Goal: Information Seeking & Learning: Learn about a topic

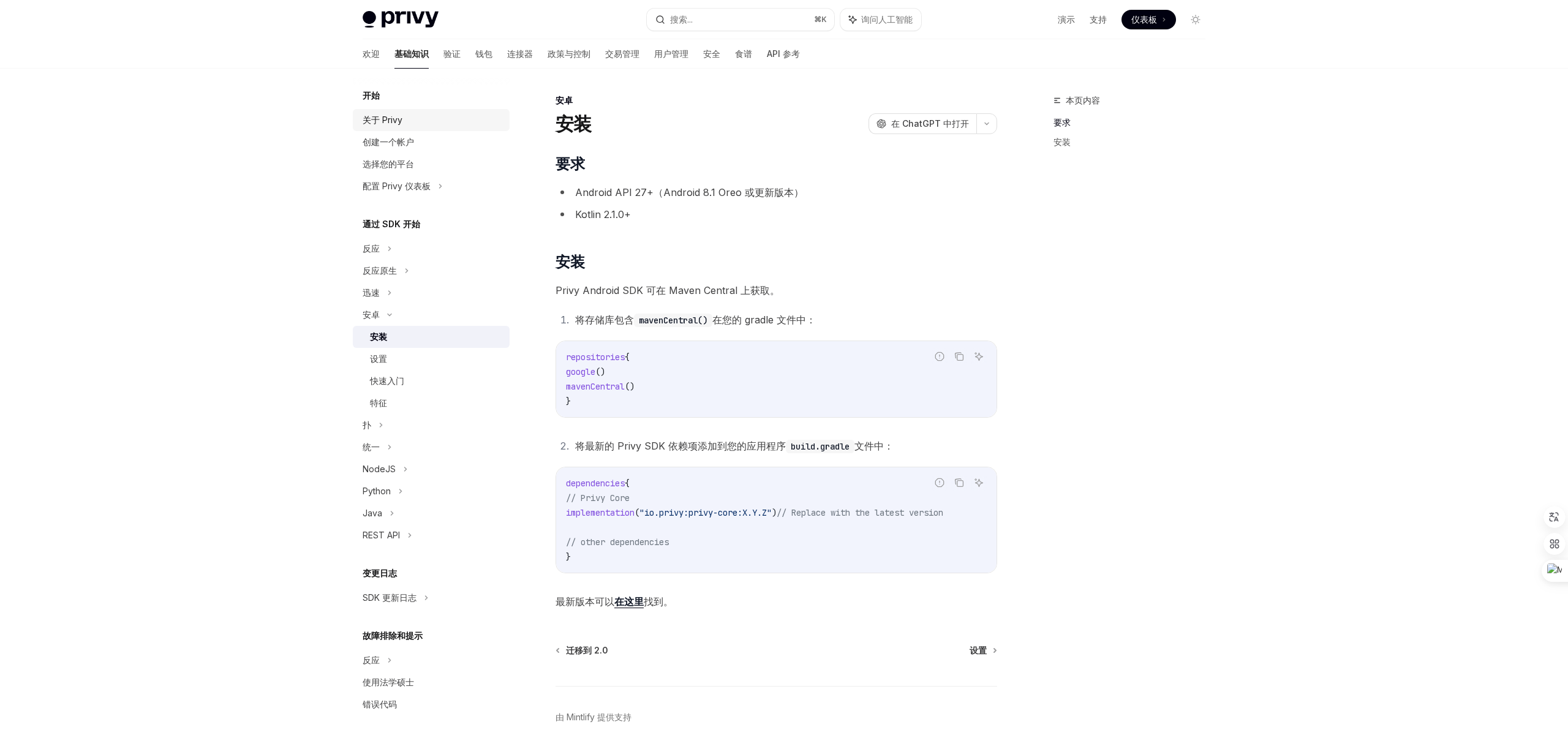
click at [394, 122] on font "关于 Privy" at bounding box center [383, 119] width 40 height 11
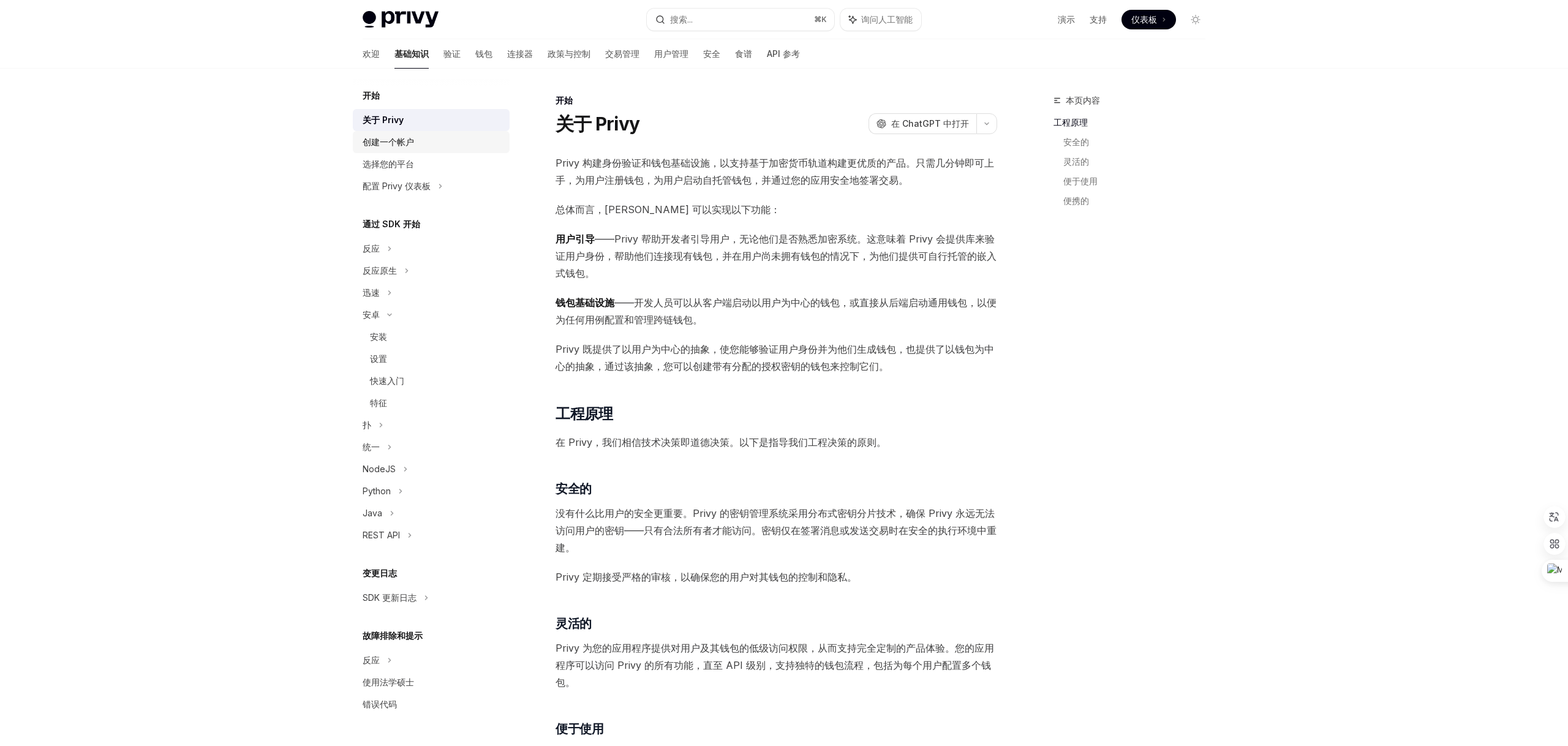
click at [391, 140] on font "创建一个帐户" at bounding box center [389, 142] width 52 height 11
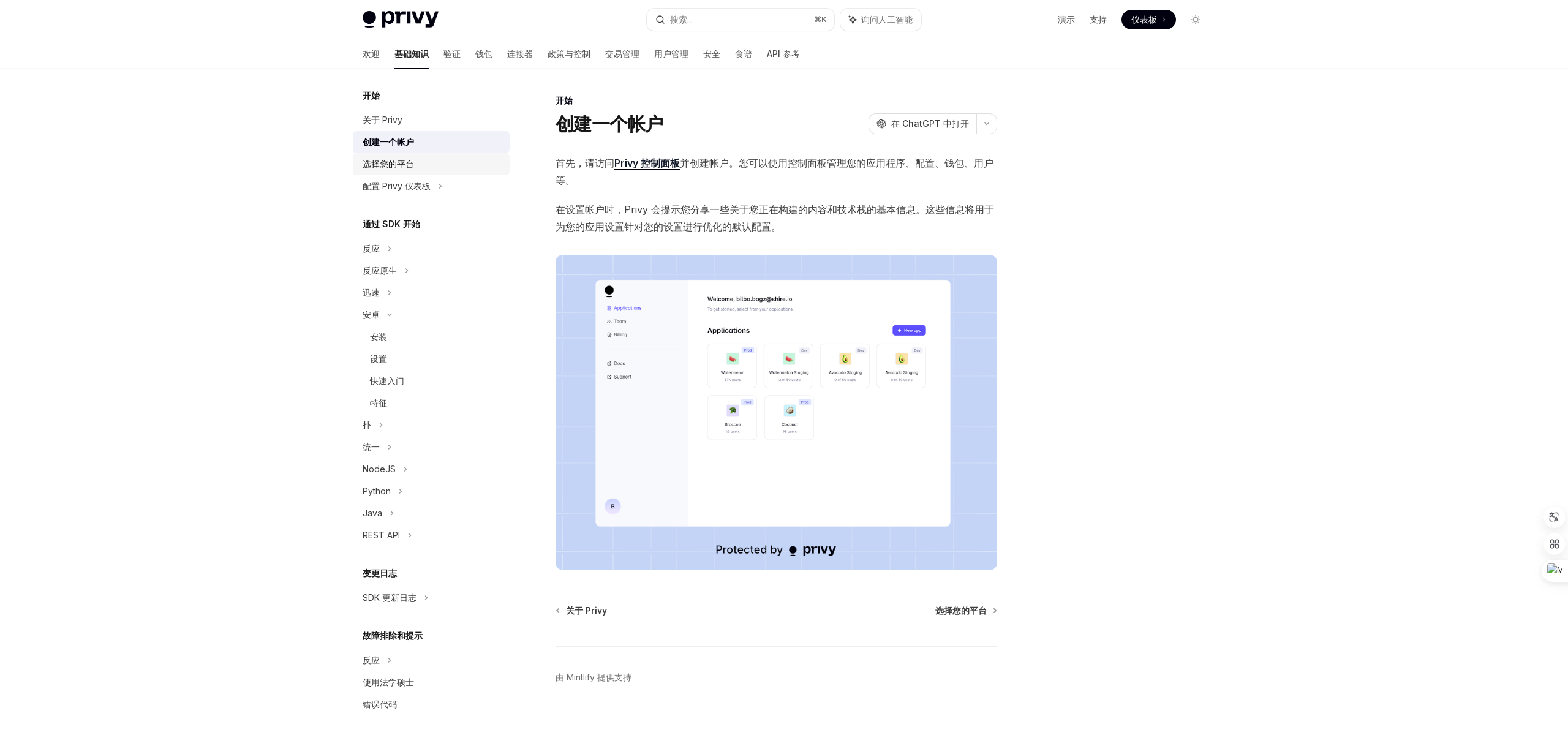
click at [400, 164] on font "选择您的平台" at bounding box center [389, 163] width 52 height 11
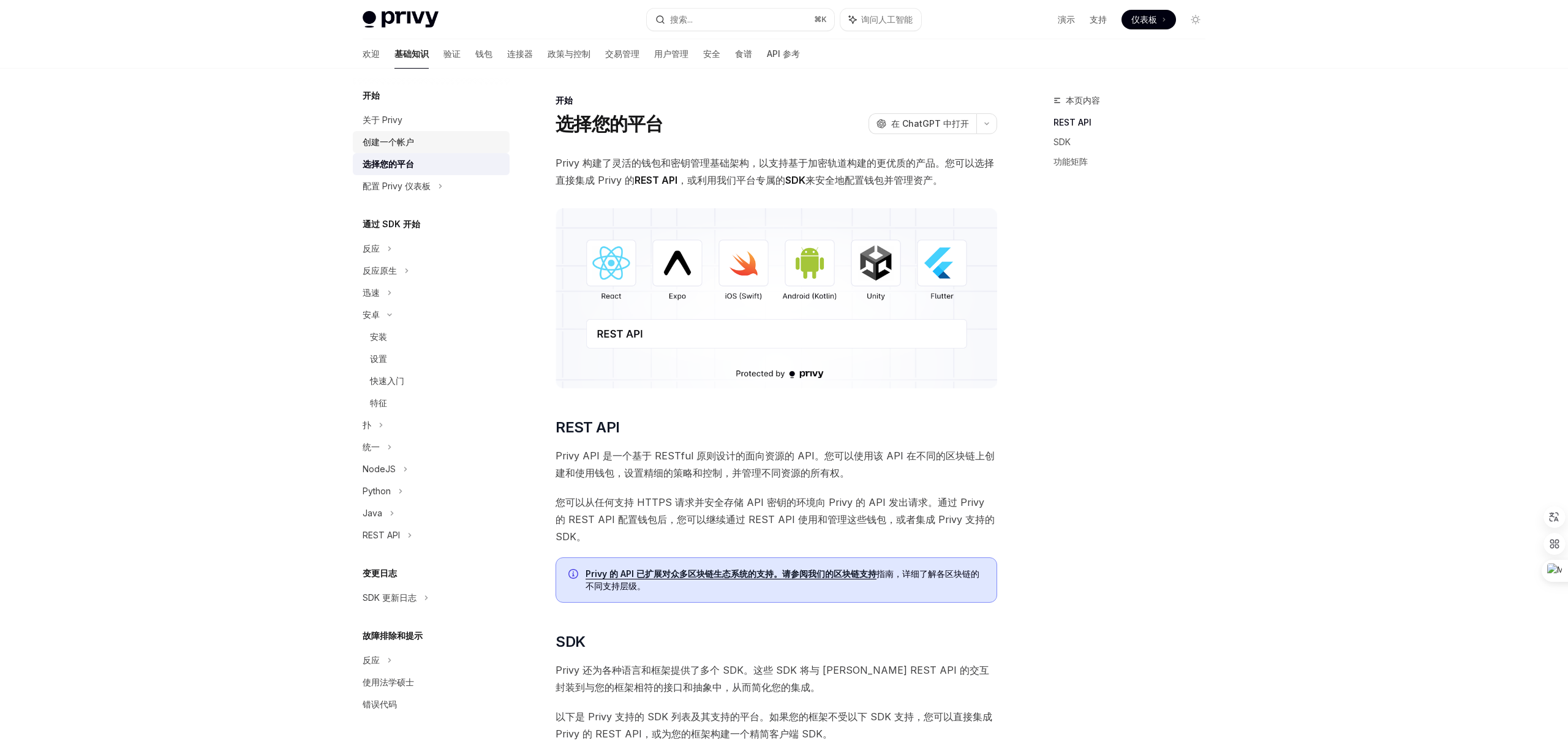
click at [394, 145] on font "创建一个帐户" at bounding box center [389, 142] width 52 height 11
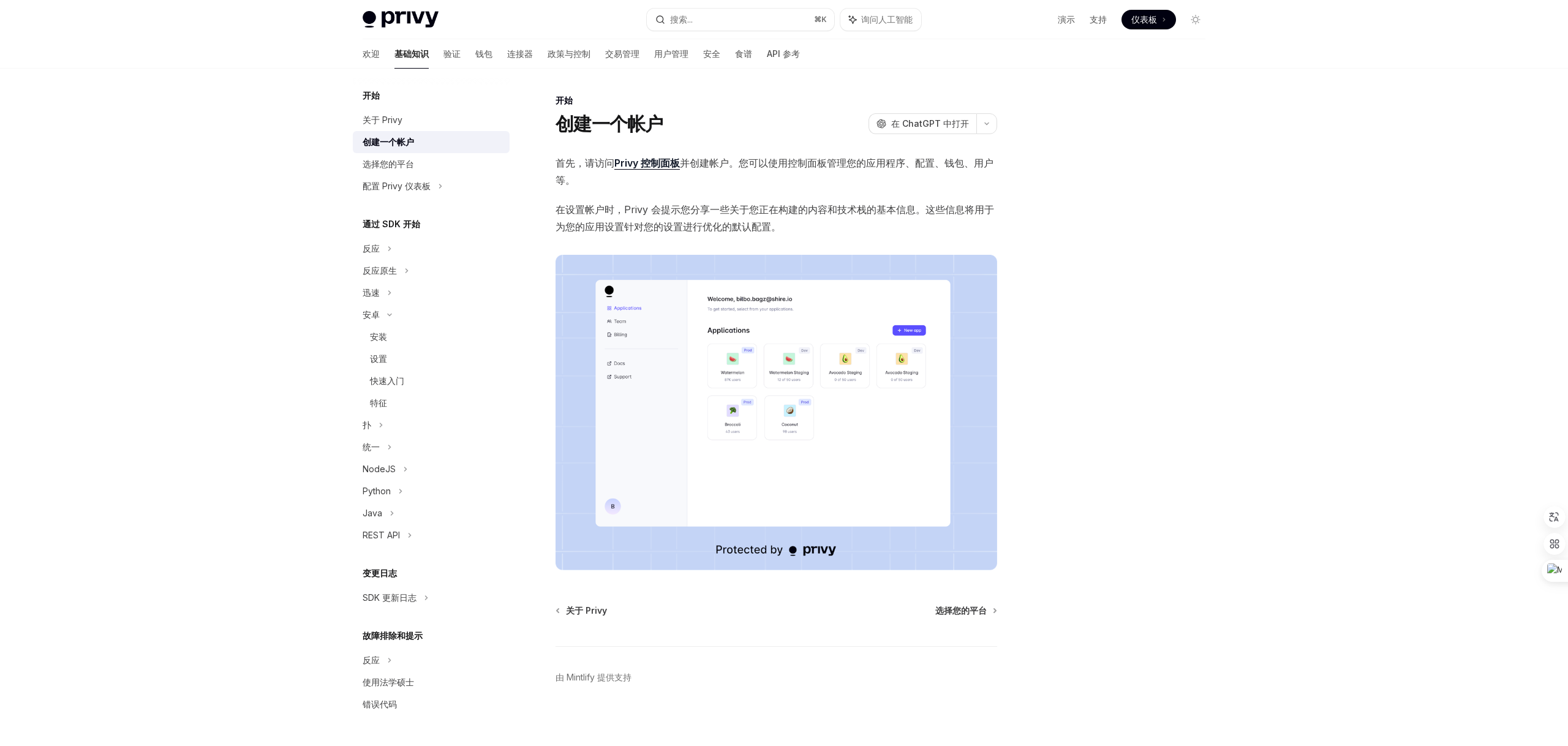
click at [742, 177] on span "首先，请访问 Privy 控制面板 并创建帐户。您可以使用控制面板管理您的应用程序、配置、钱包、用户等。" at bounding box center [776, 171] width 441 height 34
click at [393, 241] on div "反应" at bounding box center [432, 249] width 157 height 23
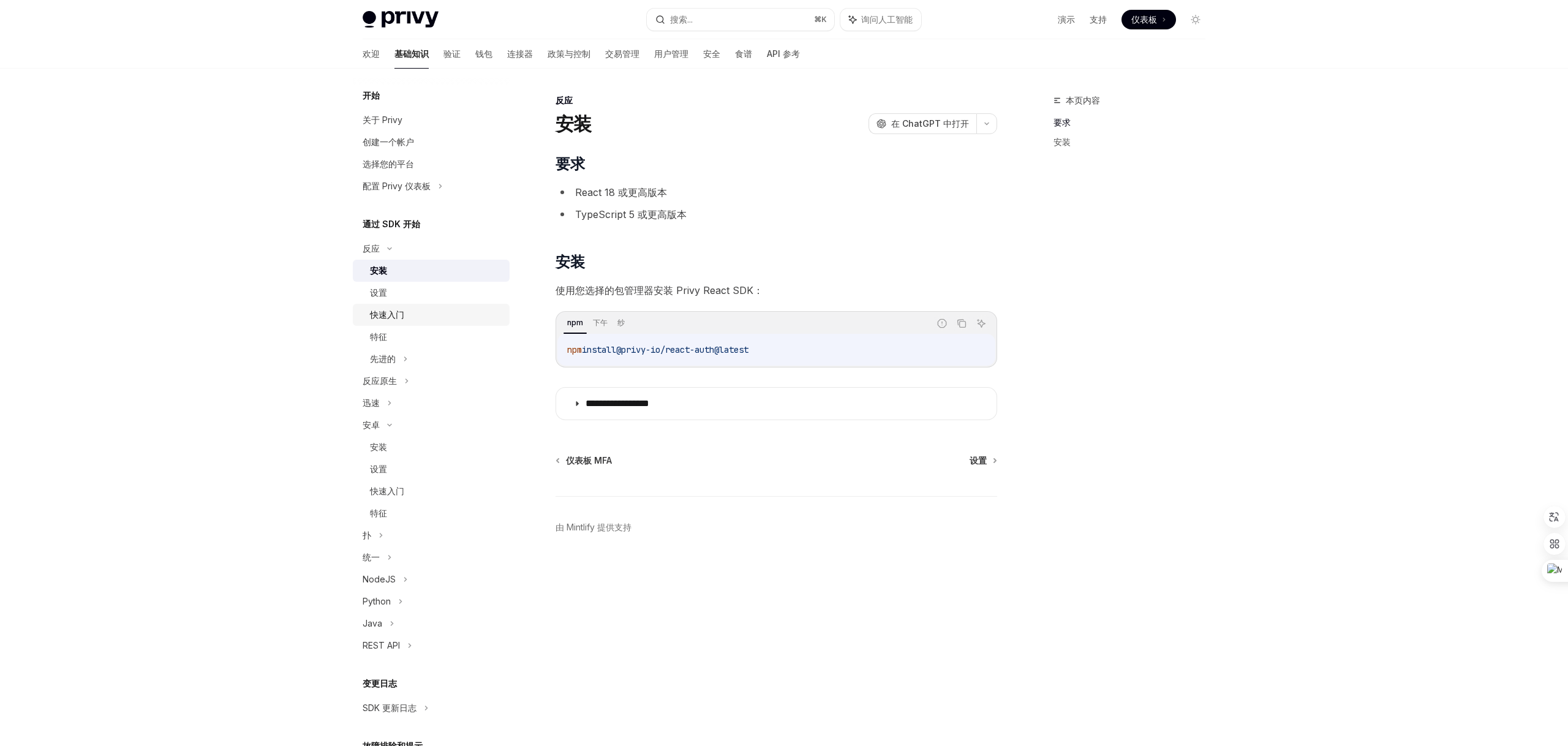
click at [386, 315] on font "快速入门" at bounding box center [387, 314] width 34 height 11
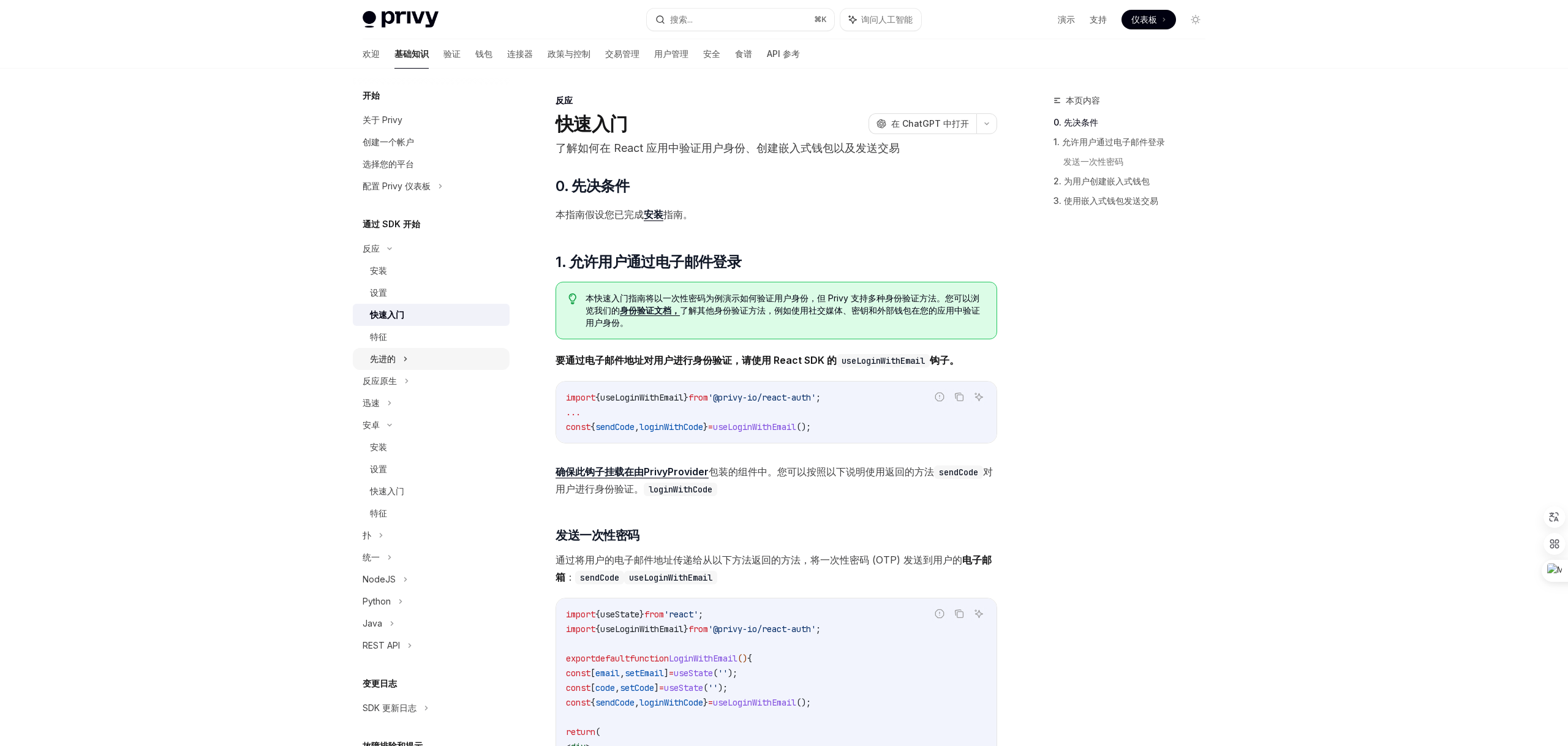
click at [381, 349] on div "先进的" at bounding box center [432, 359] width 157 height 23
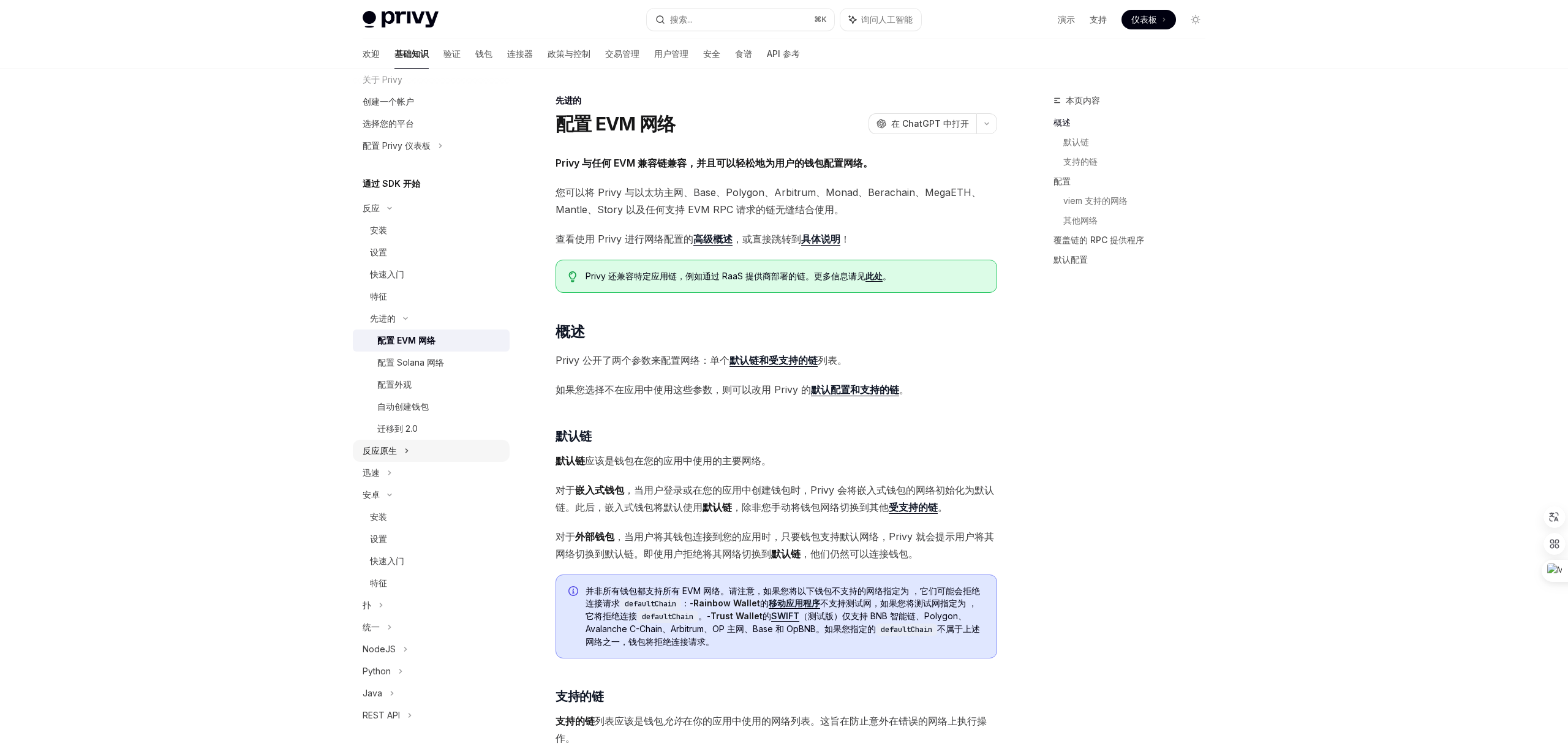
scroll to position [116, 0]
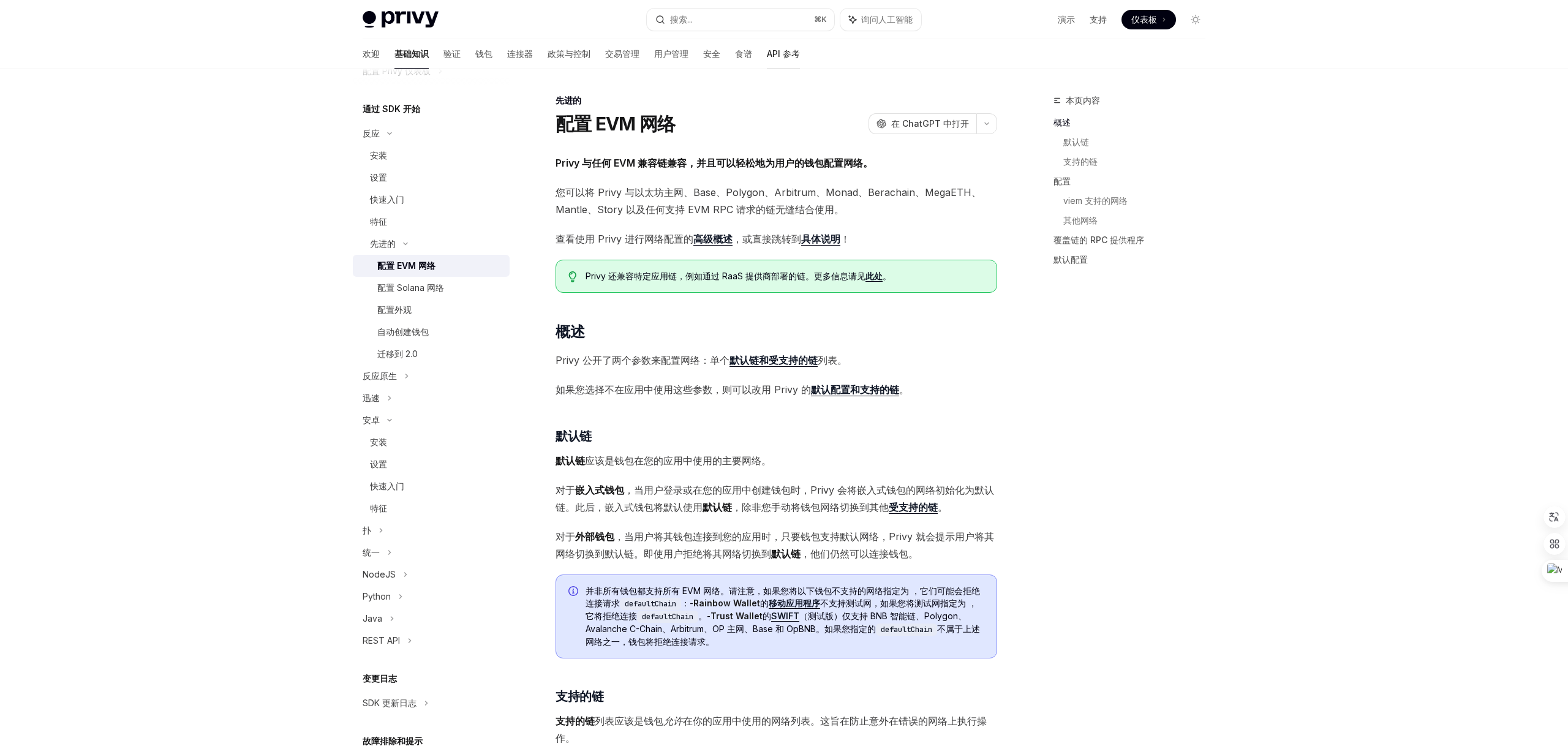
click at [767, 57] on font "API 参考" at bounding box center [784, 53] width 33 height 11
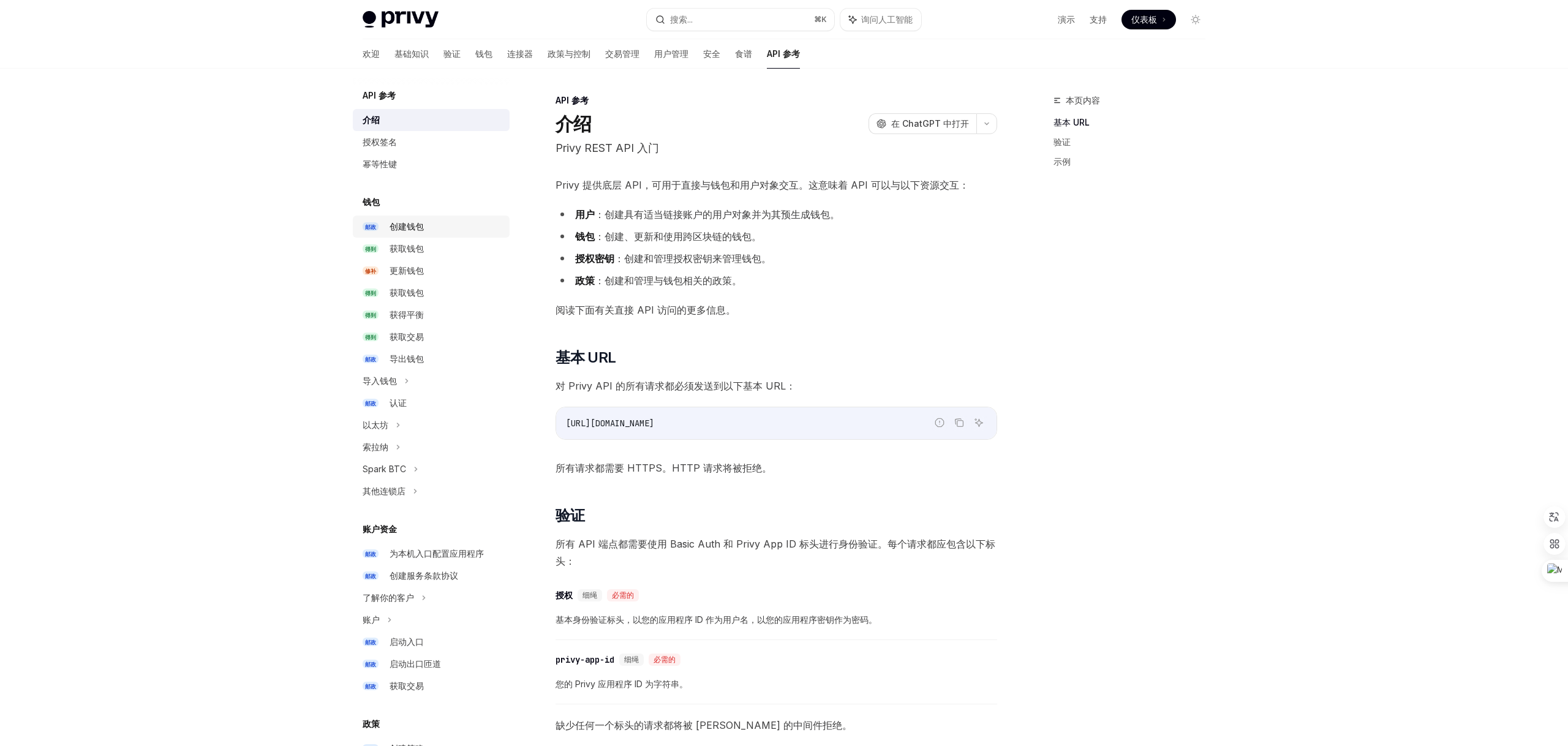
click at [430, 220] on div "创建钱包" at bounding box center [445, 226] width 113 height 15
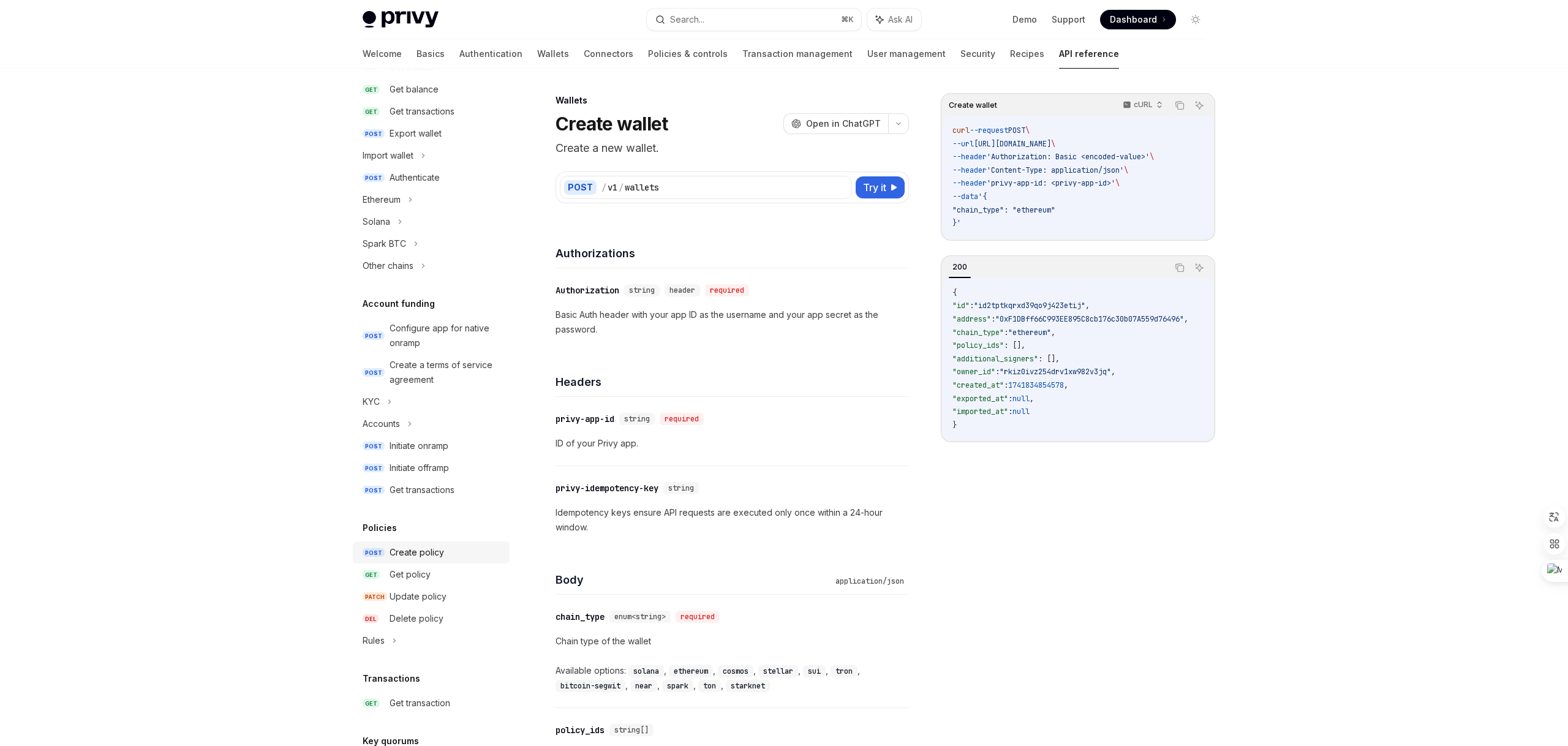
scroll to position [247, 0]
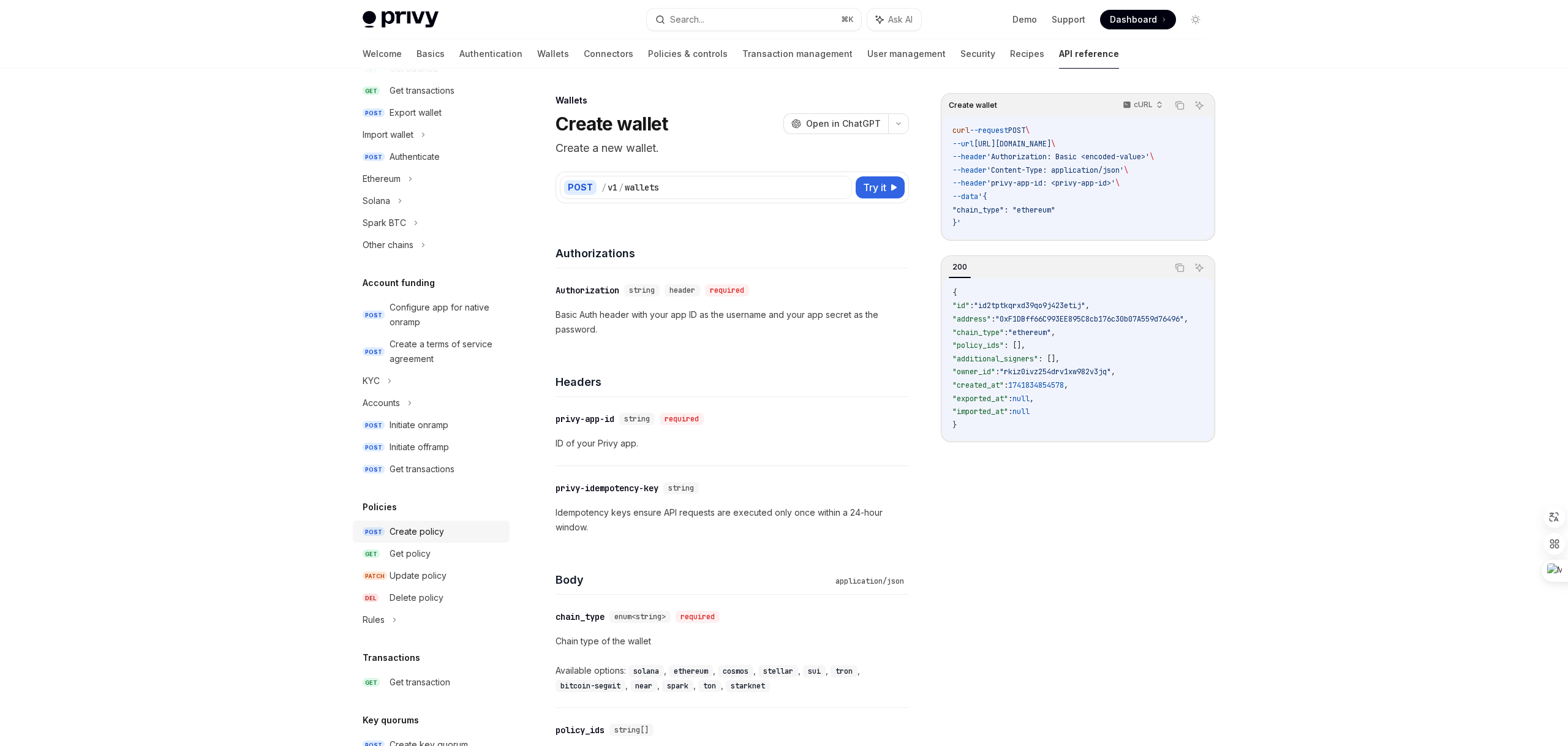
click at [420, 536] on div "Create policy" at bounding box center [417, 532] width 55 height 15
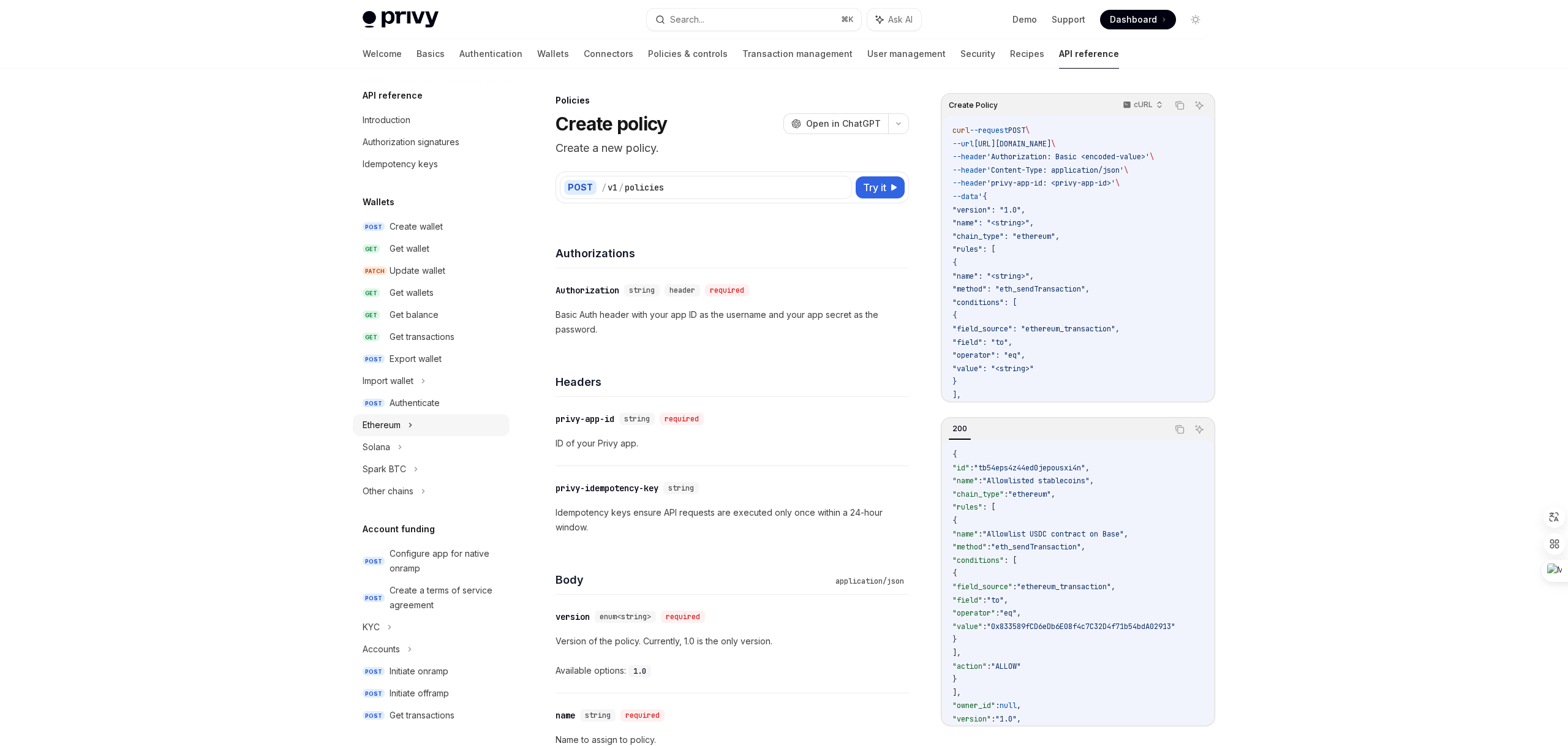
click at [386, 424] on div "Ethereum" at bounding box center [382, 425] width 38 height 15
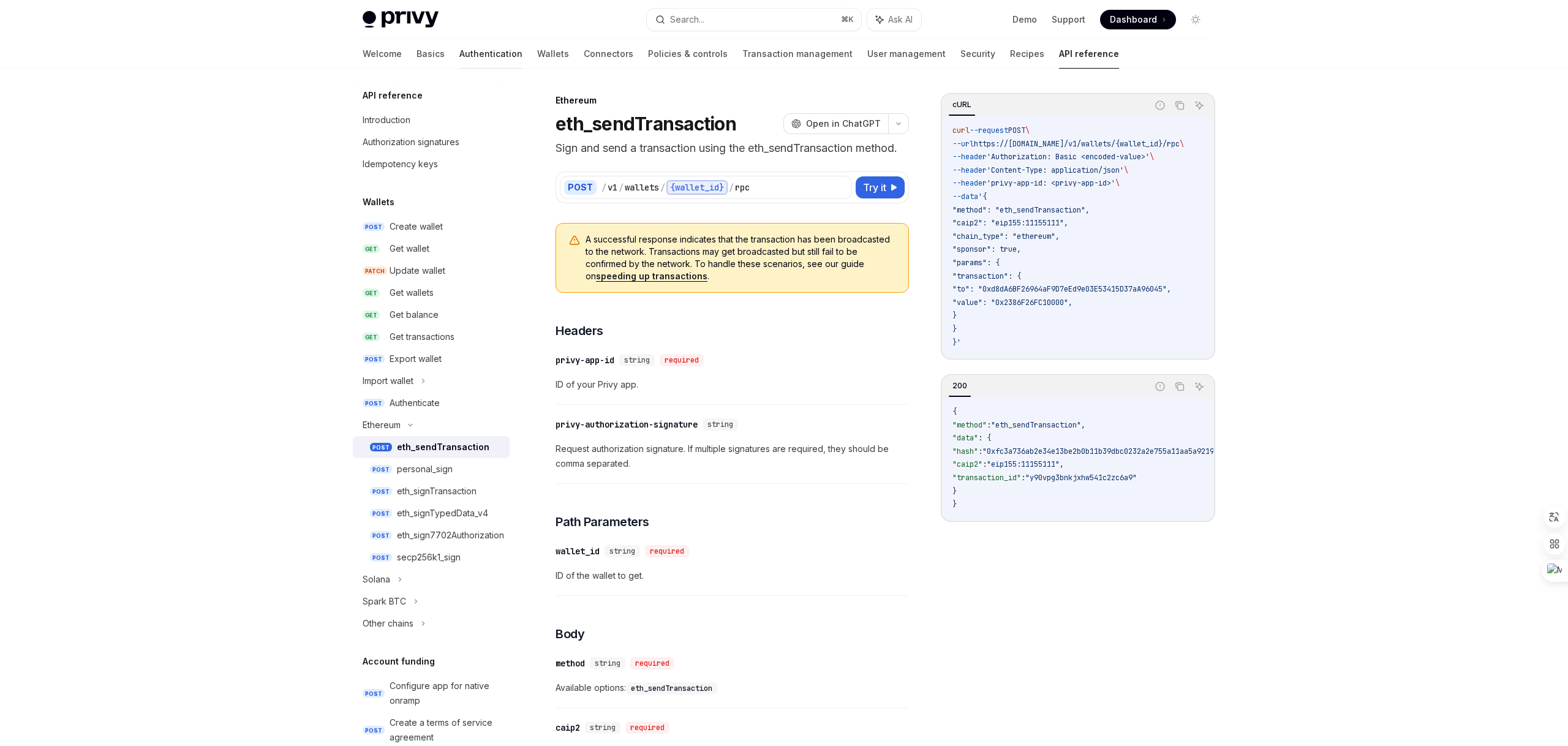
click at [459, 55] on link "Authentication" at bounding box center [490, 54] width 63 height 29
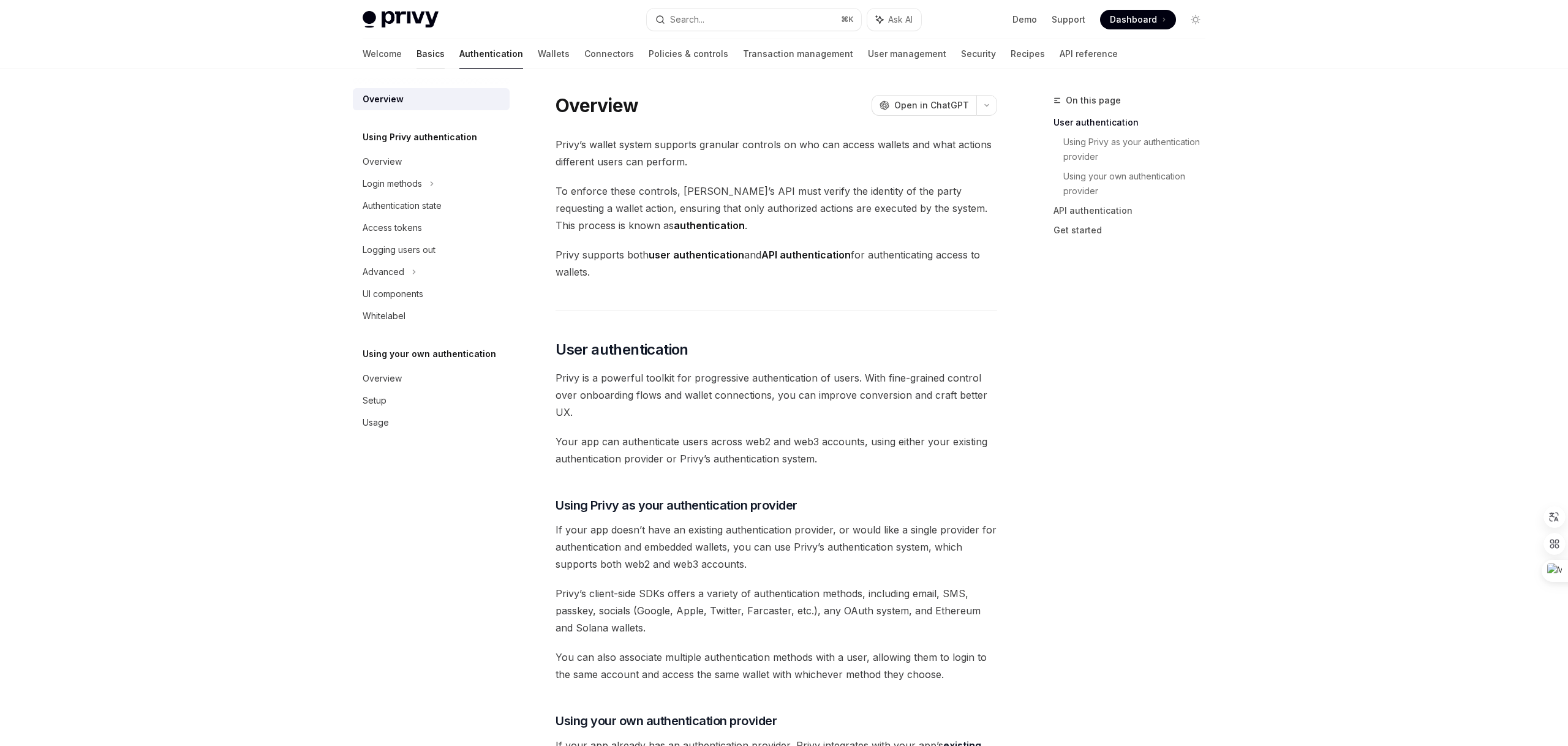
click at [417, 57] on link "Basics" at bounding box center [431, 54] width 28 height 29
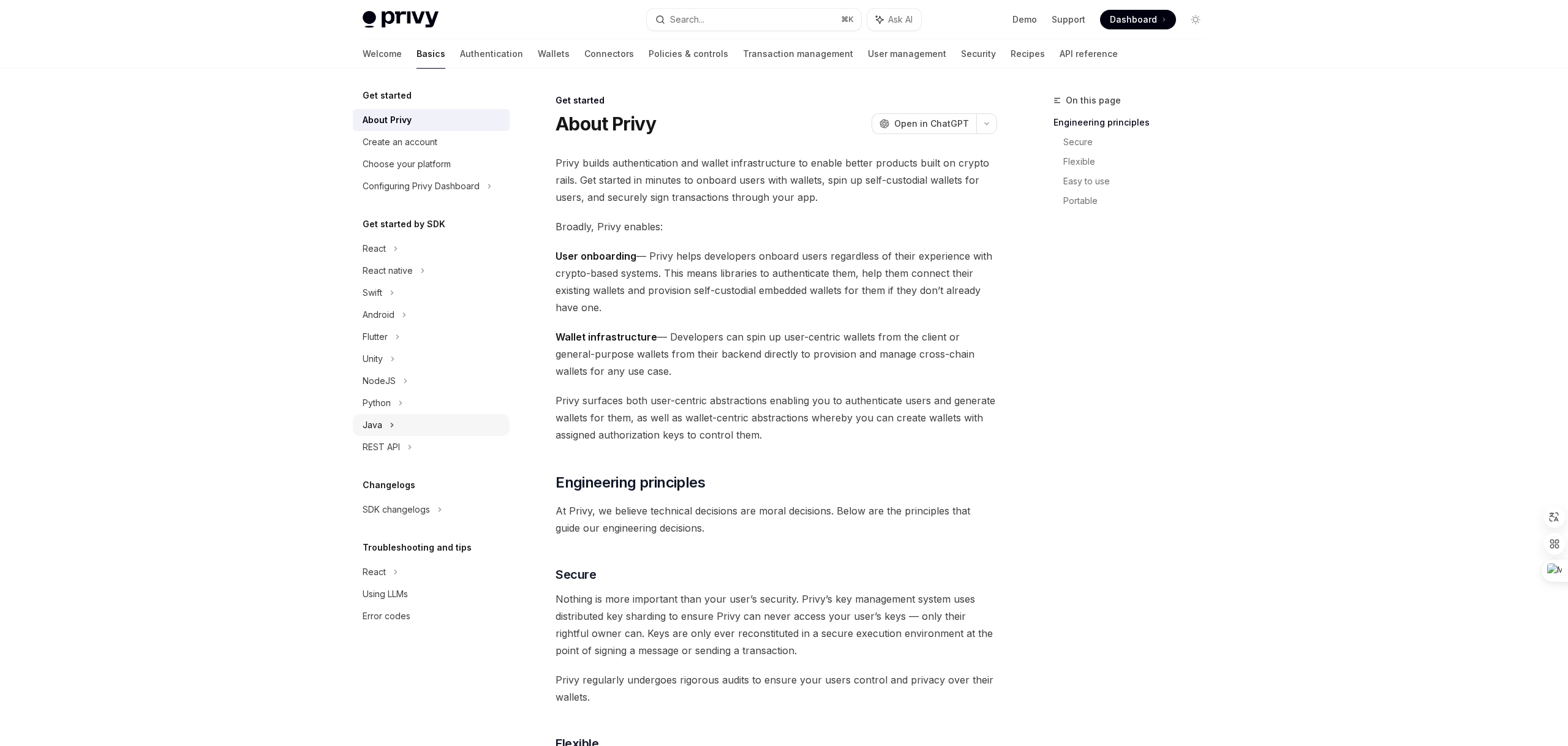
click at [373, 424] on div "Java" at bounding box center [373, 425] width 20 height 15
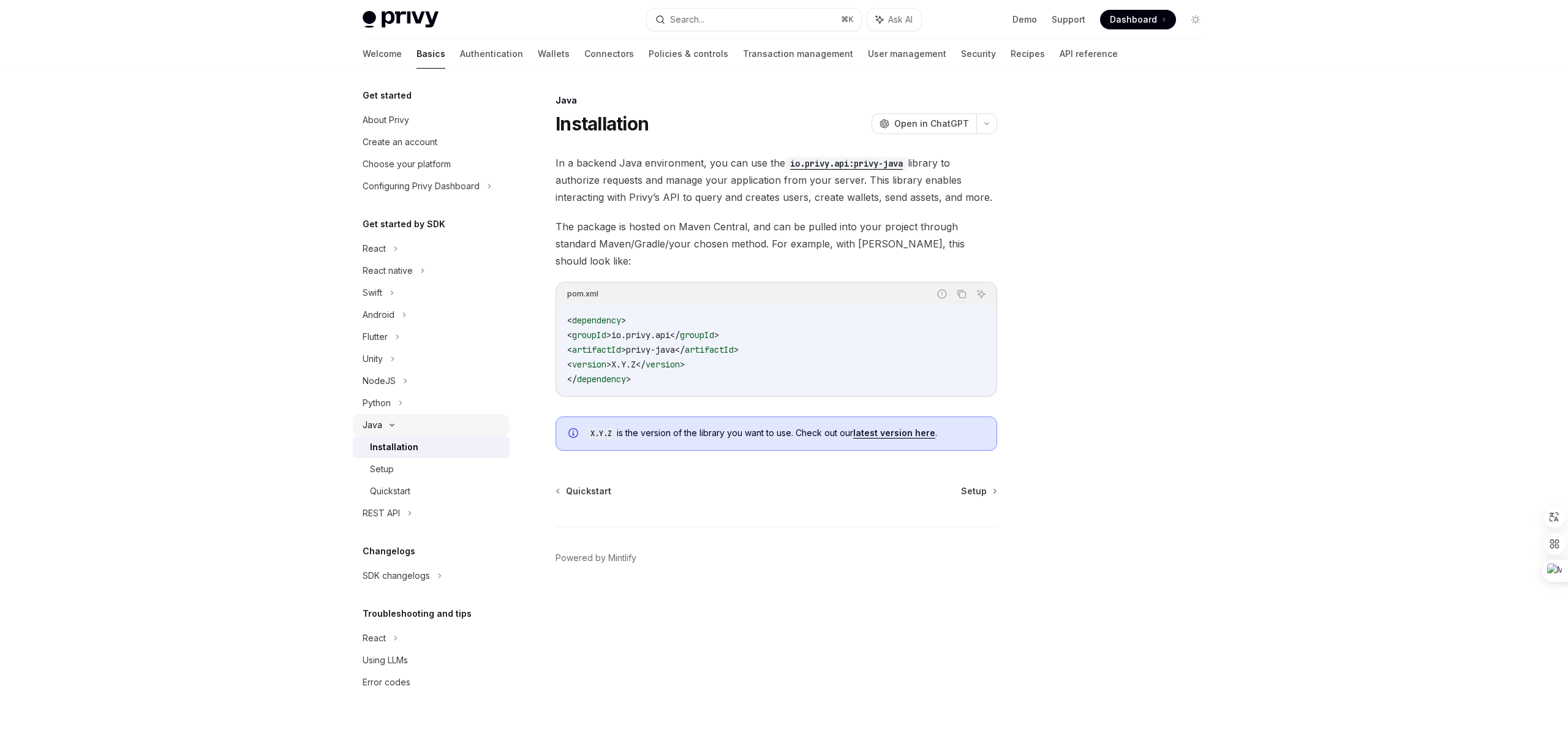
click at [373, 424] on div "Java" at bounding box center [373, 425] width 20 height 15
click at [460, 50] on link "Authentication" at bounding box center [491, 54] width 63 height 29
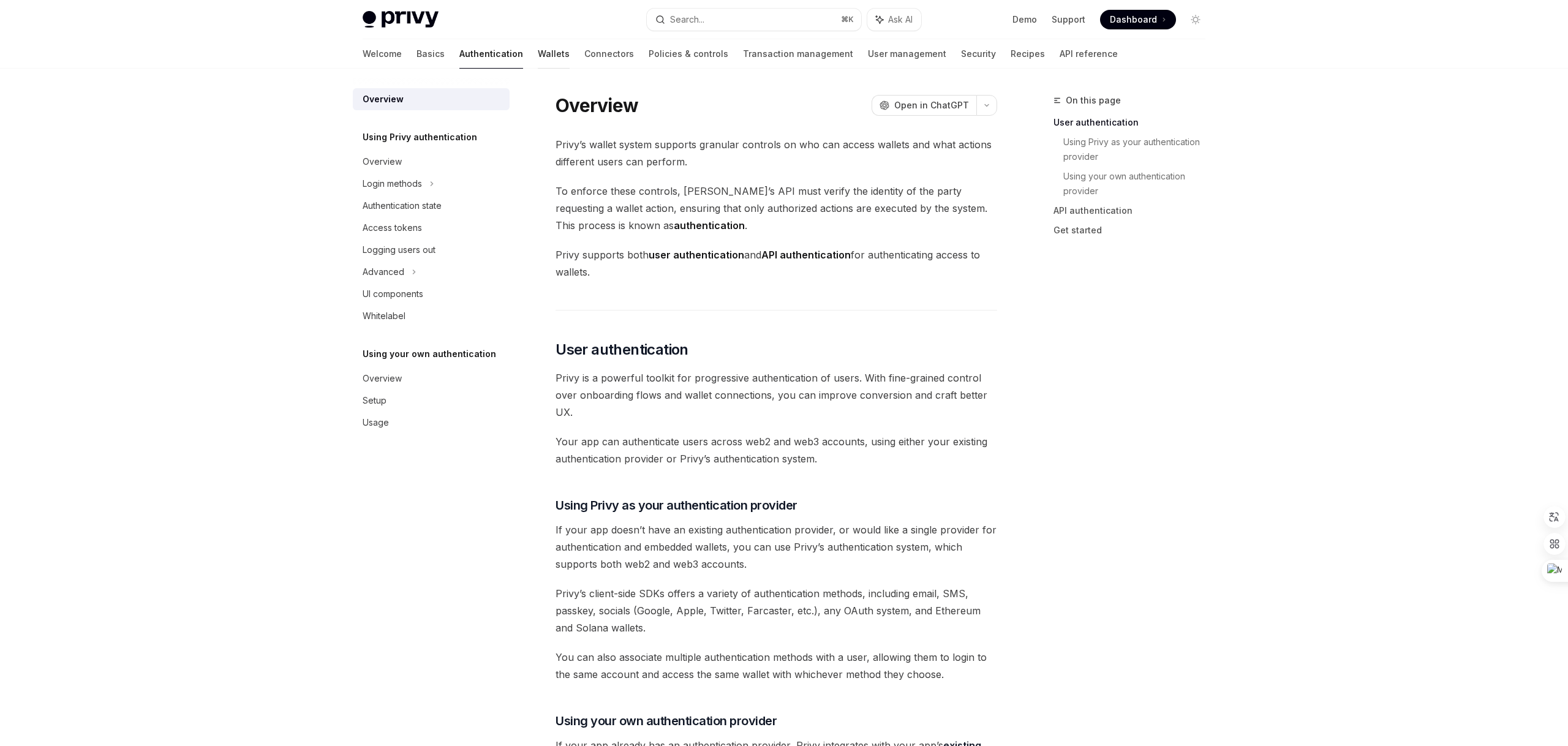
click at [538, 52] on link "Wallets" at bounding box center [554, 54] width 32 height 29
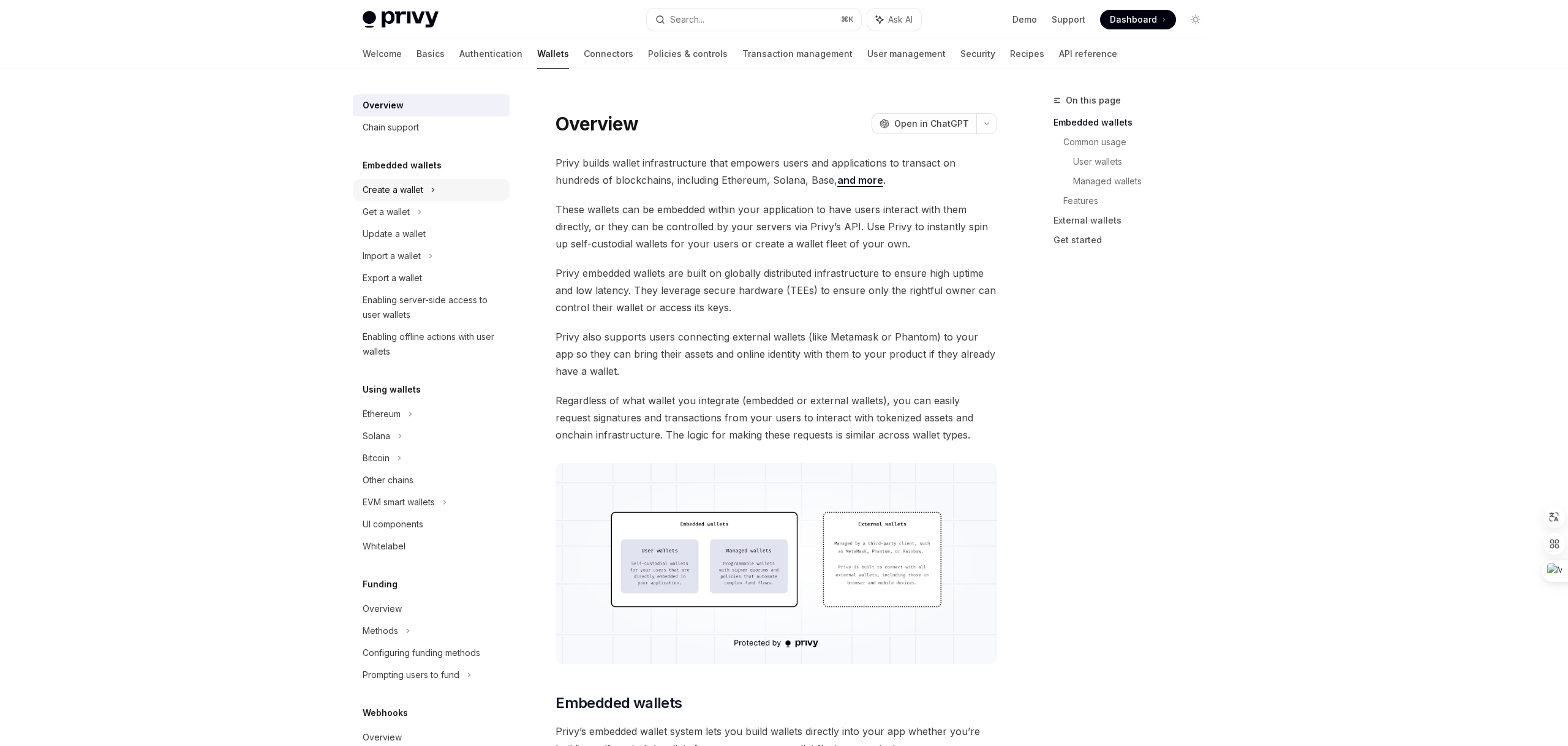
click at [411, 196] on div "Create a wallet" at bounding box center [393, 190] width 61 height 15
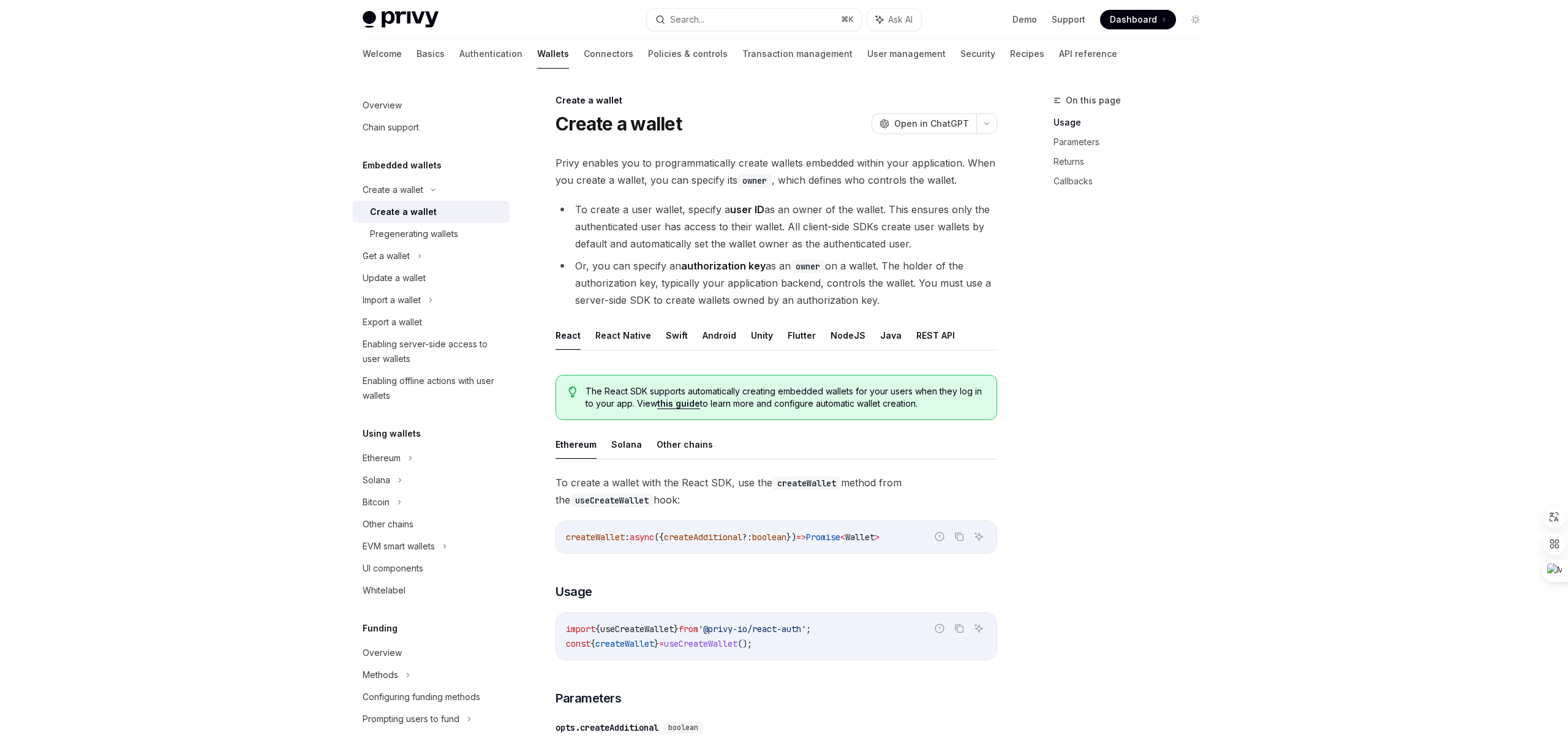
click at [410, 210] on div "Create a wallet" at bounding box center [403, 211] width 67 height 15
click at [583, 60] on link "Connectors" at bounding box center [608, 54] width 50 height 29
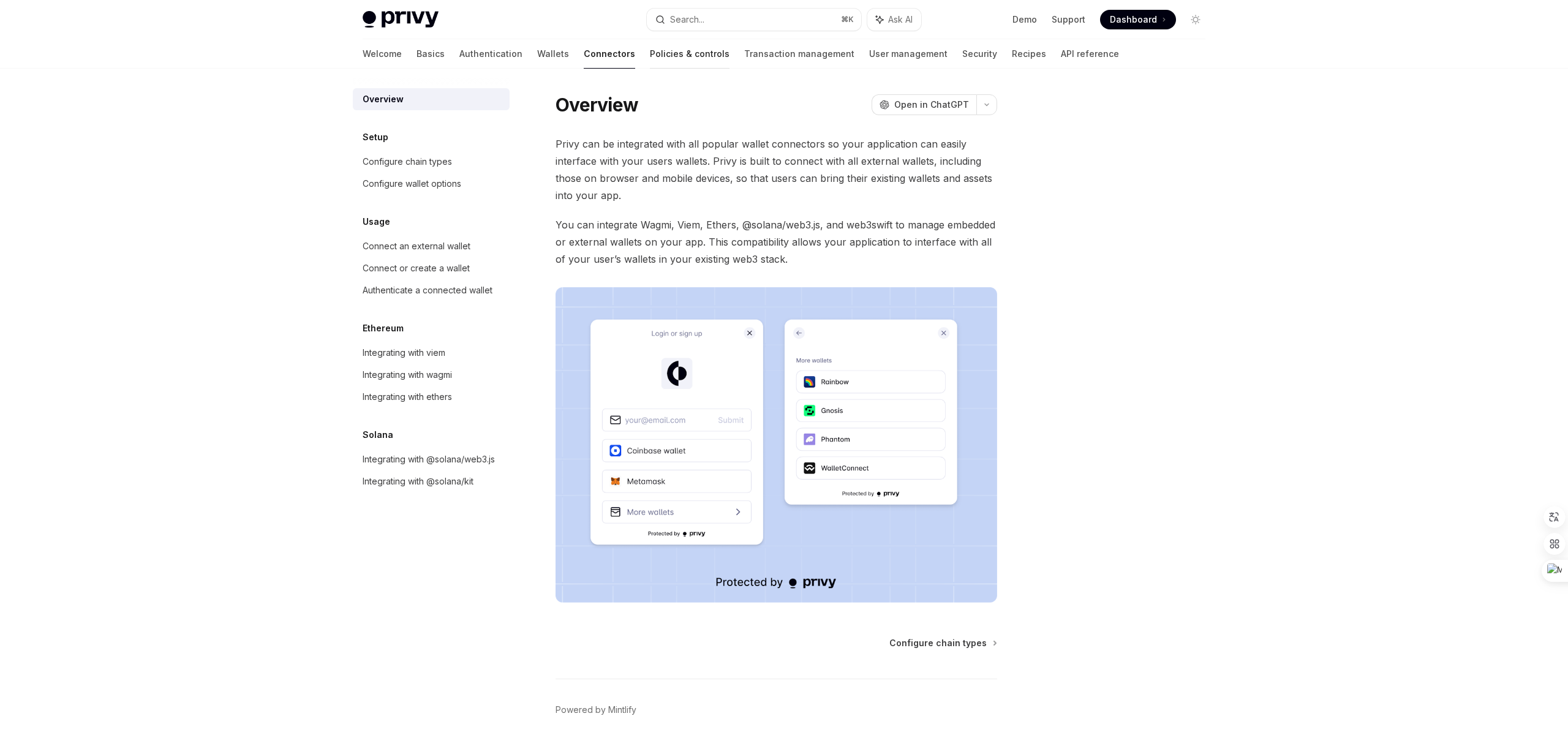
click at [650, 50] on link "Policies & controls" at bounding box center [689, 54] width 79 height 29
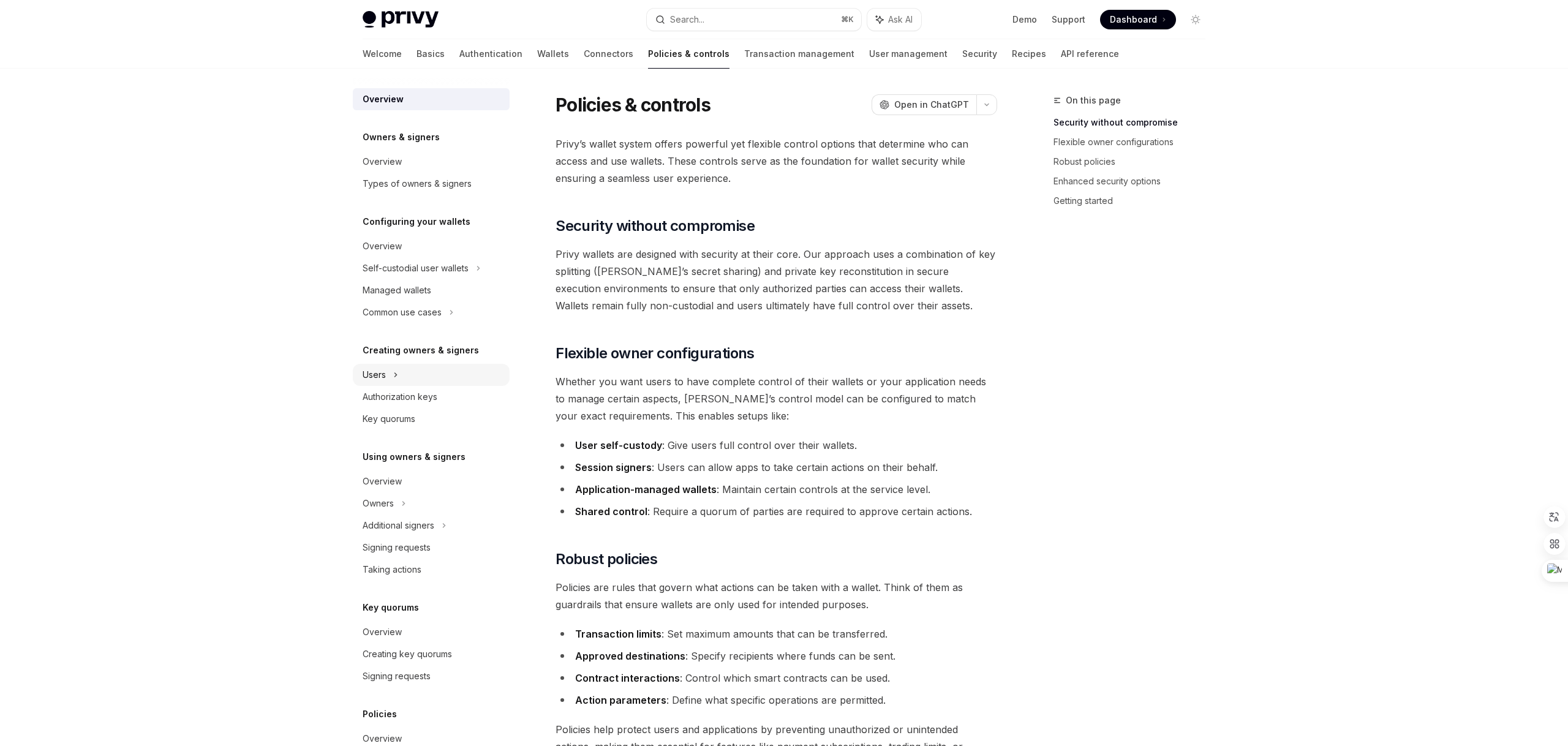
click at [380, 375] on div "Users" at bounding box center [375, 375] width 23 height 15
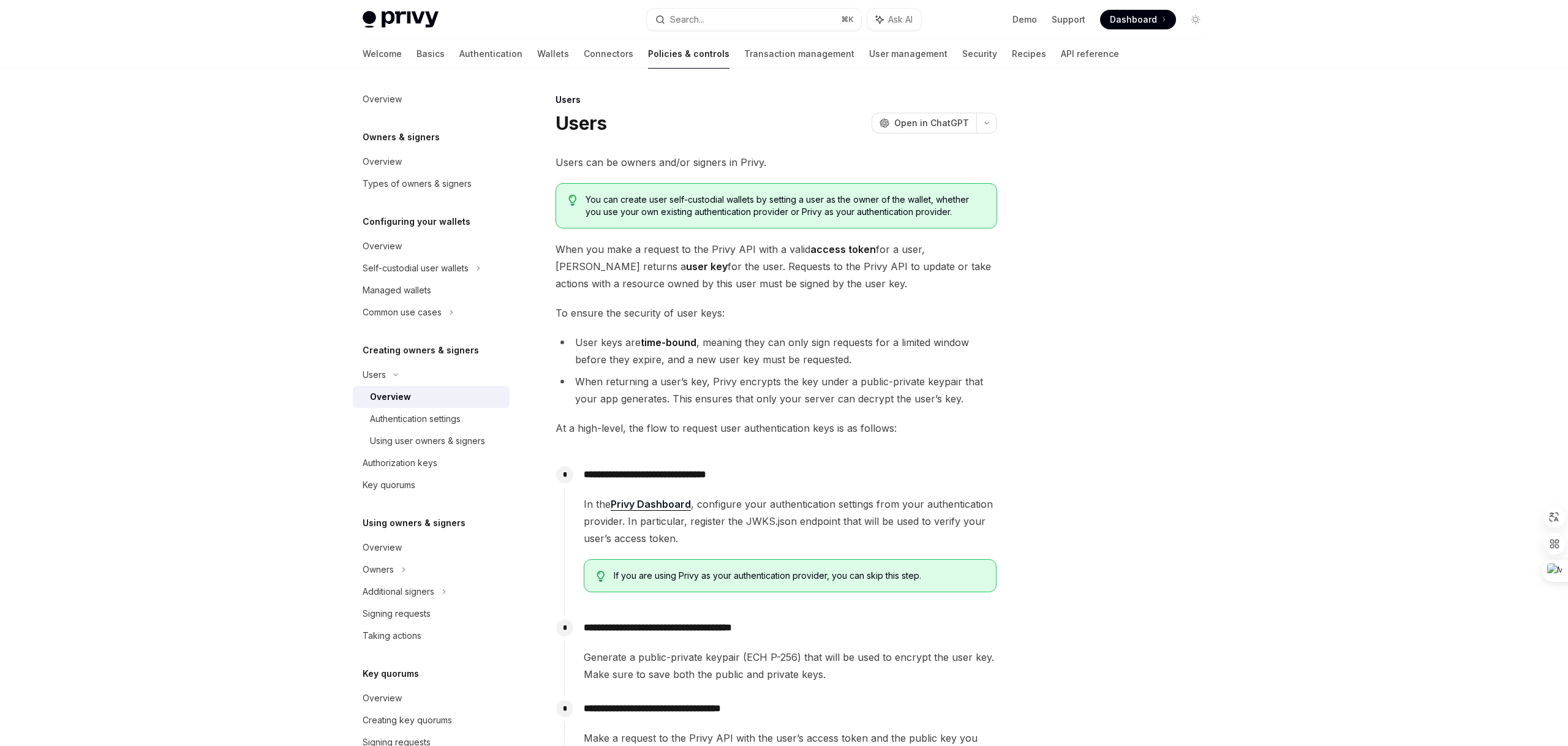
click at [406, 399] on div "Overview" at bounding box center [391, 396] width 41 height 15
click at [405, 412] on div "Authentication settings" at bounding box center [415, 419] width 91 height 15
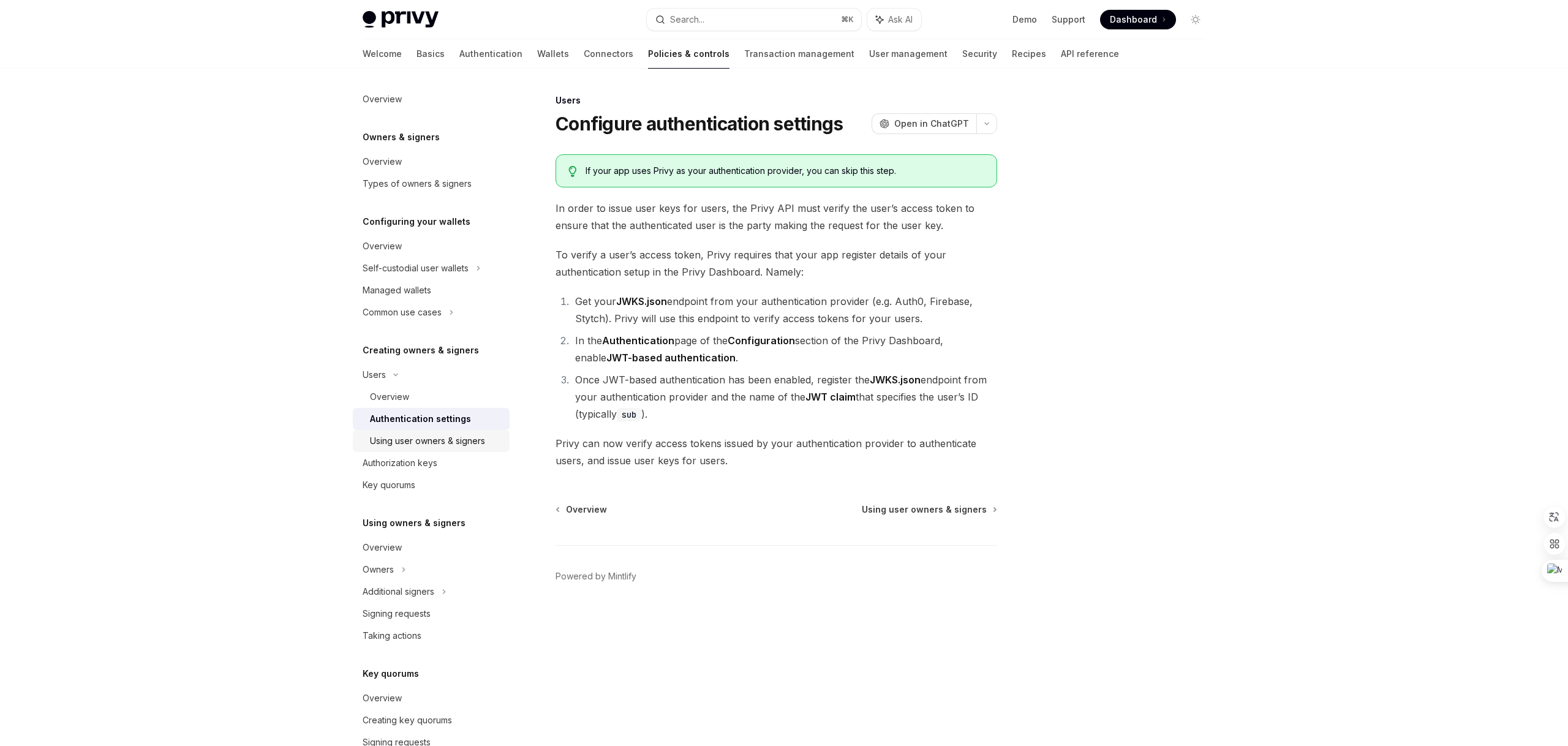
click at [405, 437] on div "Using user owners & signers" at bounding box center [428, 441] width 115 height 15
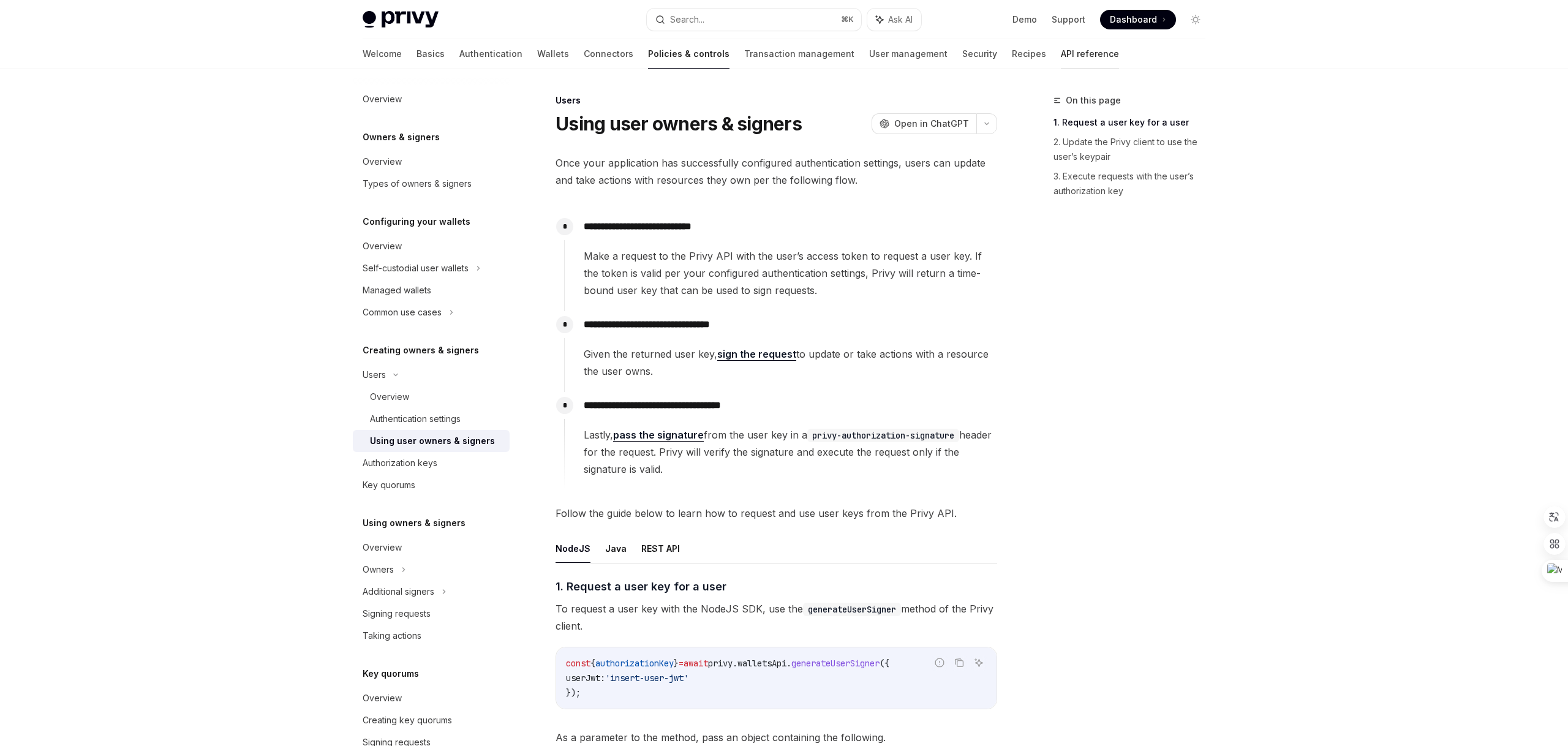
click at [1061, 53] on link "API reference" at bounding box center [1089, 54] width 58 height 29
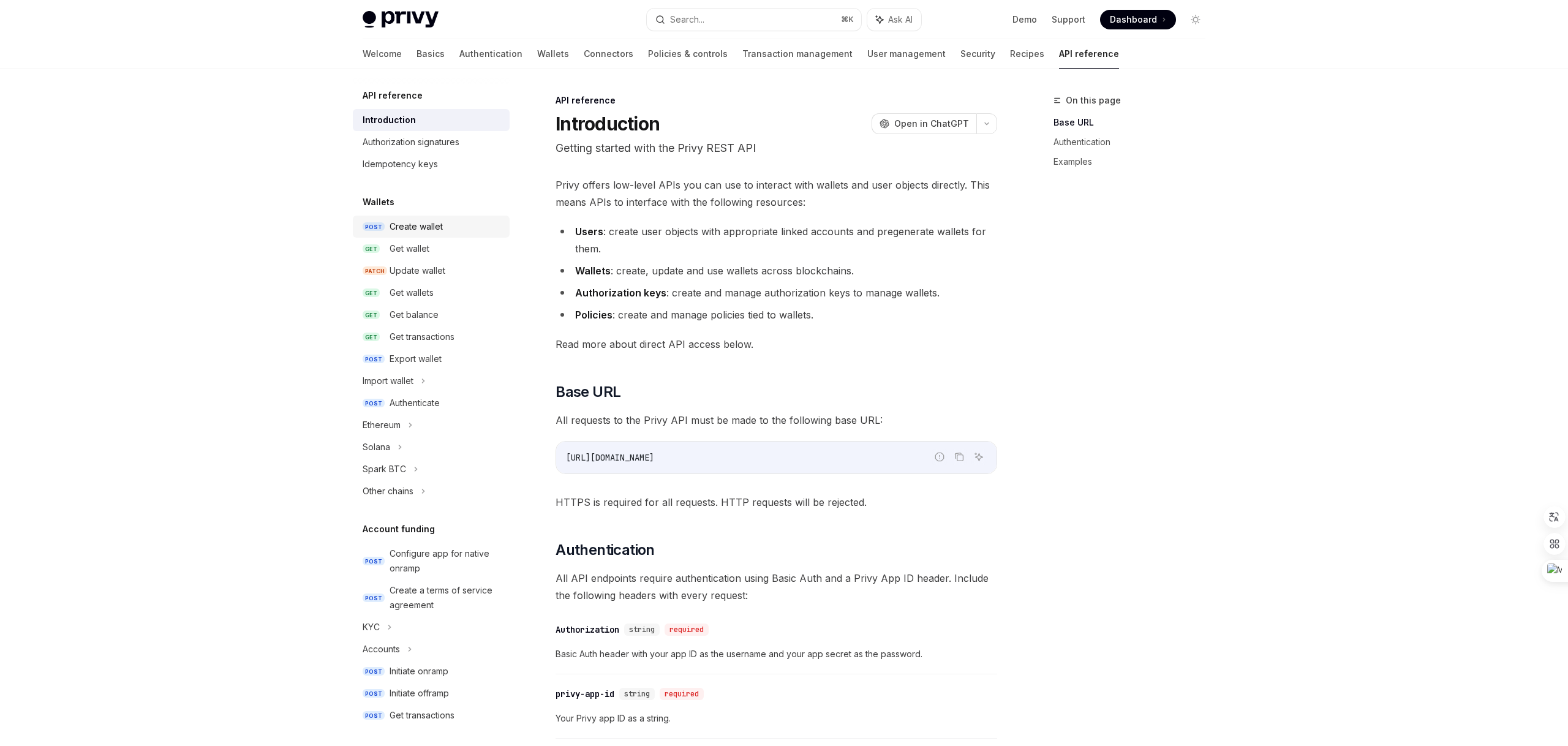
click at [423, 227] on div "Create wallet" at bounding box center [416, 226] width 53 height 15
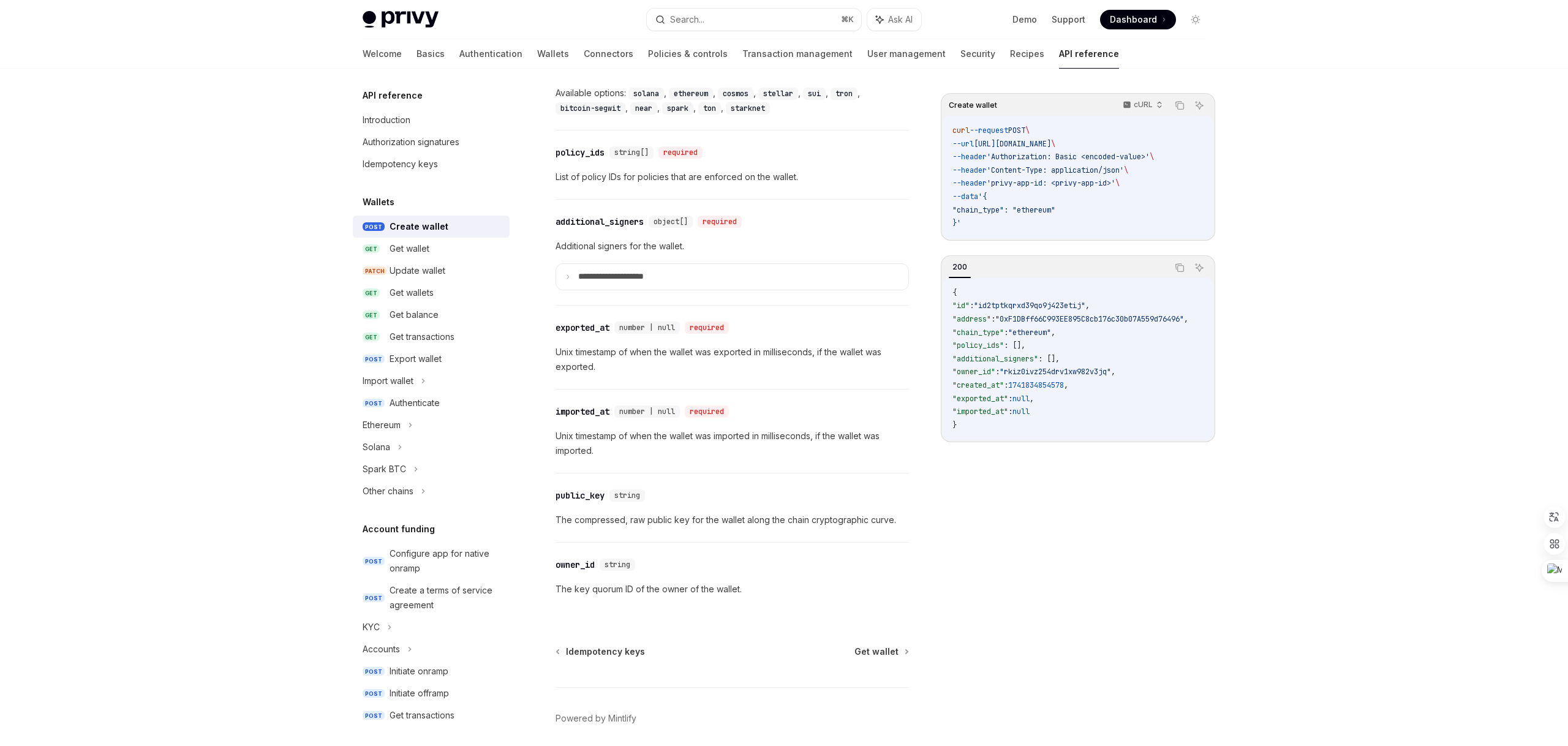
scroll to position [1502, 0]
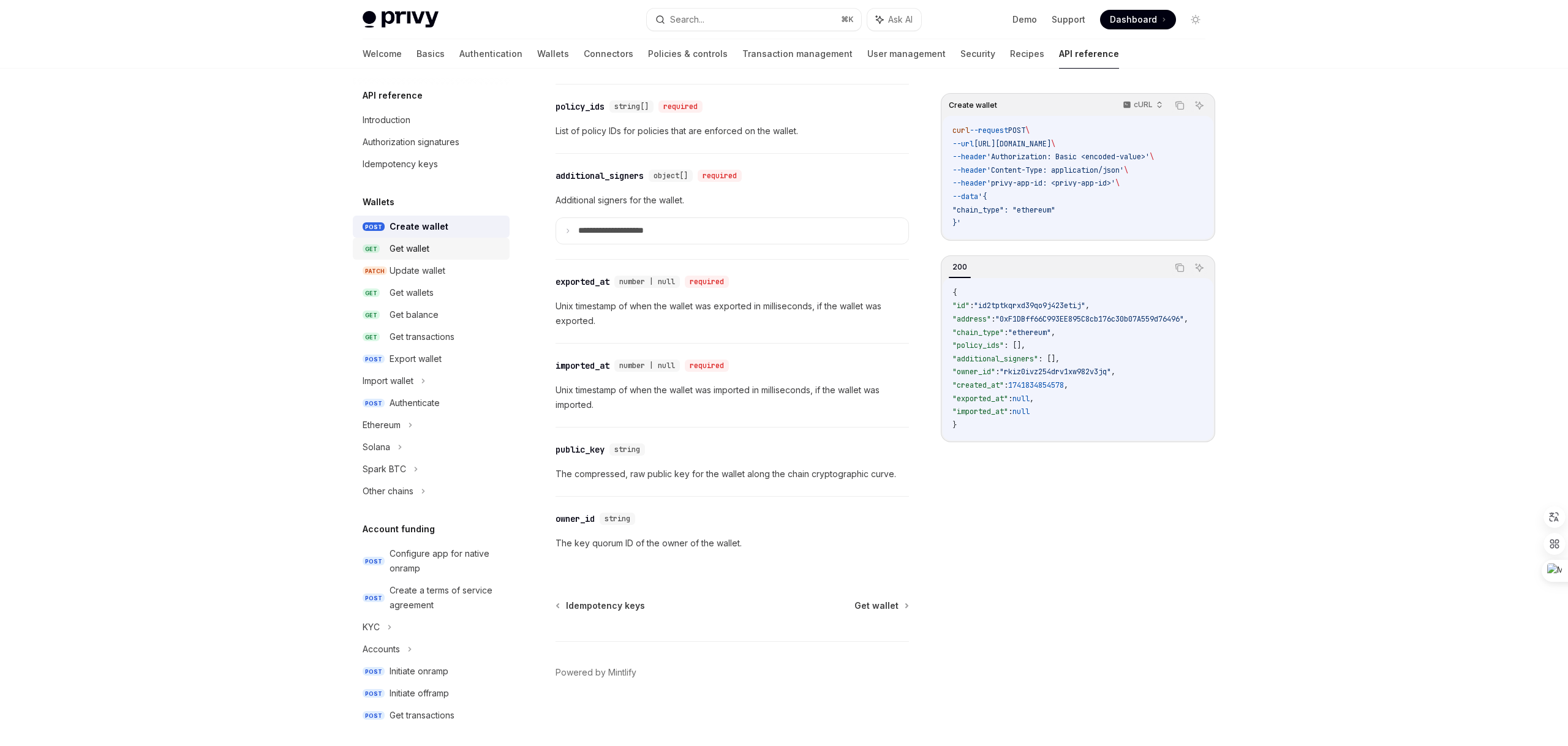
click at [412, 251] on div "Get wallet" at bounding box center [409, 249] width 40 height 15
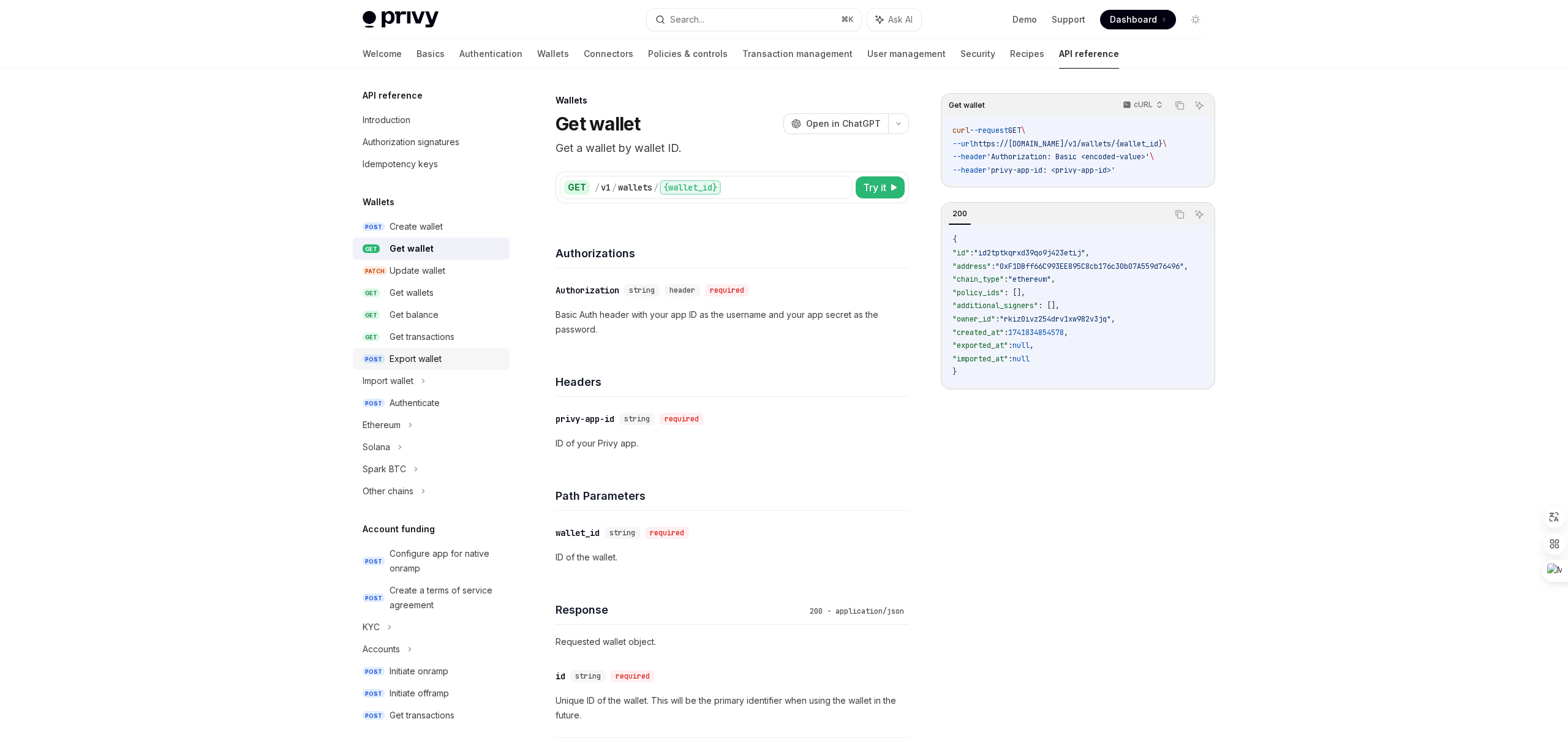
click at [416, 356] on div "Export wallet" at bounding box center [415, 358] width 52 height 15
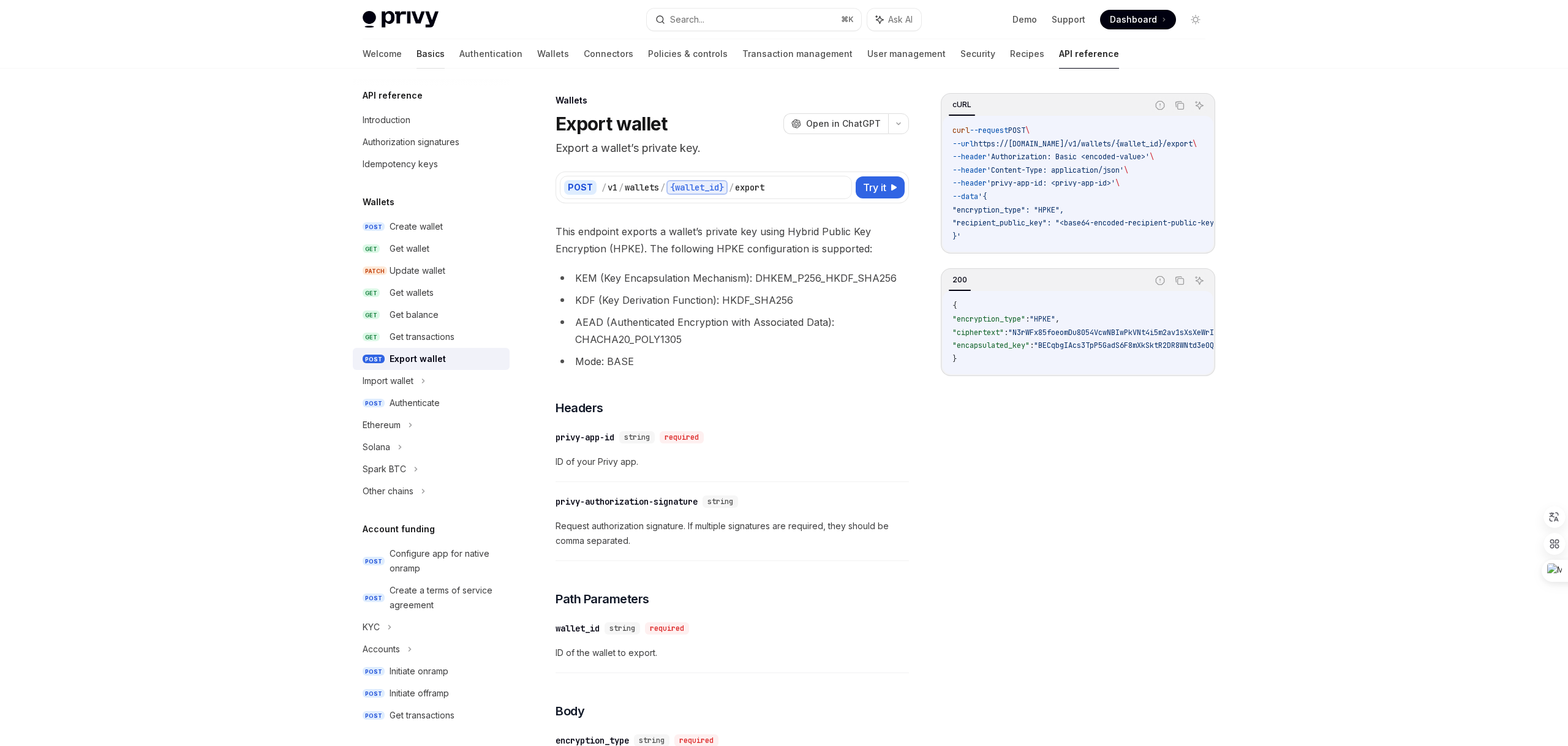
click at [417, 58] on link "Basics" at bounding box center [431, 54] width 28 height 29
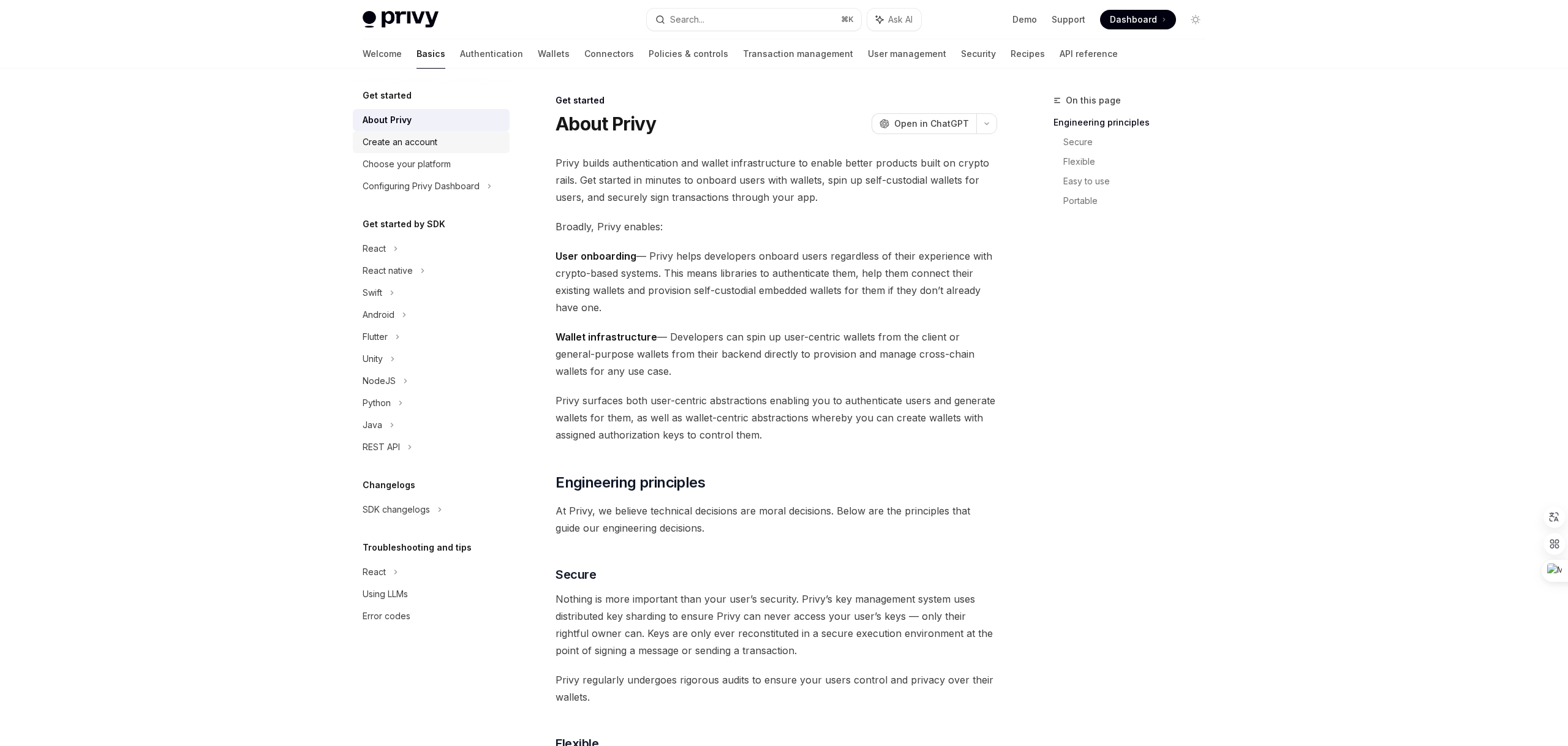
click at [400, 143] on div "Create an account" at bounding box center [400, 142] width 74 height 15
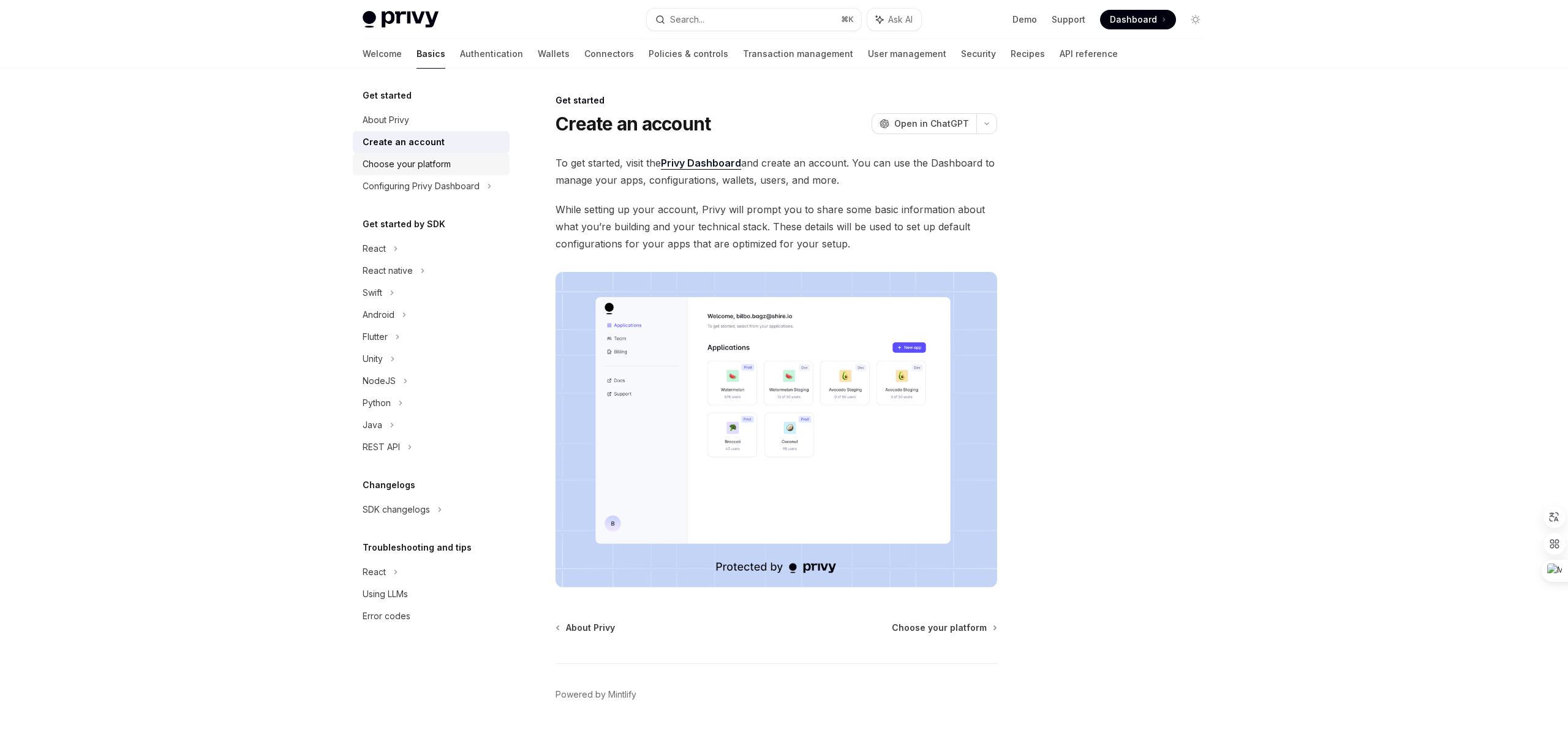
click at [402, 165] on div "Choose your platform" at bounding box center [407, 163] width 88 height 15
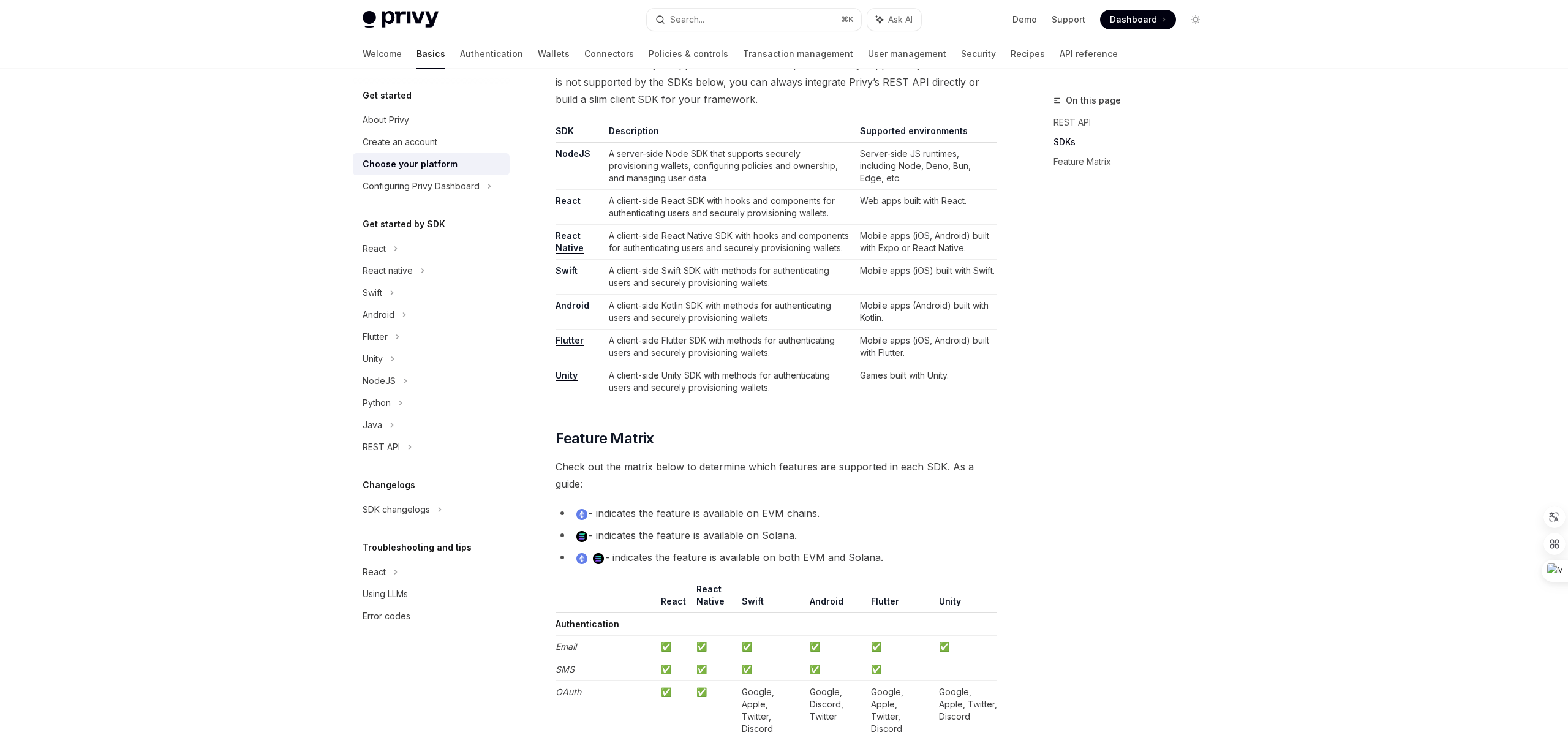
scroll to position [780, 0]
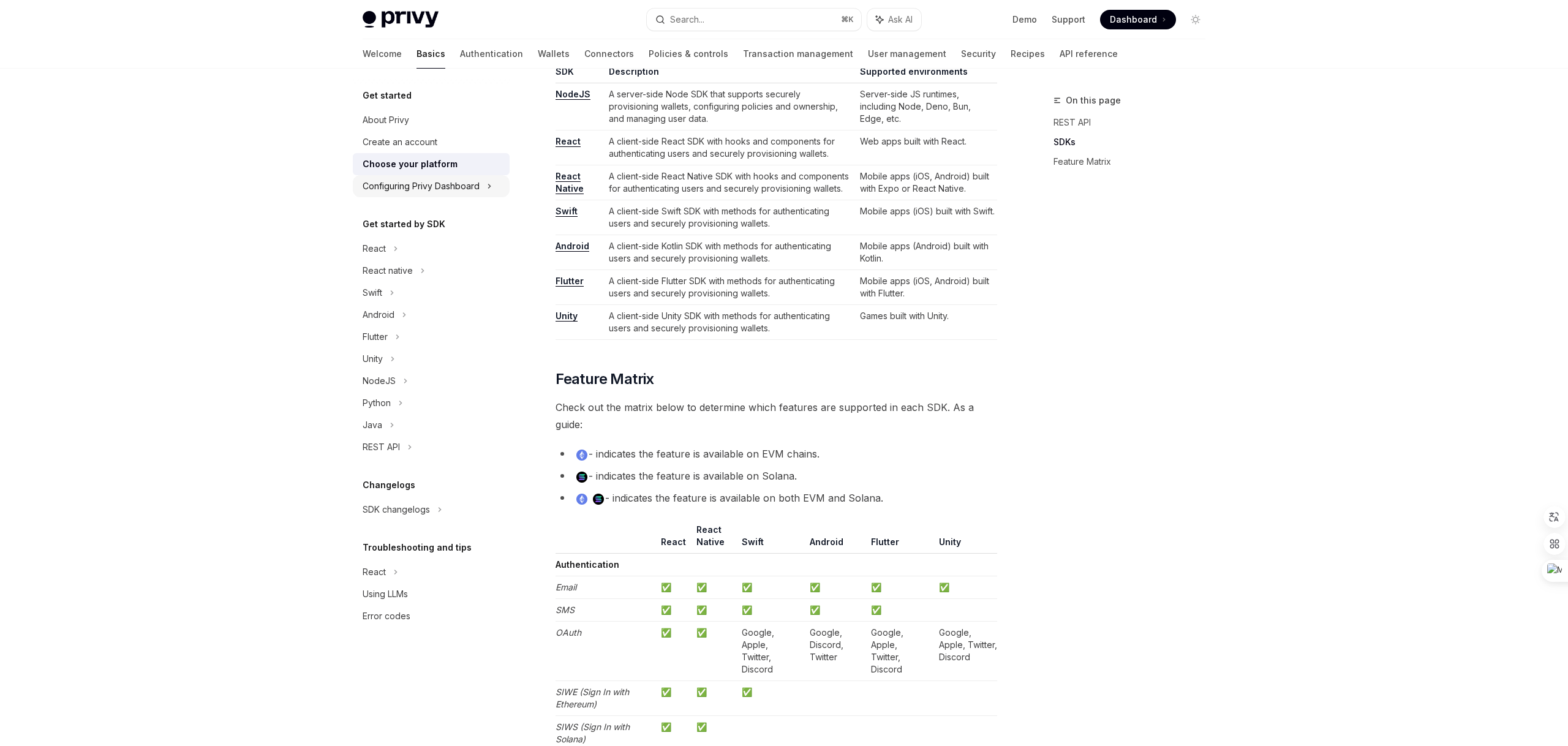
click at [389, 194] on div "Configuring Privy Dashboard" at bounding box center [432, 186] width 157 height 23
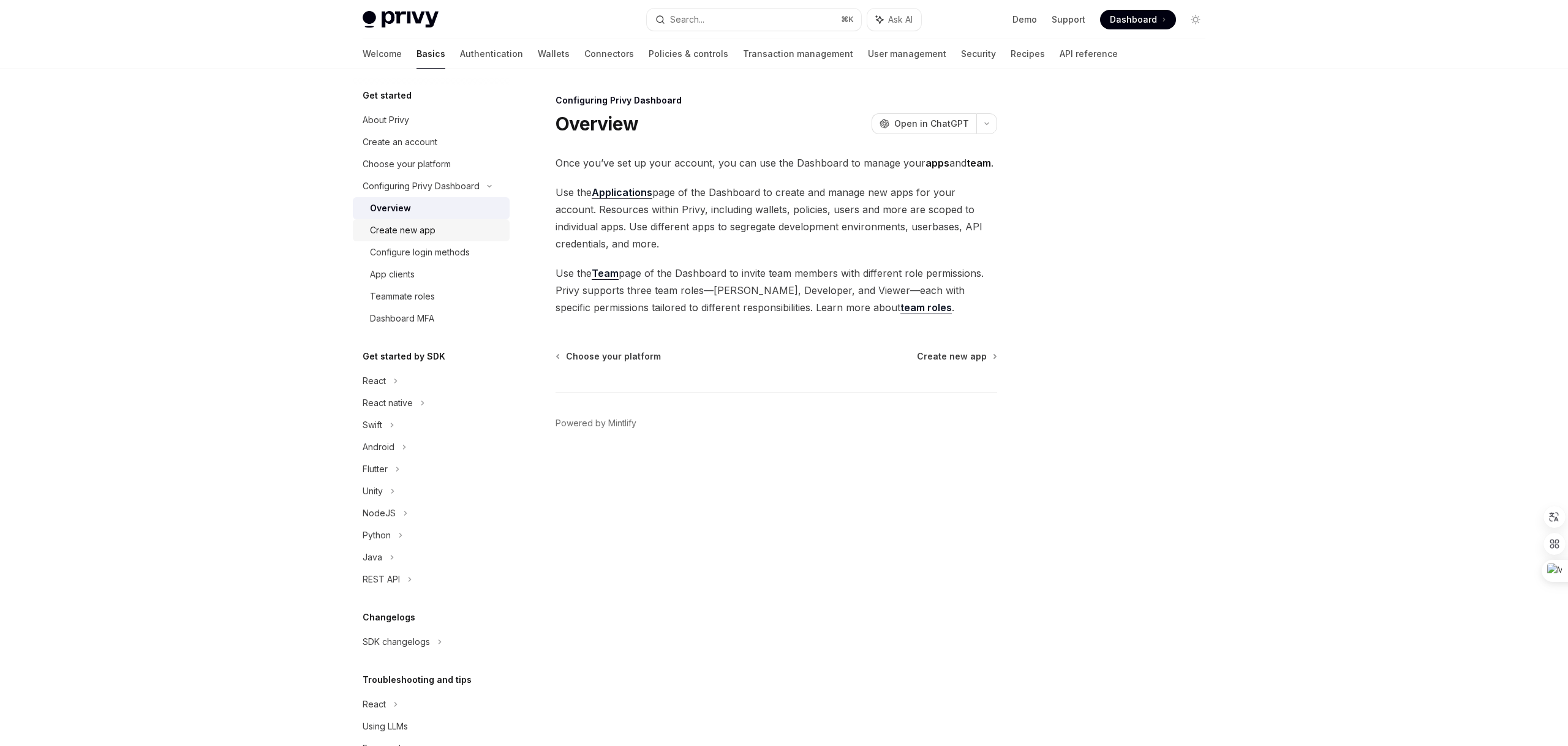
click at [388, 223] on div "Create new app" at bounding box center [402, 230] width 66 height 15
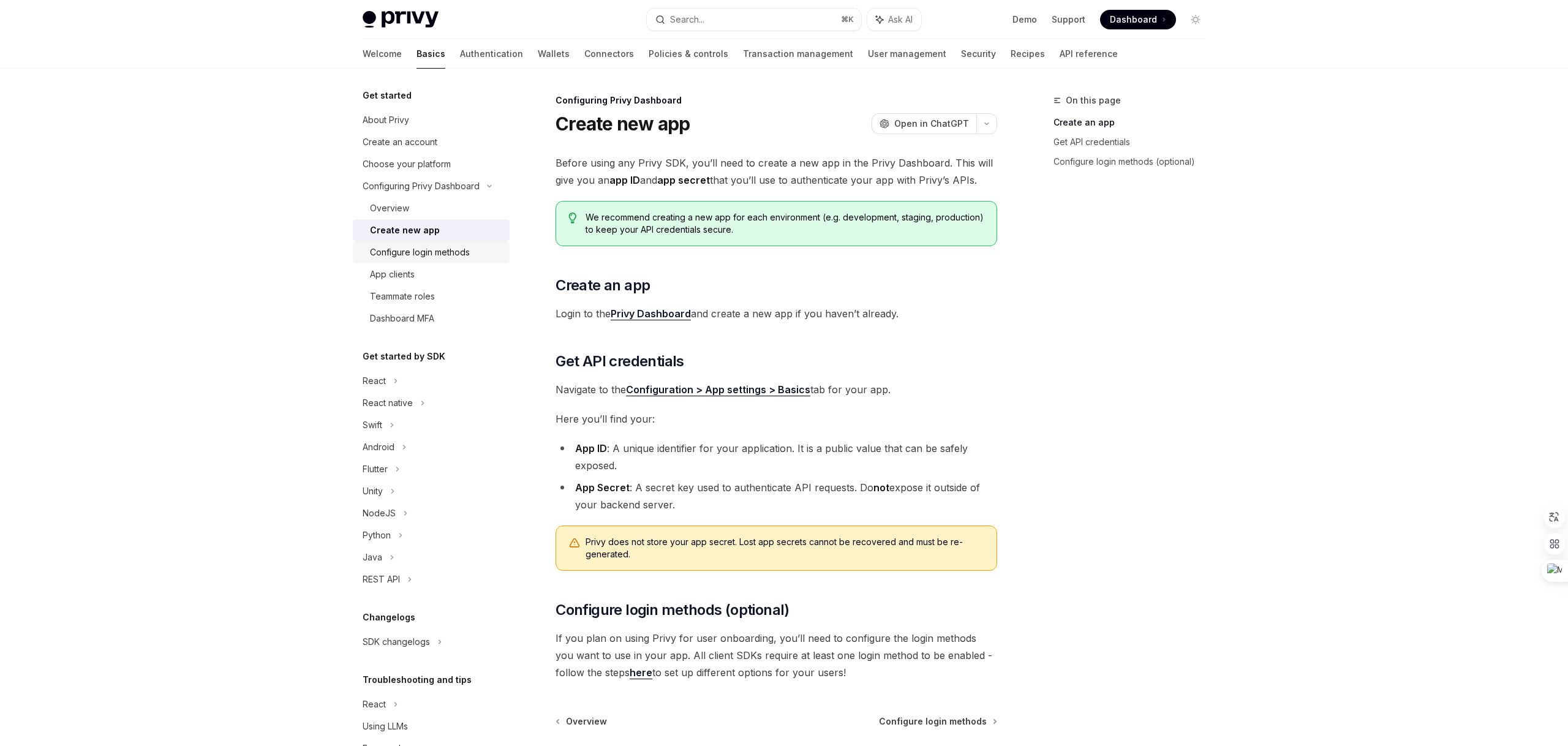
click at [388, 242] on link "Configure login methods" at bounding box center [432, 253] width 157 height 23
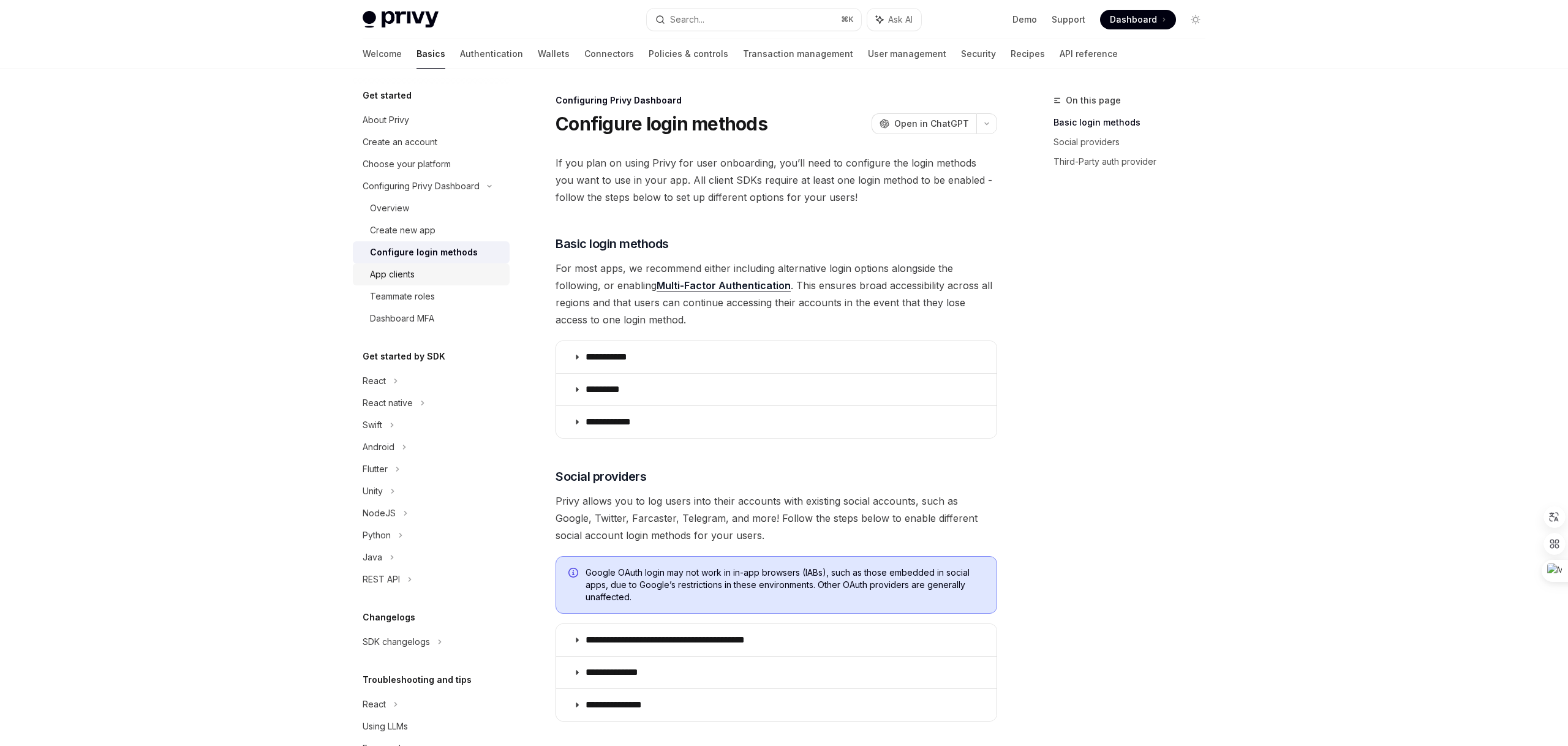
click at [393, 273] on div "App clients" at bounding box center [392, 274] width 45 height 15
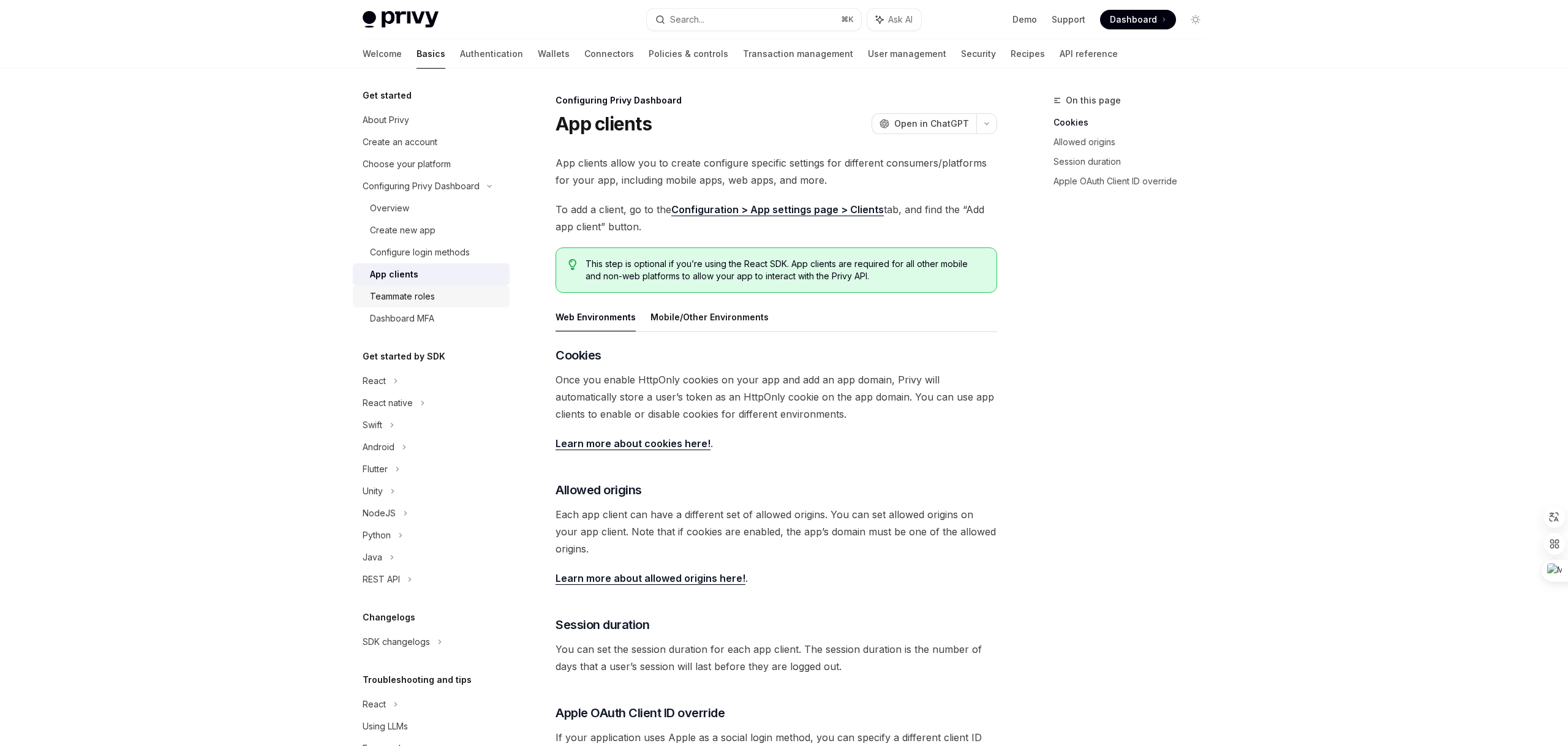
click at [392, 303] on div "Teammate roles" at bounding box center [402, 296] width 65 height 15
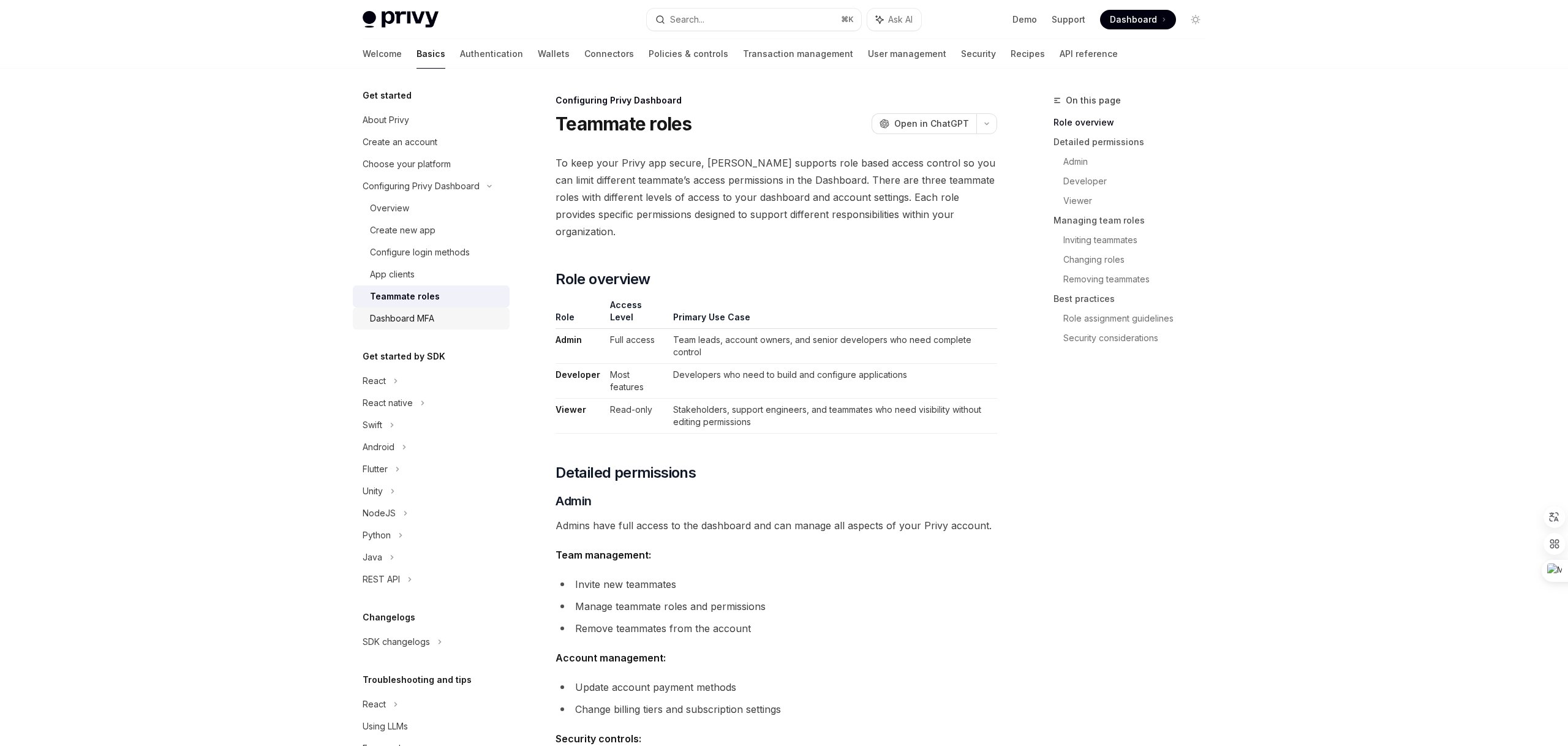
click at [392, 321] on div "Dashboard MFA" at bounding box center [402, 318] width 65 height 15
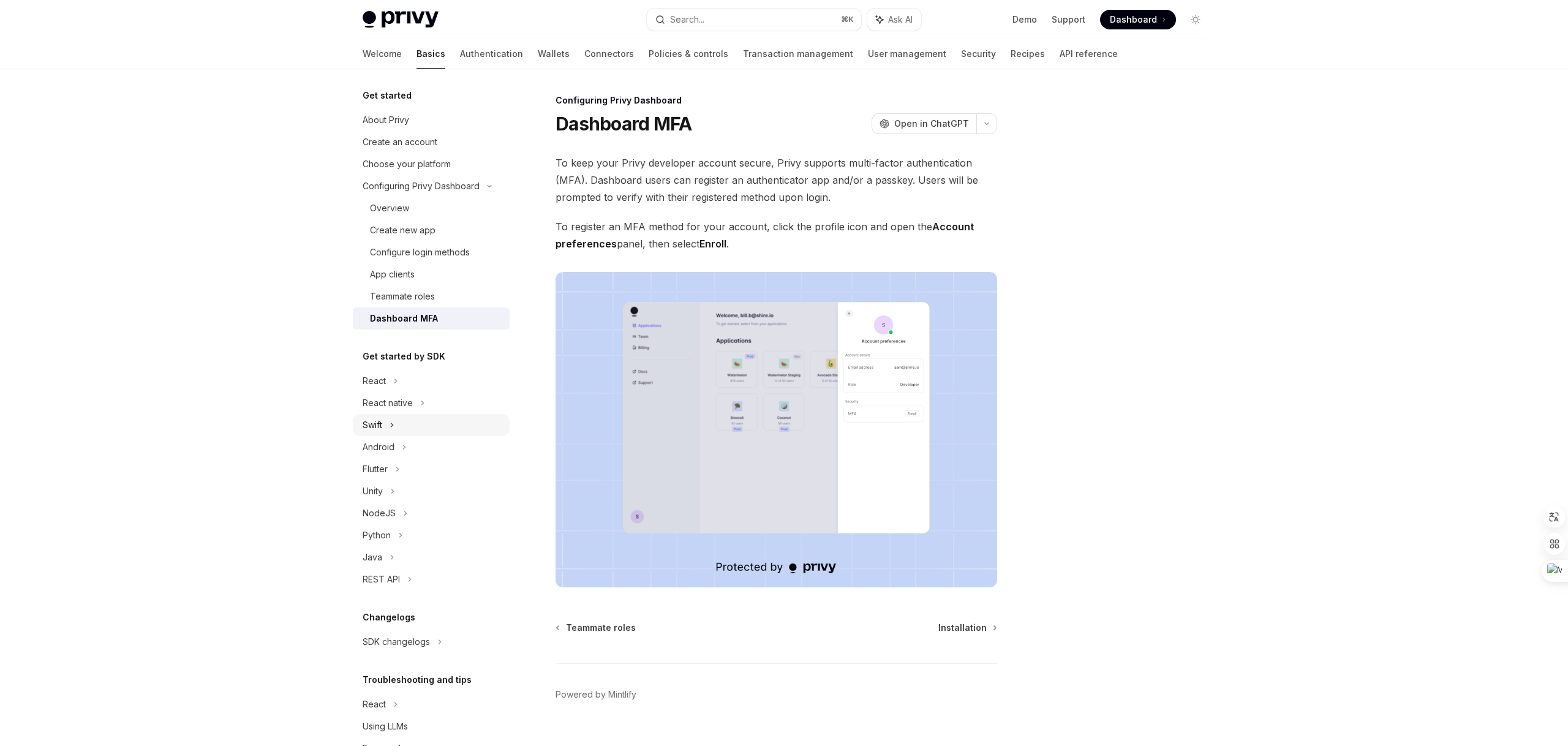
click at [381, 422] on div "Swift" at bounding box center [373, 425] width 20 height 15
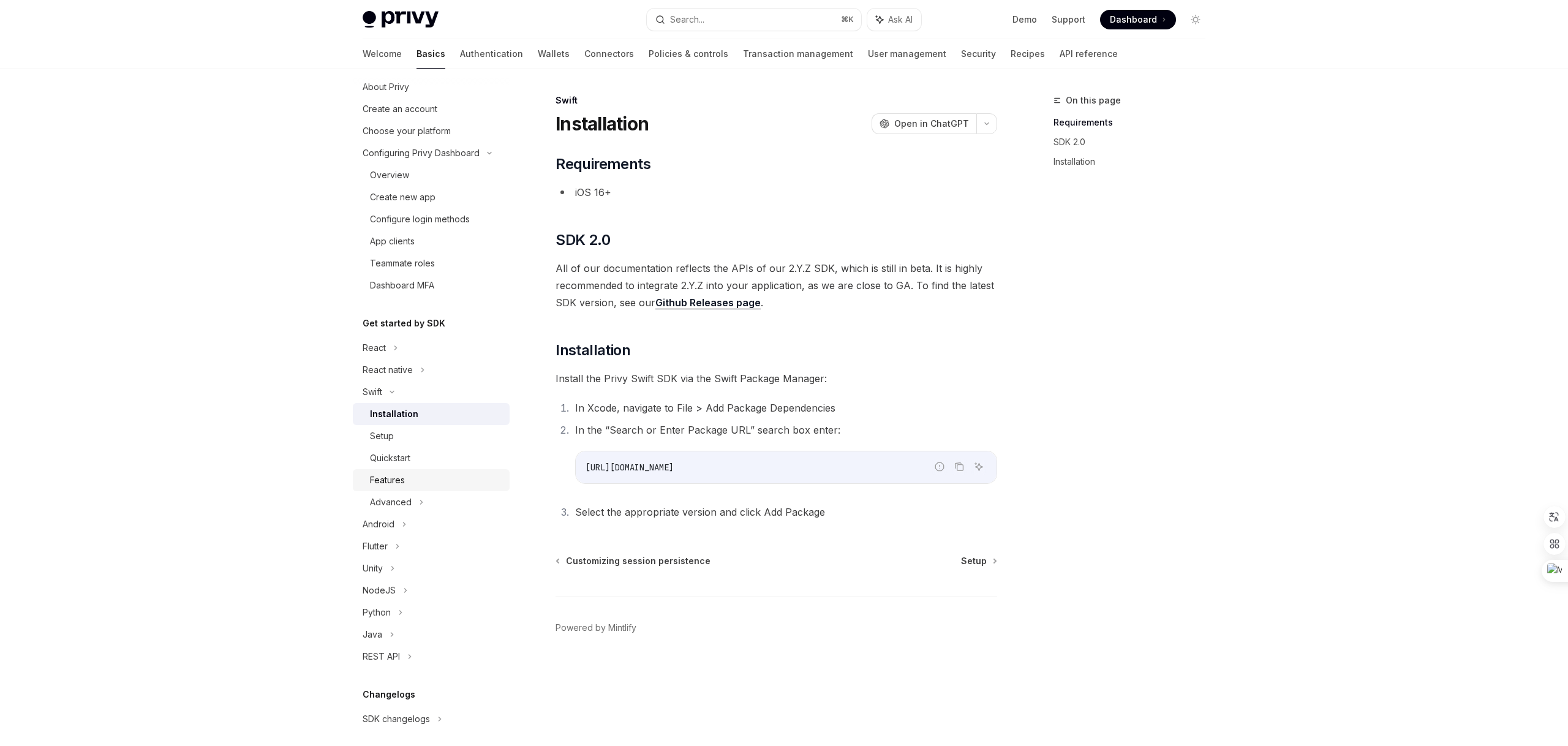
scroll to position [62, 0]
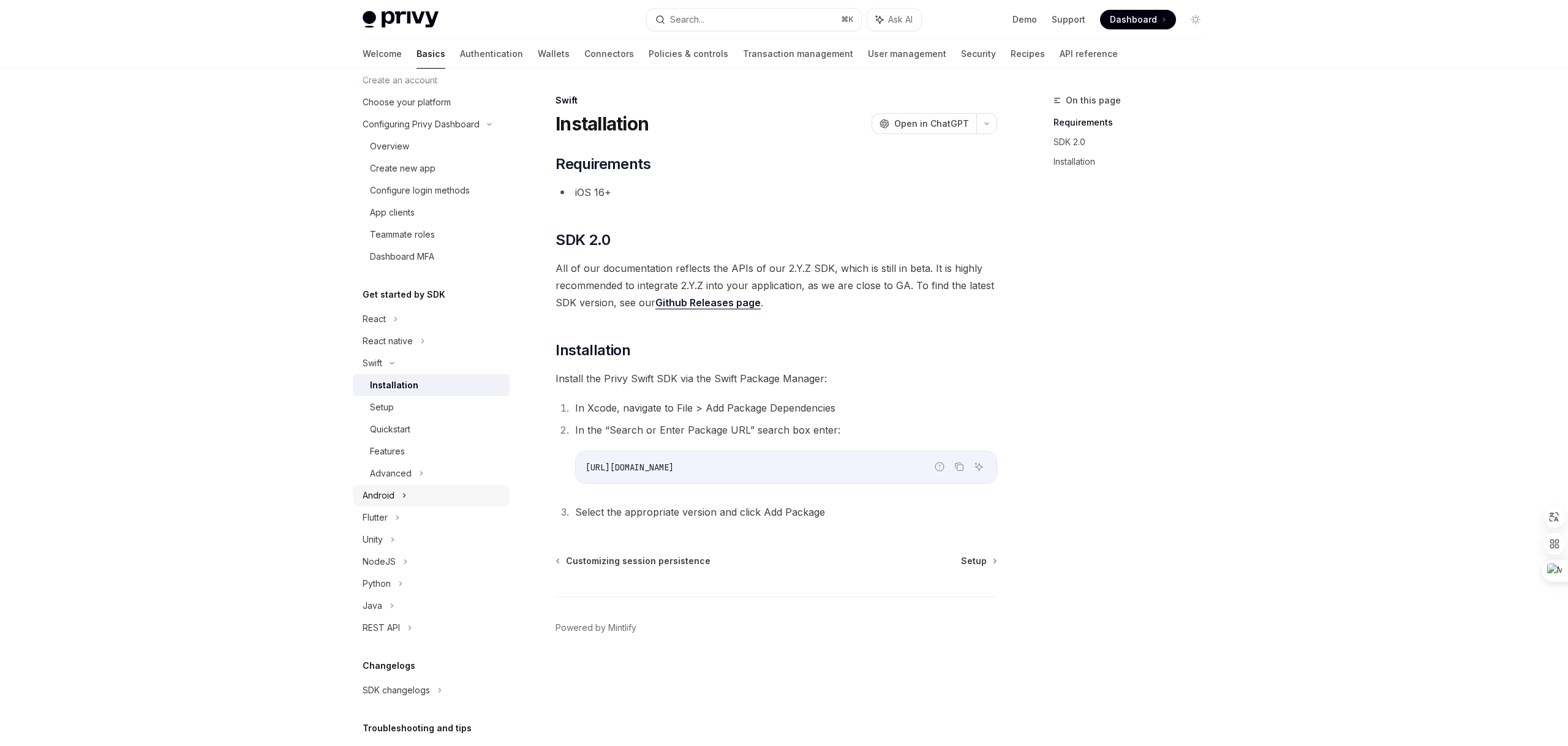
click at [387, 490] on div "Android" at bounding box center [379, 495] width 32 height 15
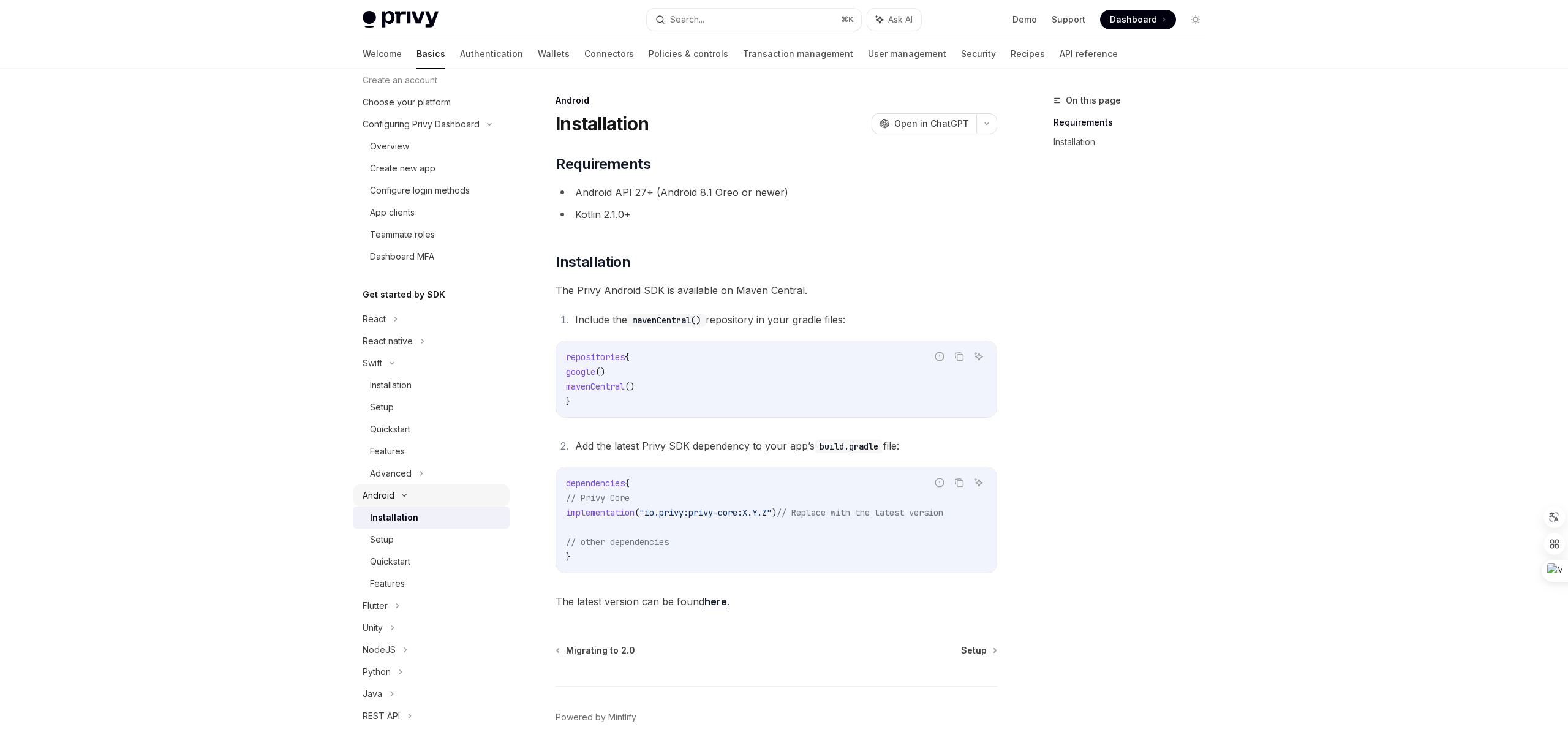
scroll to position [79, 0]
click at [388, 525] on div "Setup" at bounding box center [382, 522] width 23 height 15
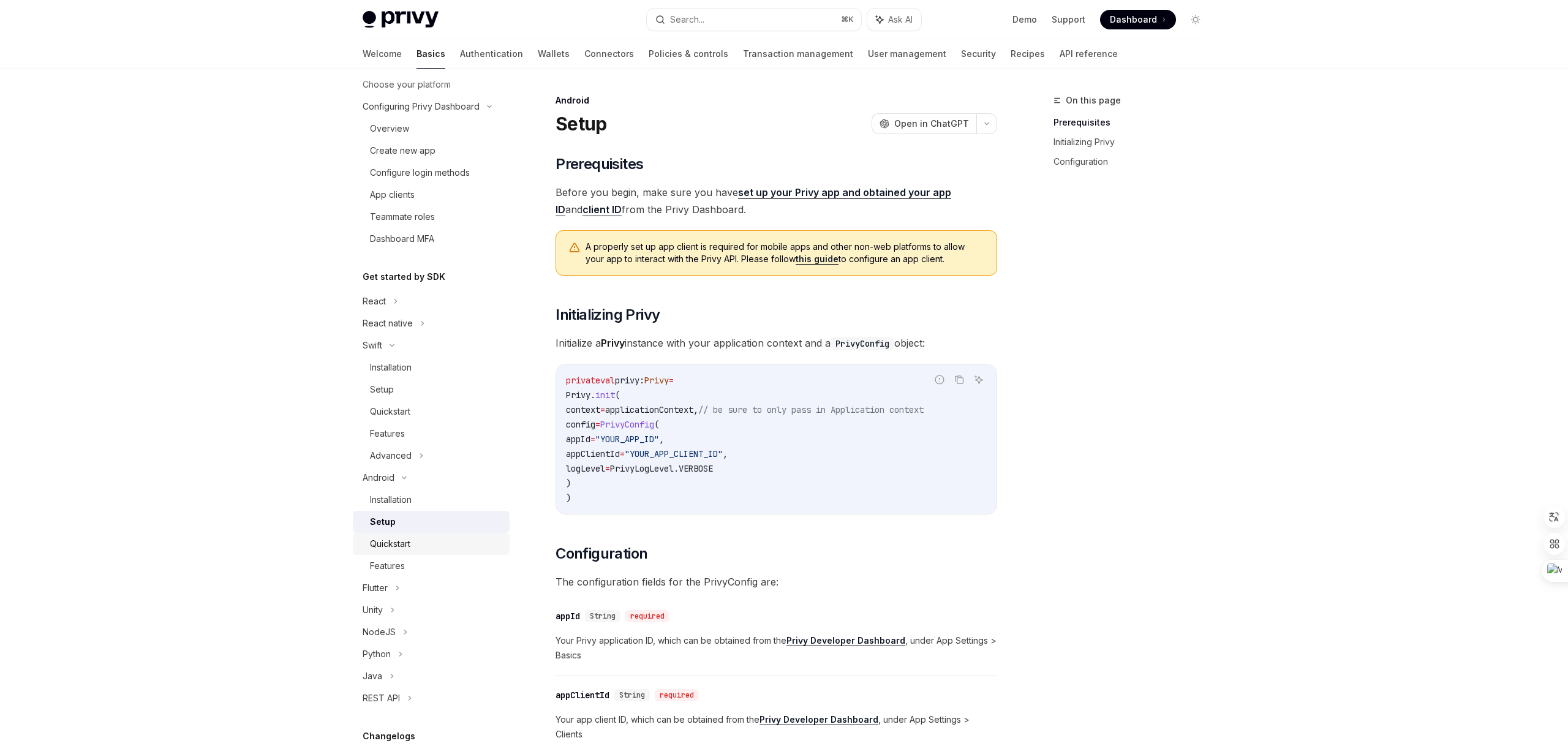
click at [389, 546] on div "Quickstart" at bounding box center [390, 543] width 40 height 15
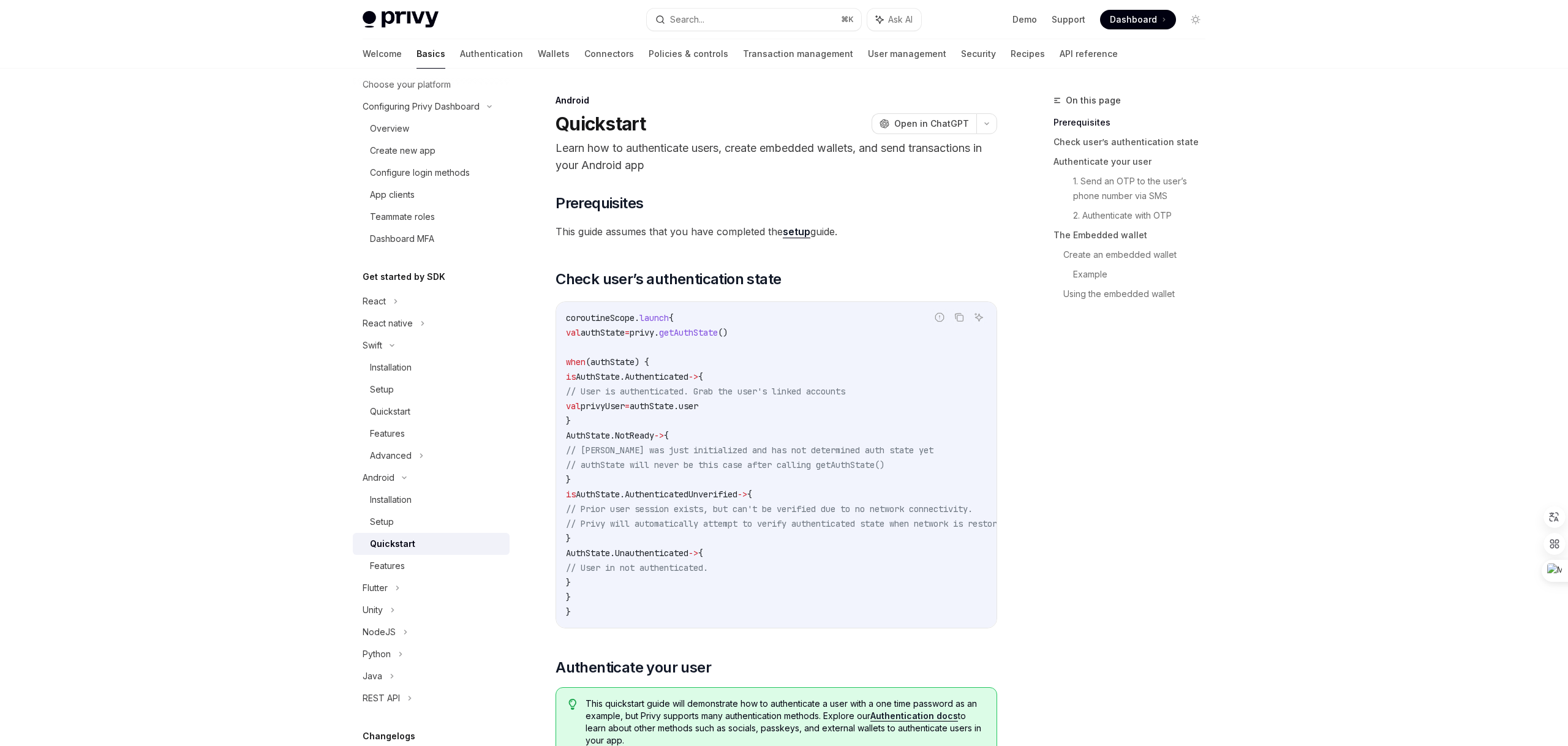
scroll to position [100, 0]
click at [389, 541] on div "Features" at bounding box center [388, 545] width 35 height 15
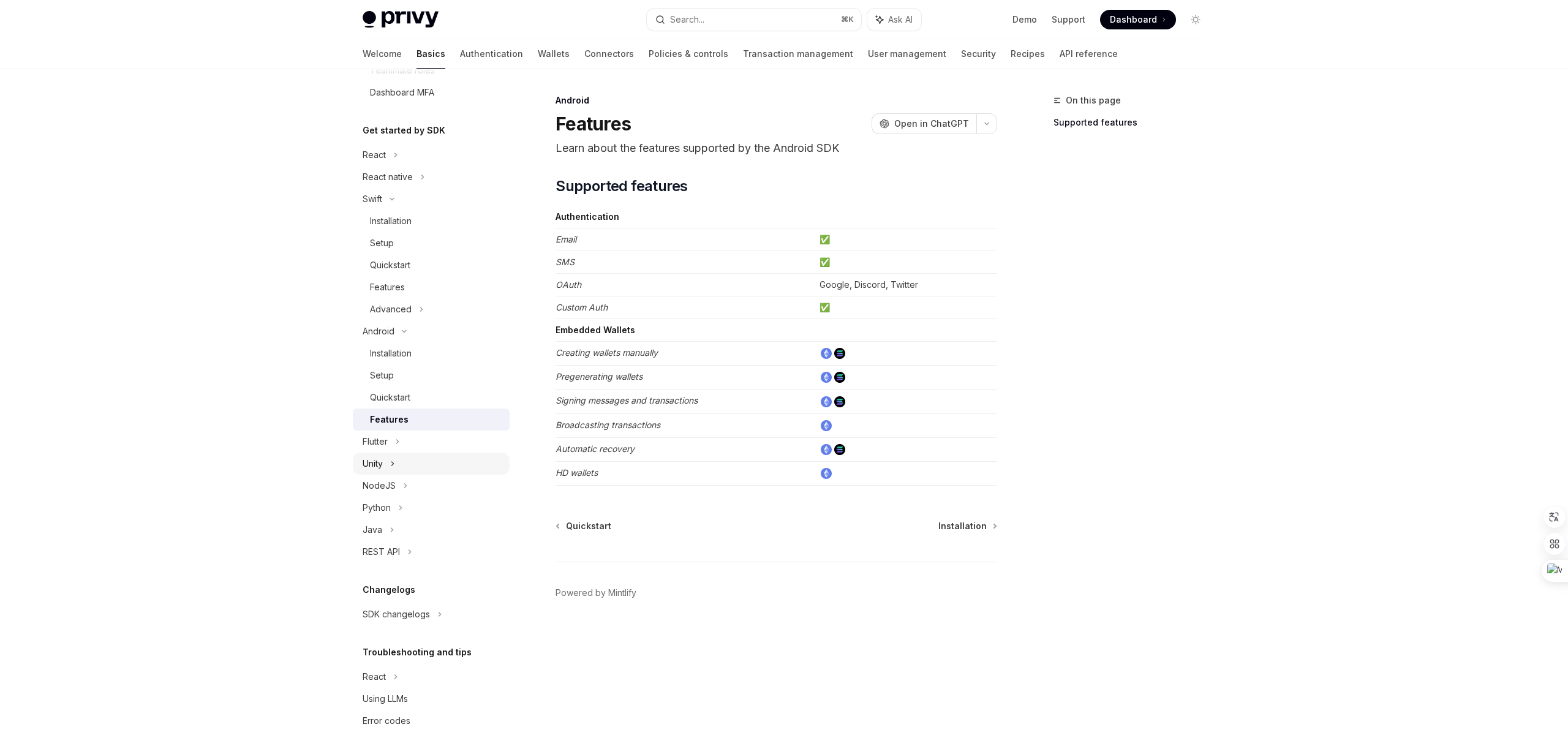
scroll to position [237, 0]
click at [382, 514] on div "Java" at bounding box center [432, 519] width 157 height 23
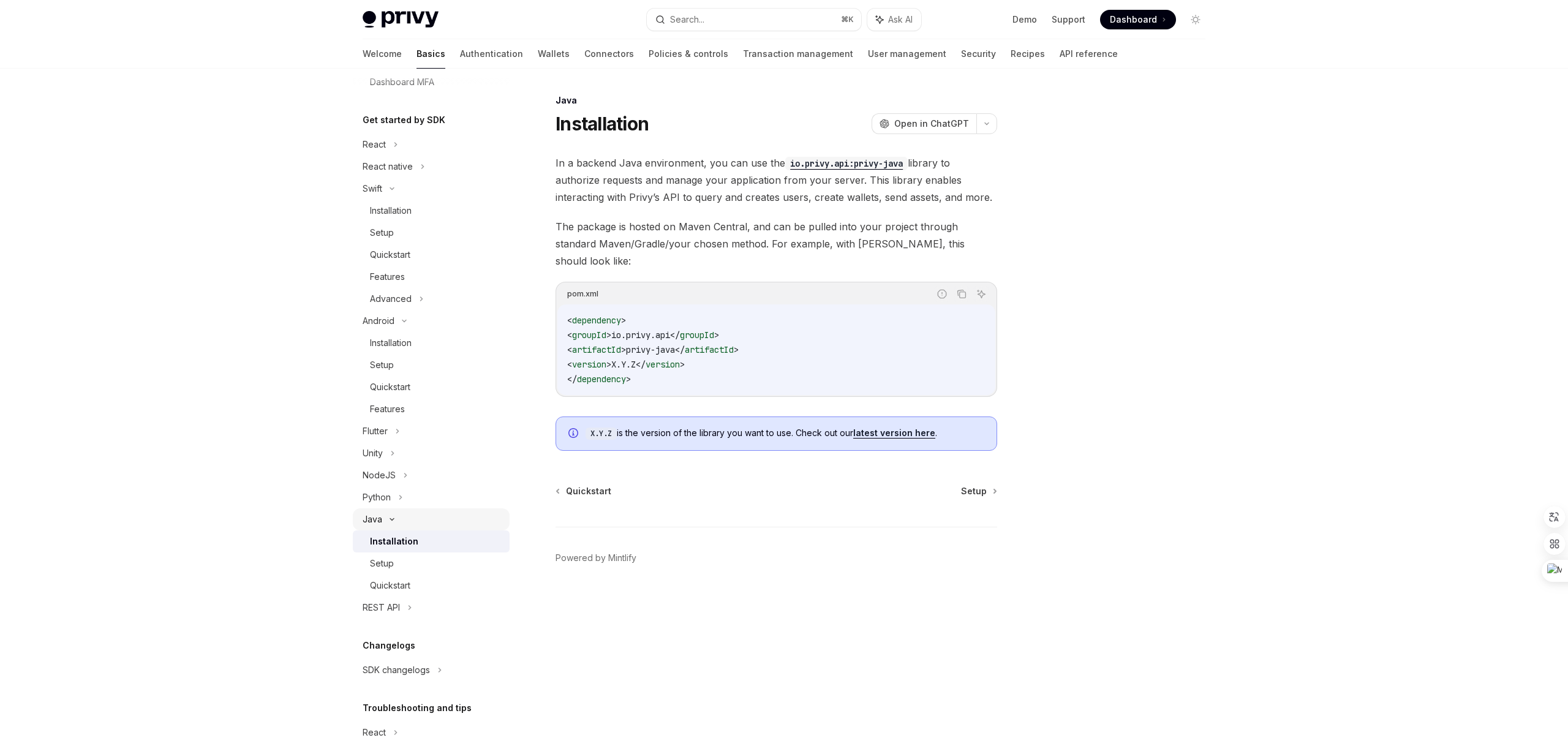
scroll to position [303, 0]
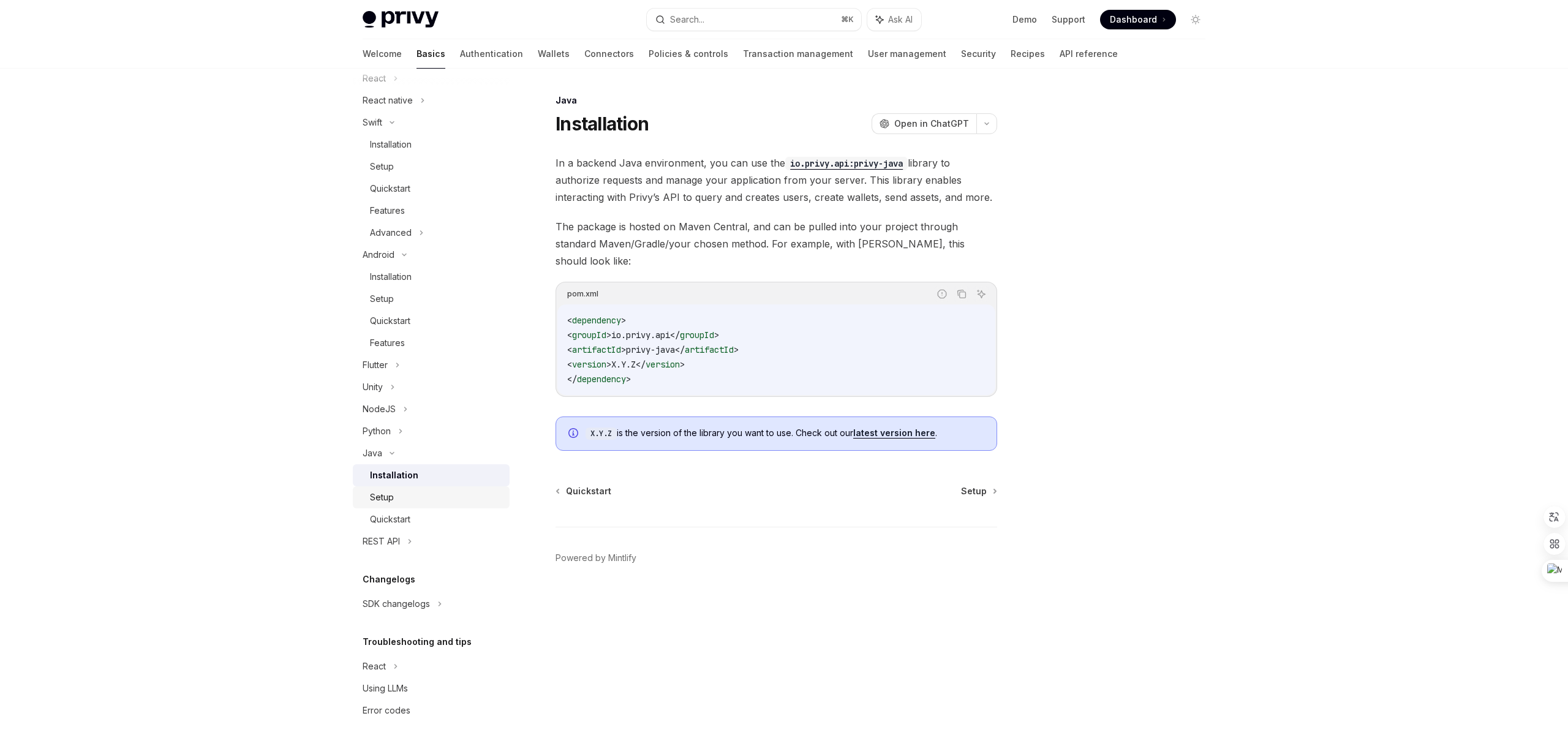
click at [379, 498] on div "Setup" at bounding box center [382, 497] width 23 height 15
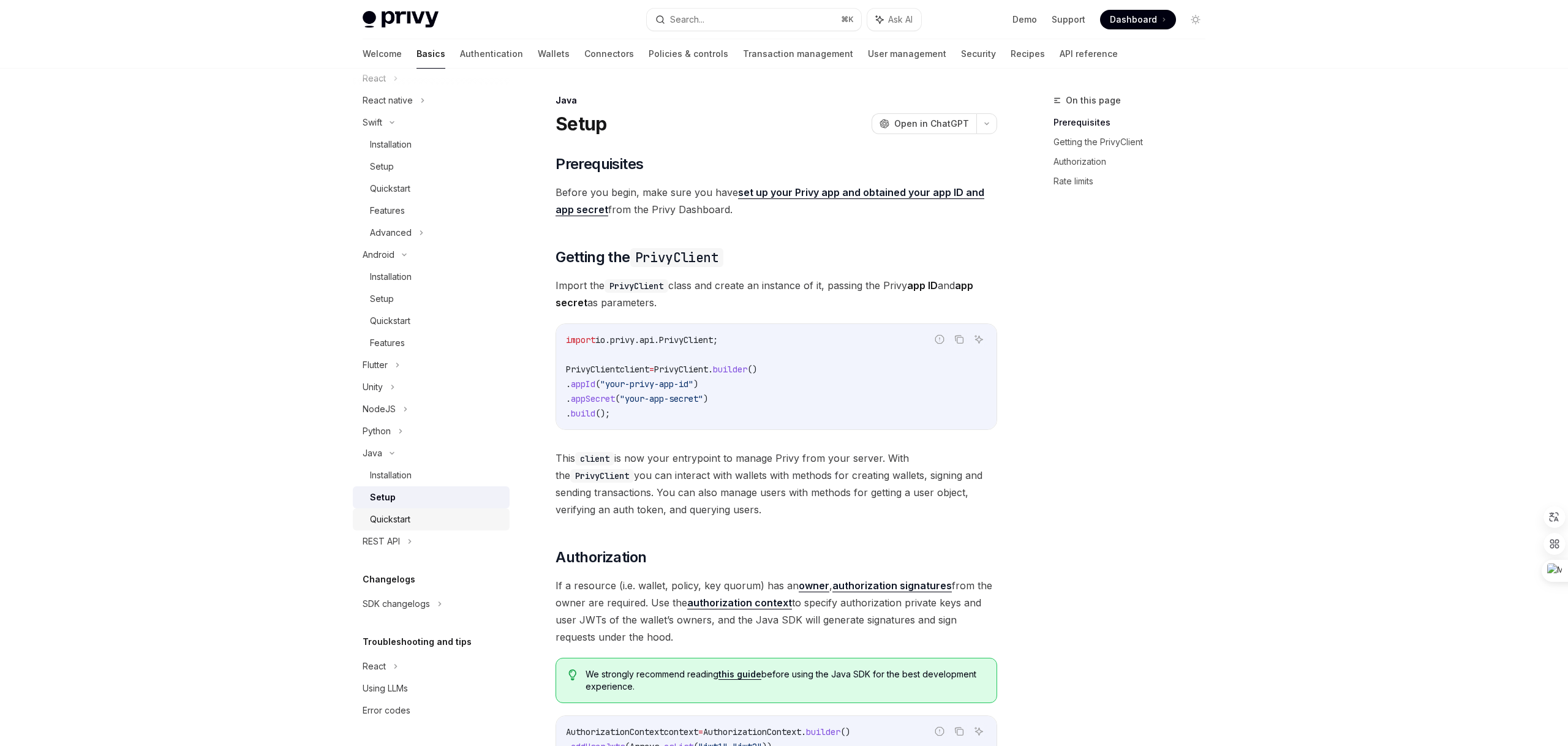
click at [380, 525] on div "Quickstart" at bounding box center [390, 519] width 40 height 15
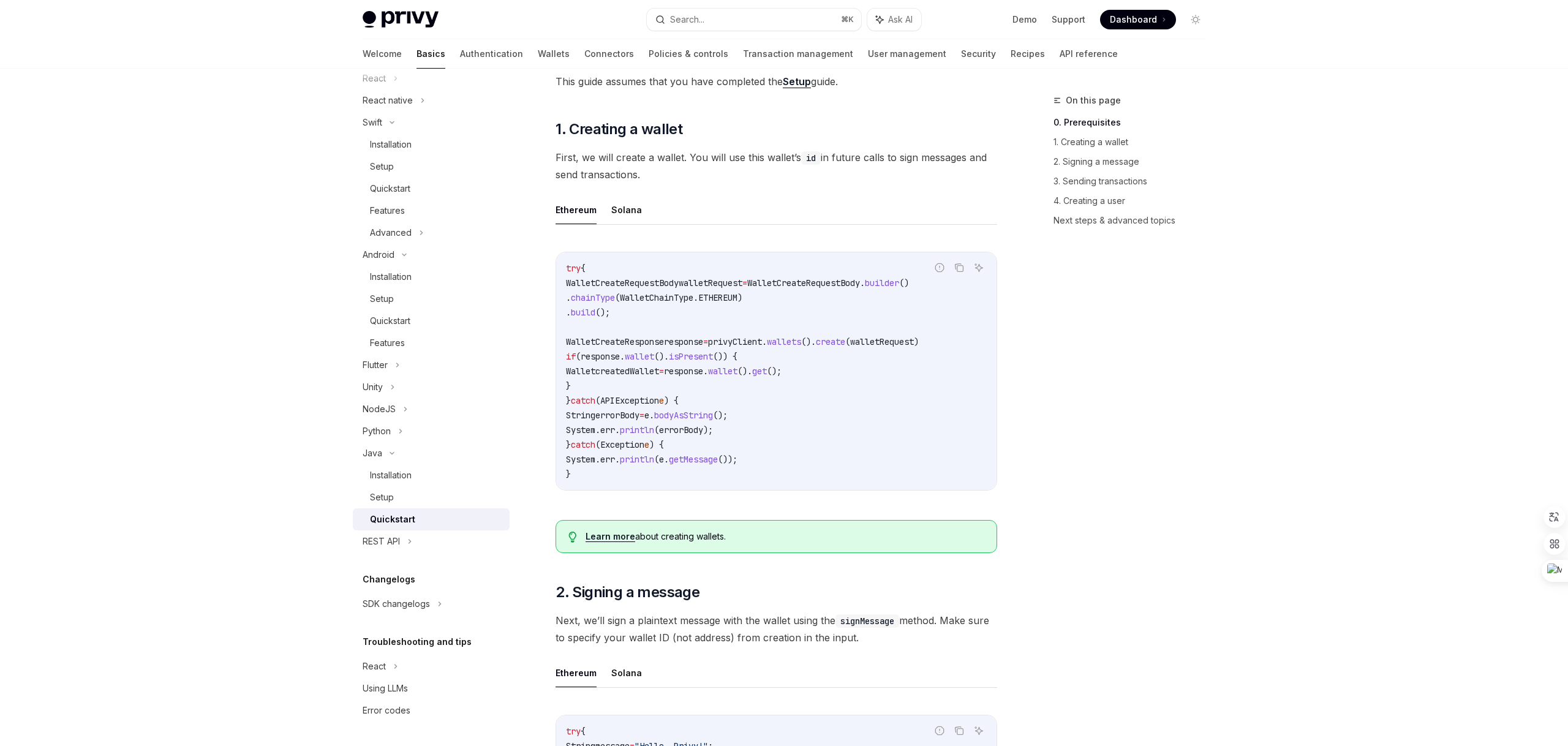
scroll to position [157, 0]
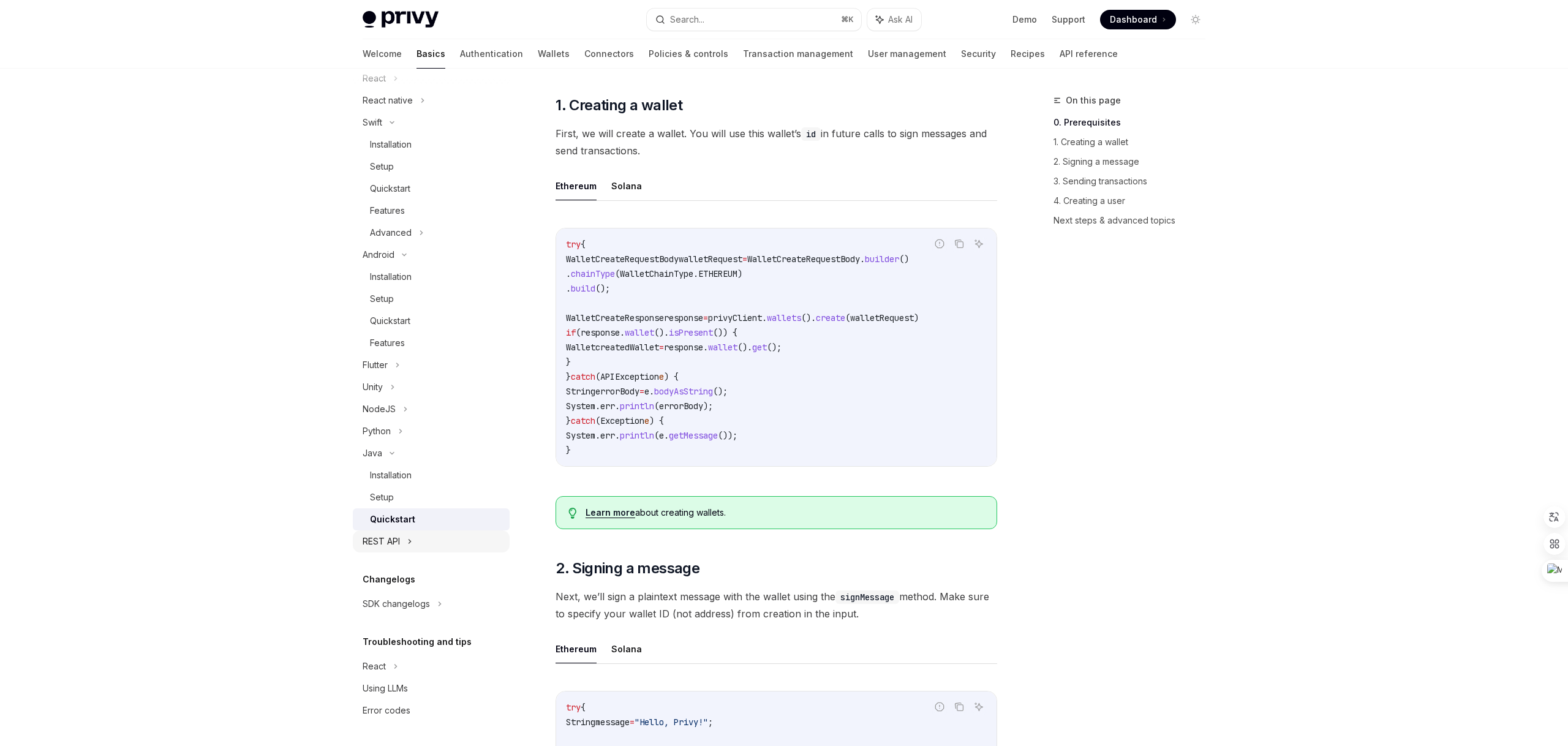
click at [383, 532] on div "REST API" at bounding box center [432, 541] width 157 height 23
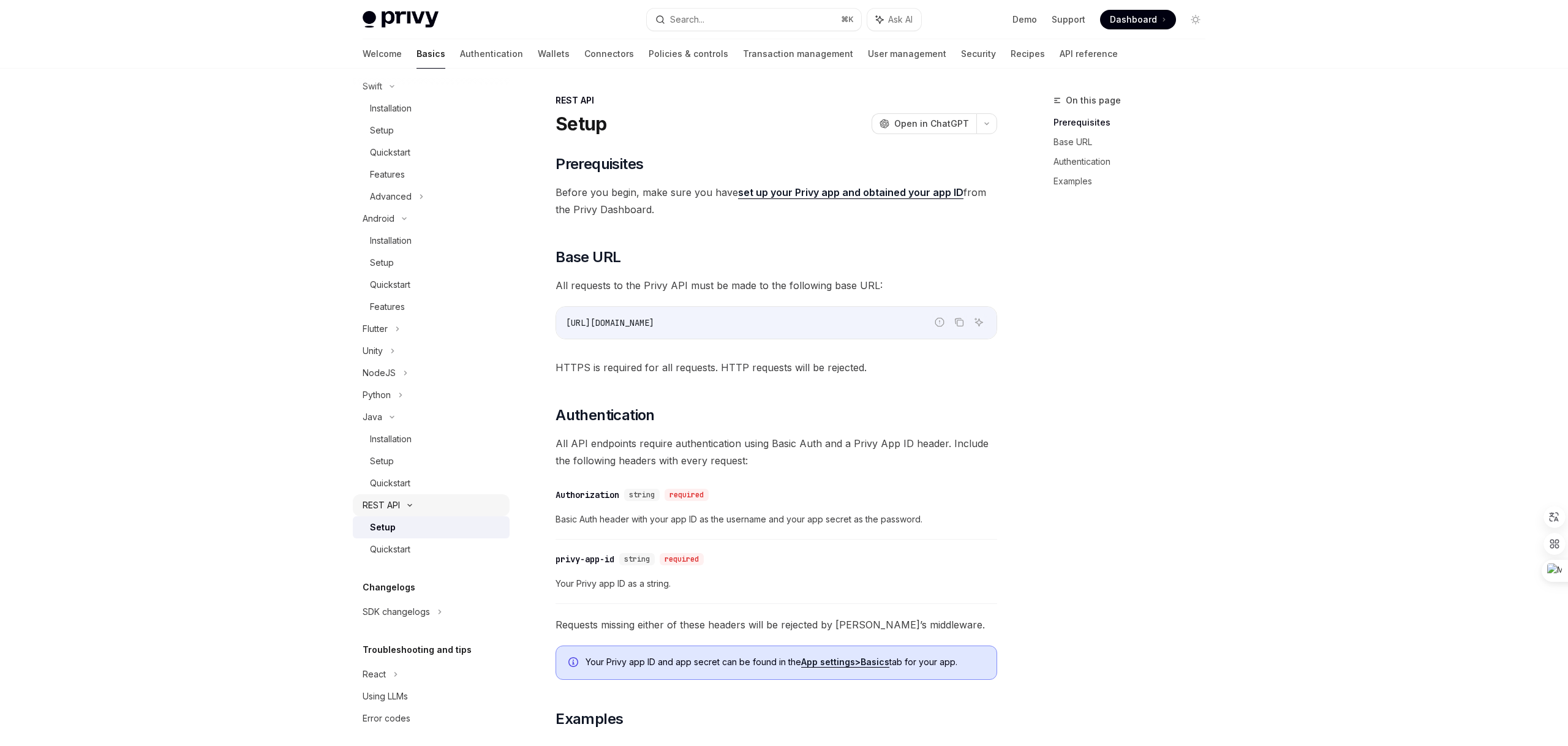
scroll to position [344, 0]
click at [384, 540] on div "Quickstart" at bounding box center [390, 545] width 40 height 15
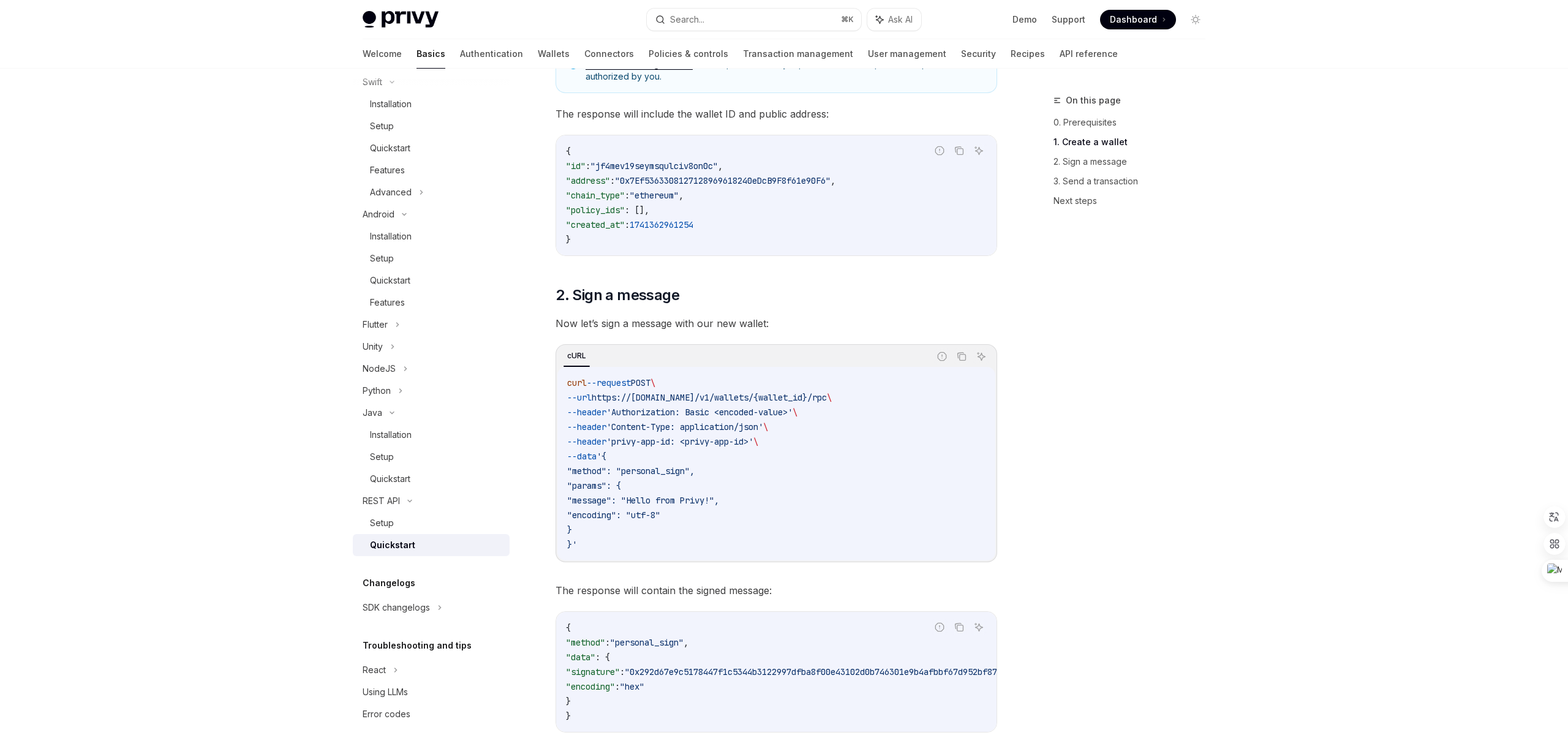
scroll to position [347, 0]
click at [1060, 58] on link "API reference" at bounding box center [1088, 54] width 58 height 29
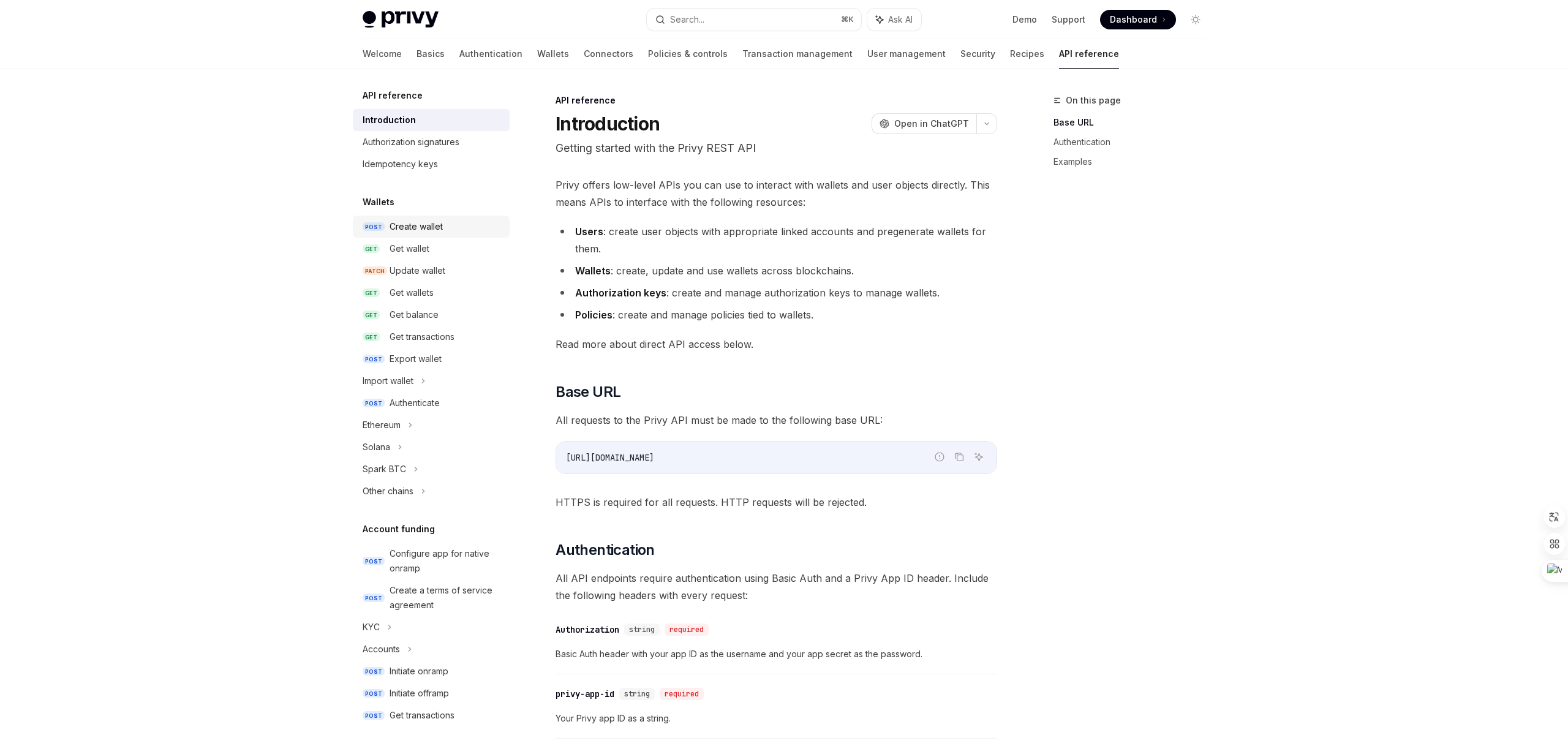
click at [418, 235] on link "POST Create wallet" at bounding box center [432, 226] width 157 height 23
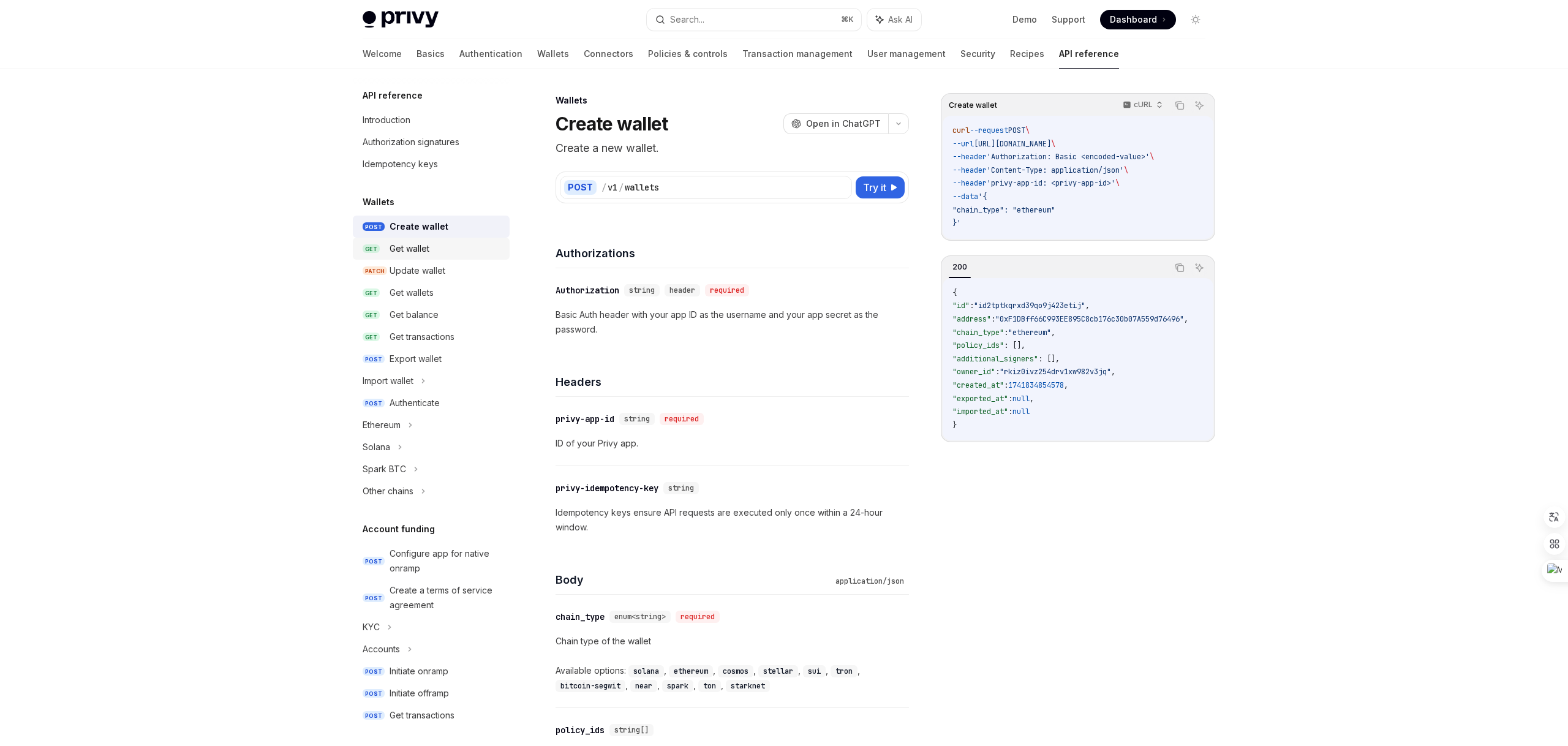
click at [415, 255] on div "Get wallet" at bounding box center [409, 249] width 40 height 15
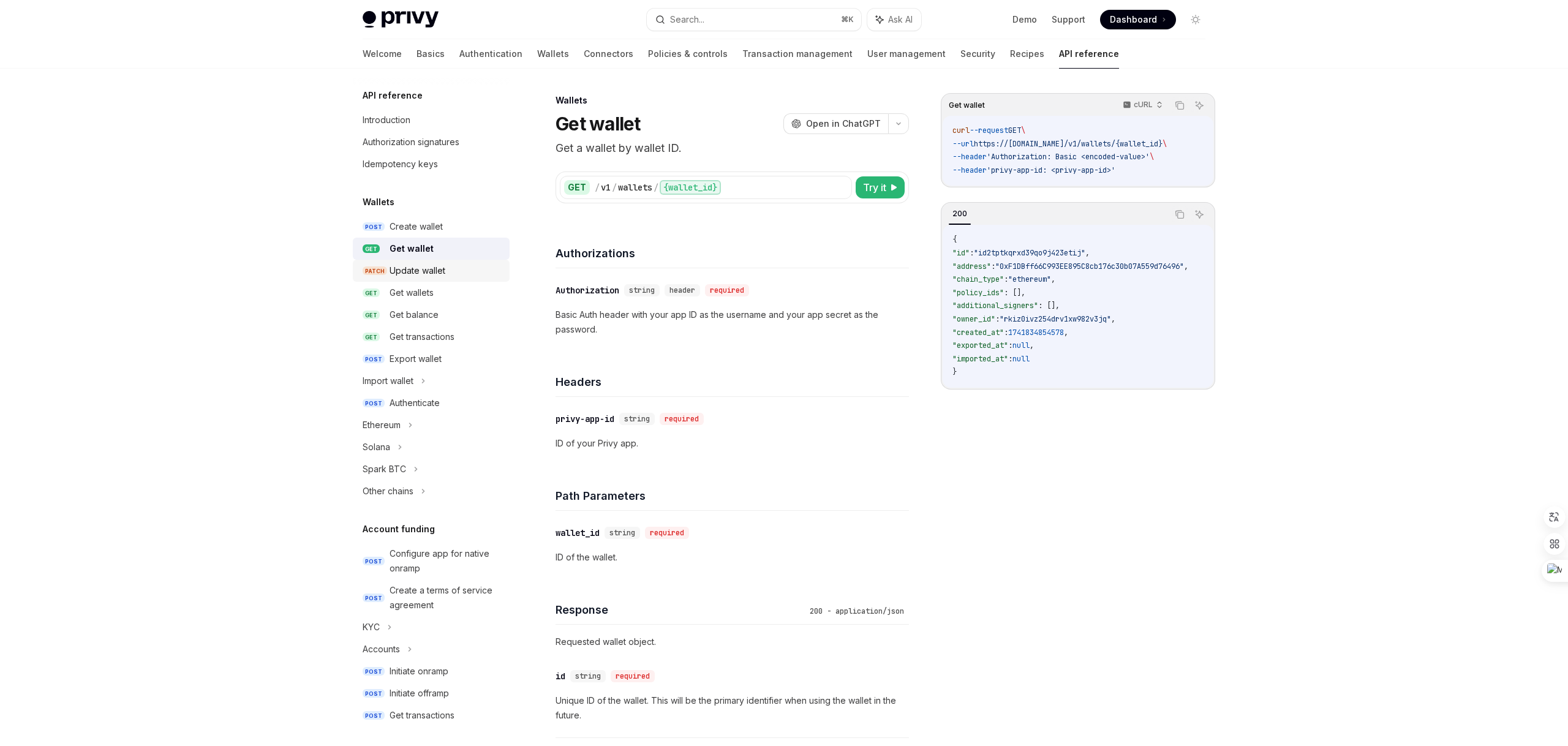
click at [410, 277] on div "Update wallet" at bounding box center [417, 270] width 56 height 15
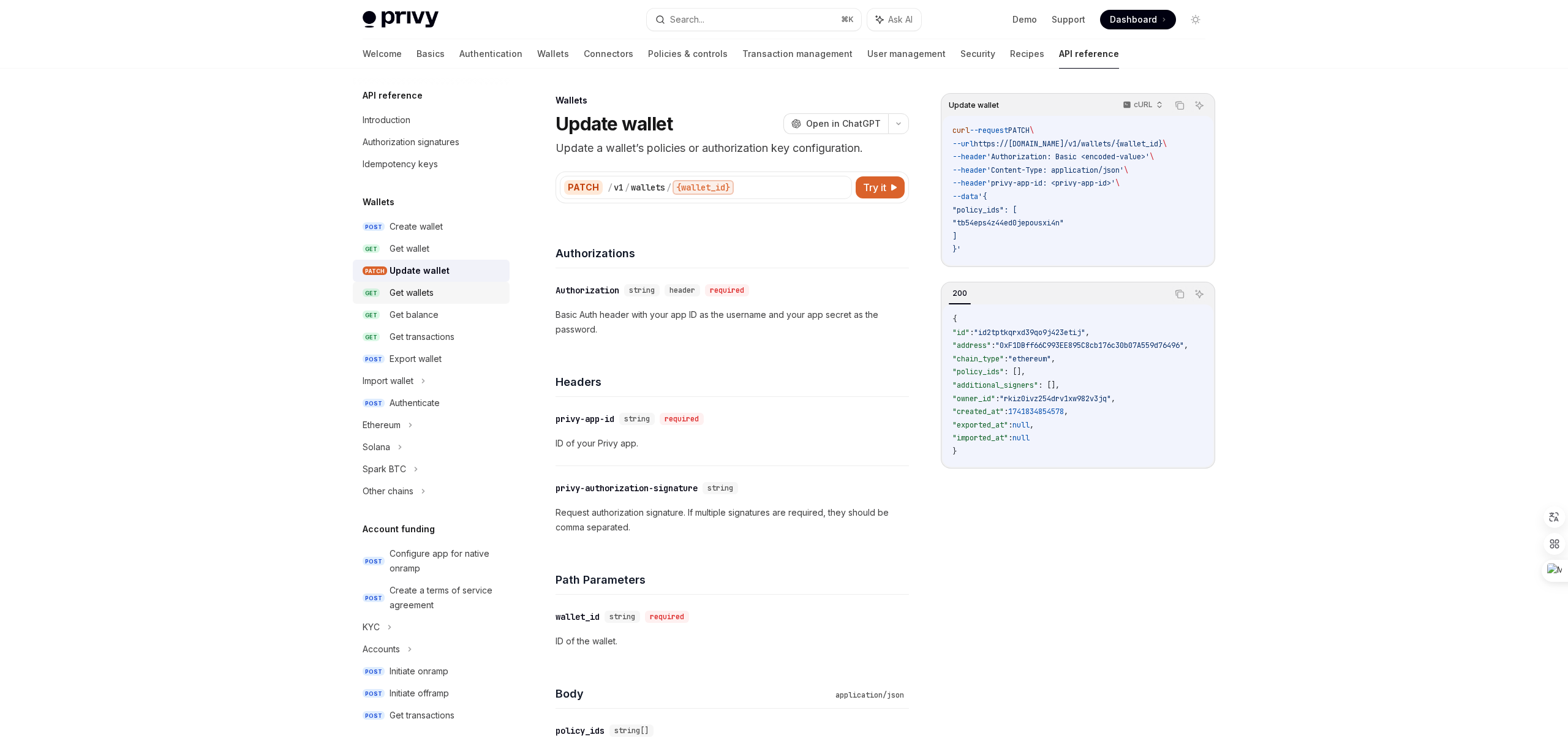
click at [410, 288] on div "Get wallets" at bounding box center [411, 293] width 44 height 15
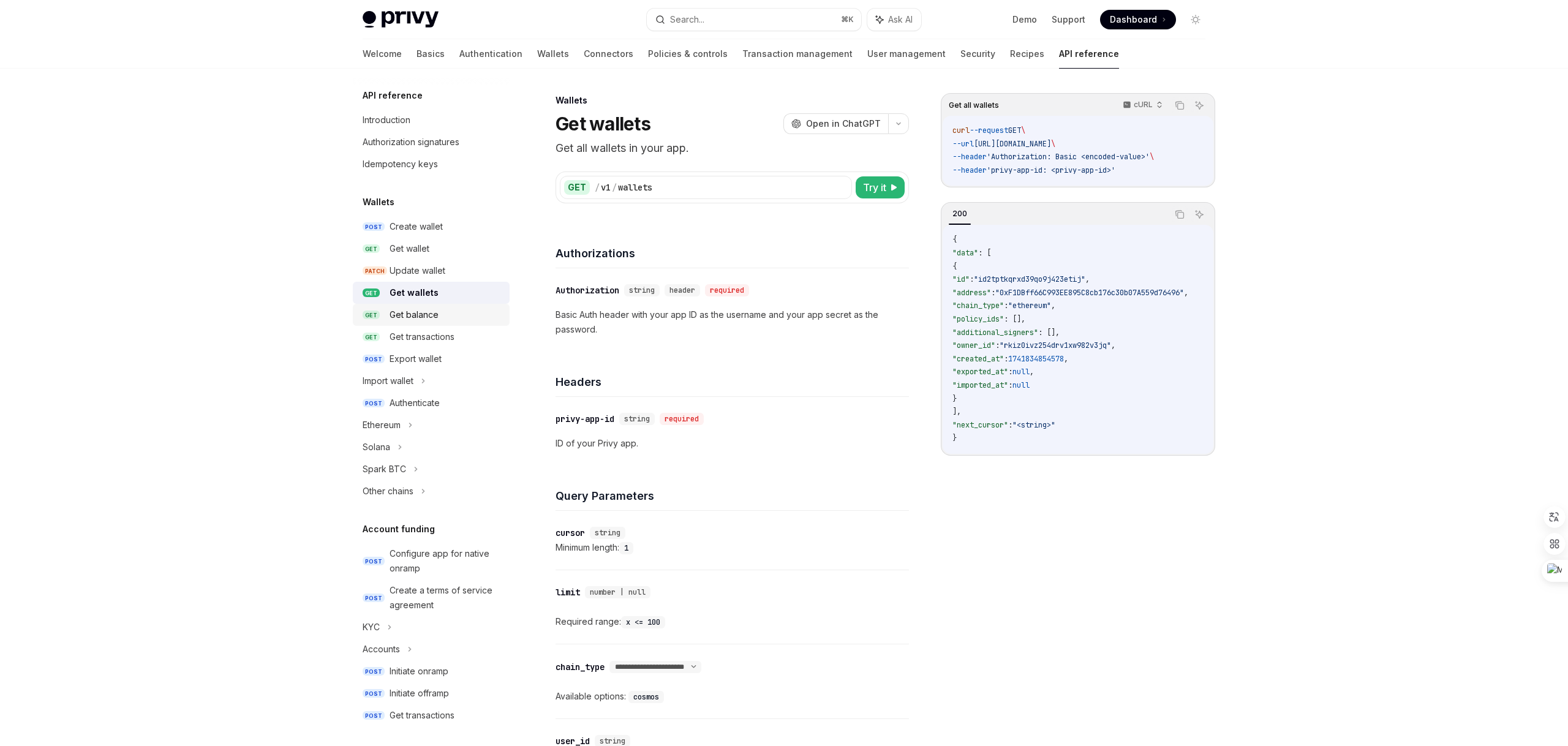
click at [414, 313] on div "Get balance" at bounding box center [414, 314] width 49 height 15
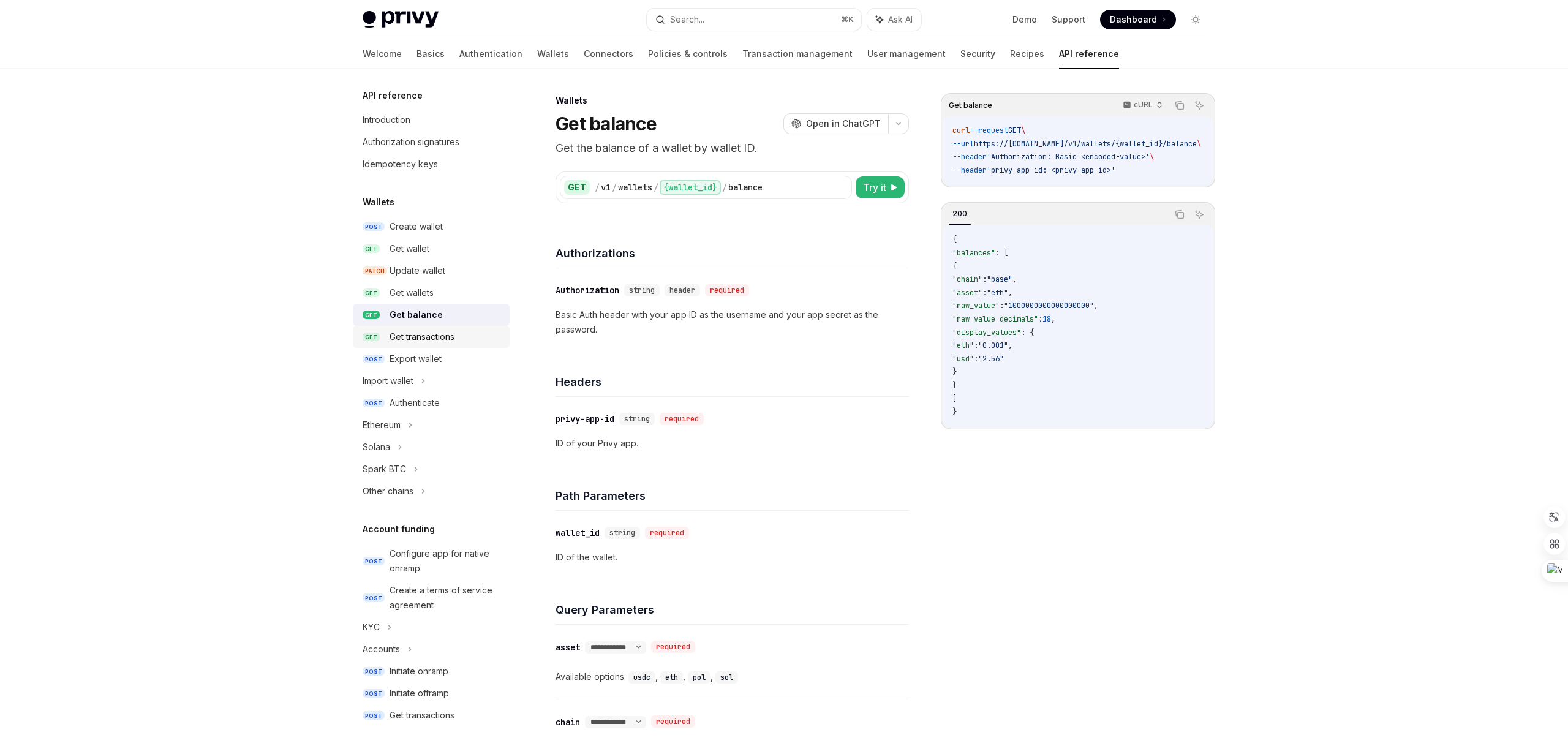
click at [413, 334] on div "Get transactions" at bounding box center [422, 337] width 65 height 15
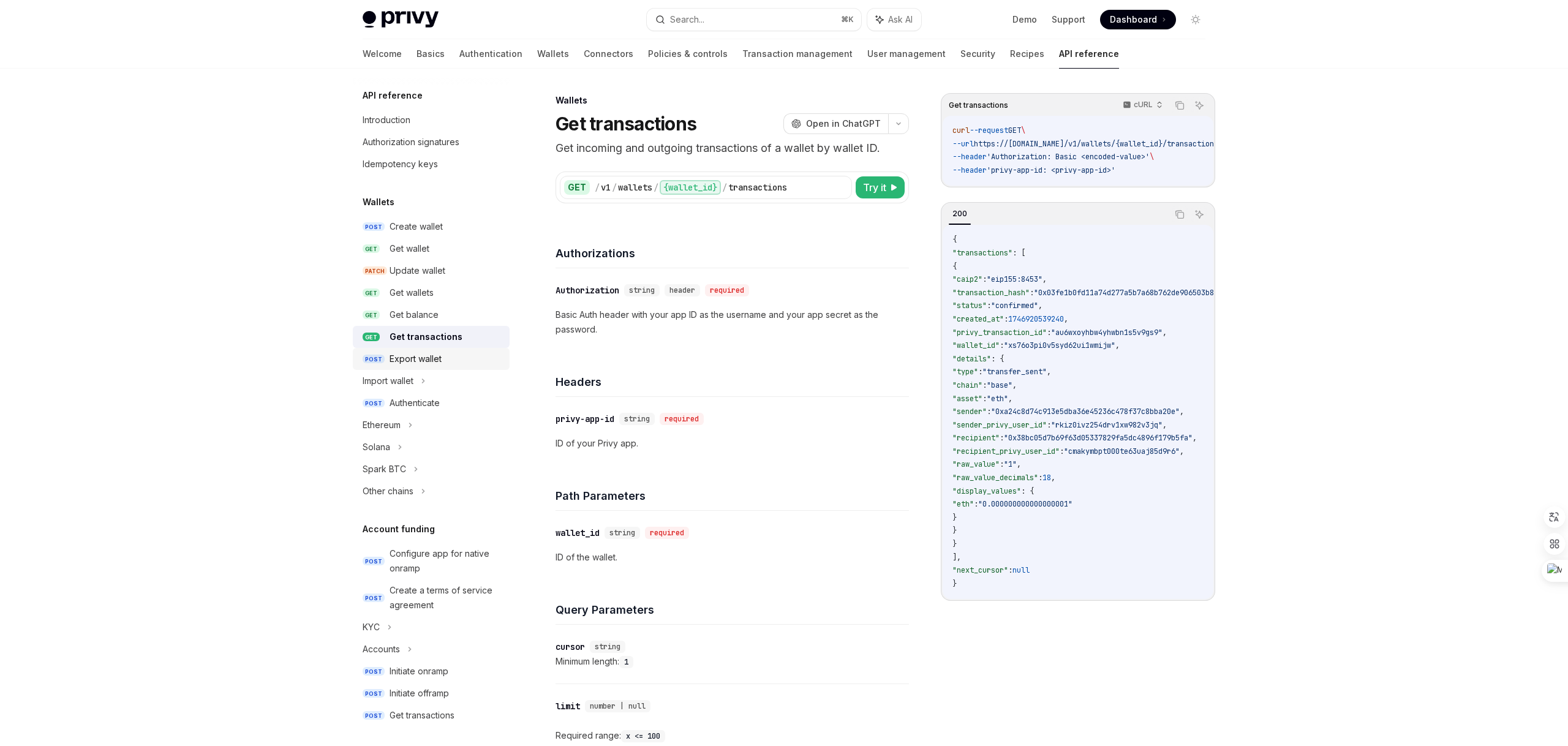
click at [417, 353] on div "Export wallet" at bounding box center [415, 358] width 52 height 15
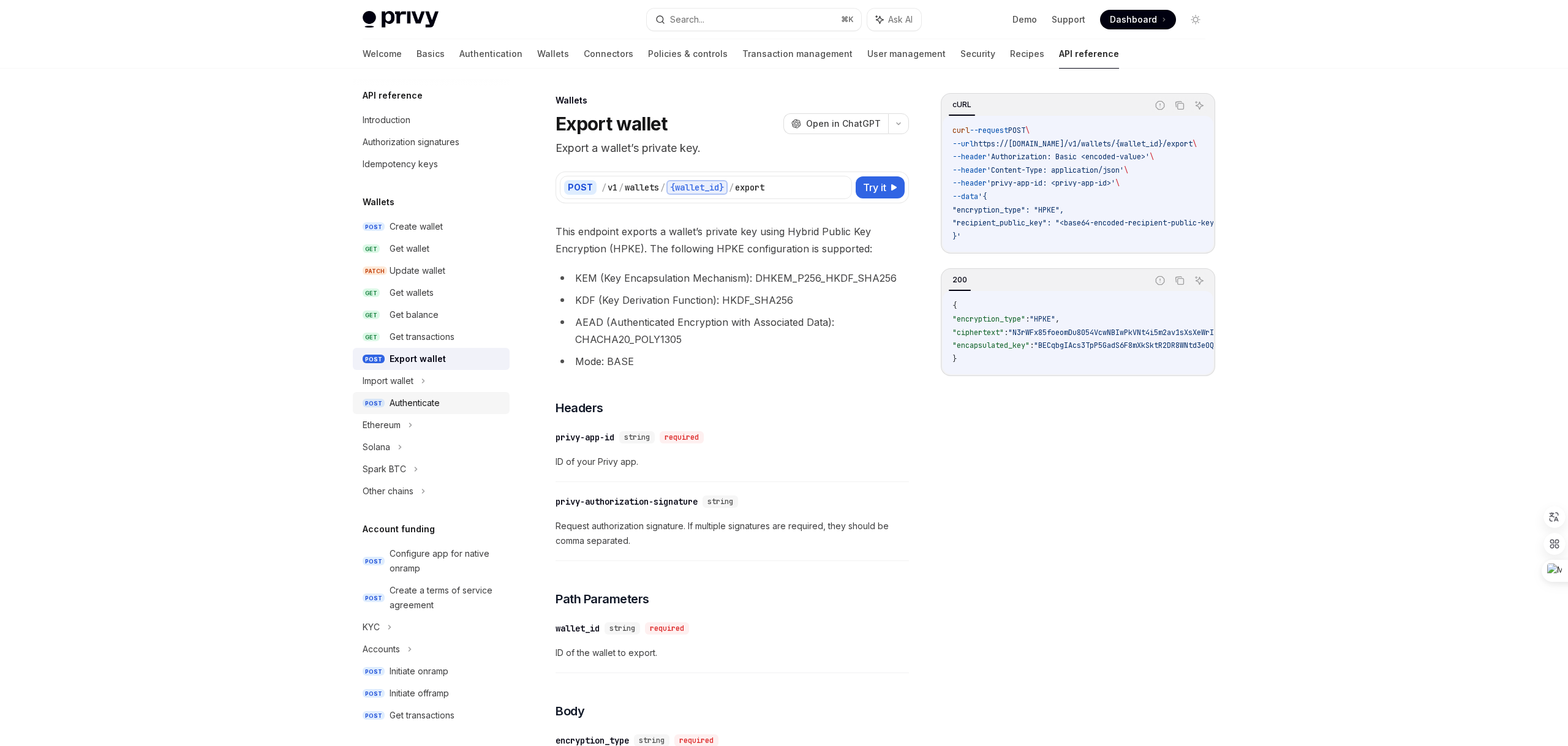
click at [418, 404] on div "Authenticate" at bounding box center [414, 402] width 50 height 15
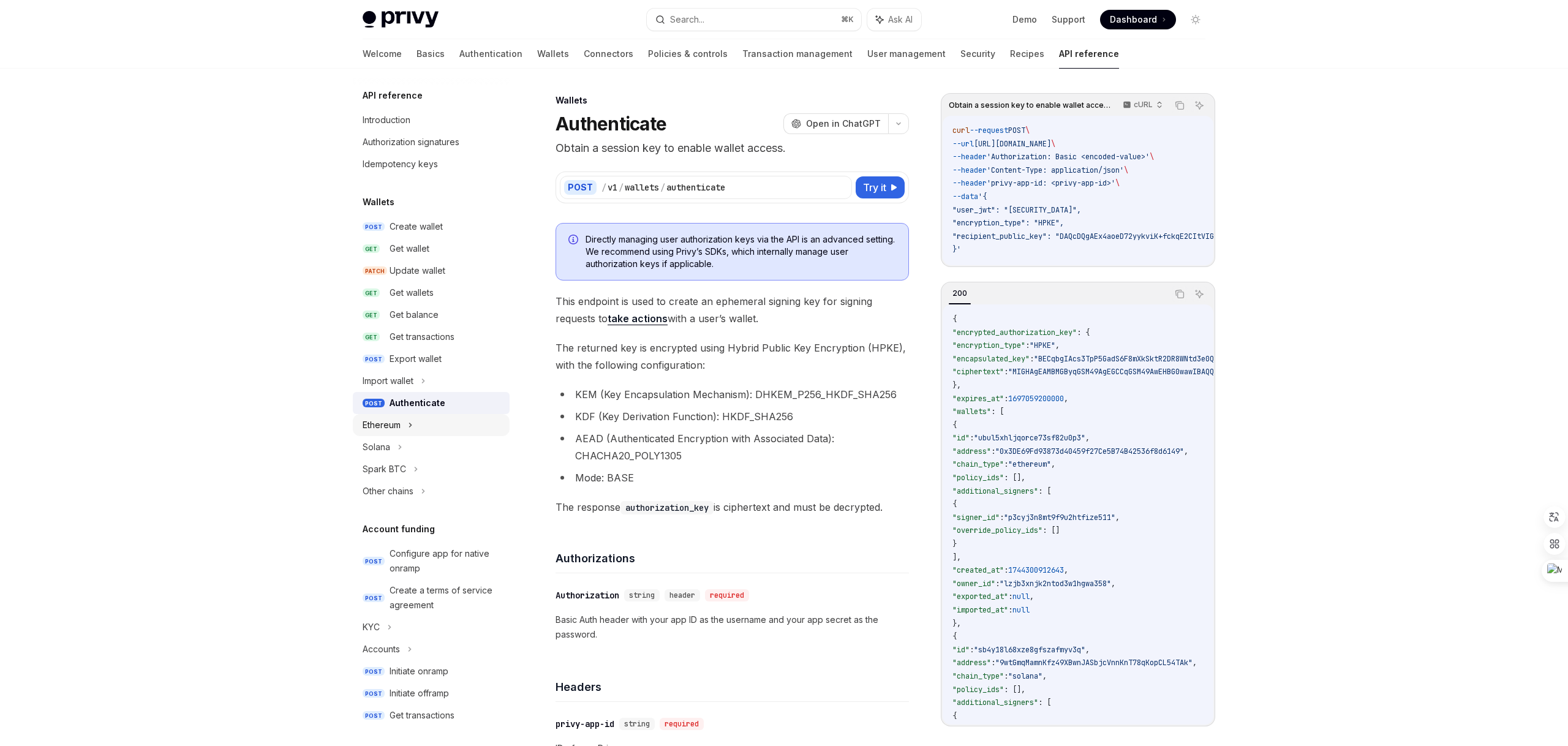
click at [397, 428] on div "Ethereum" at bounding box center [382, 425] width 38 height 15
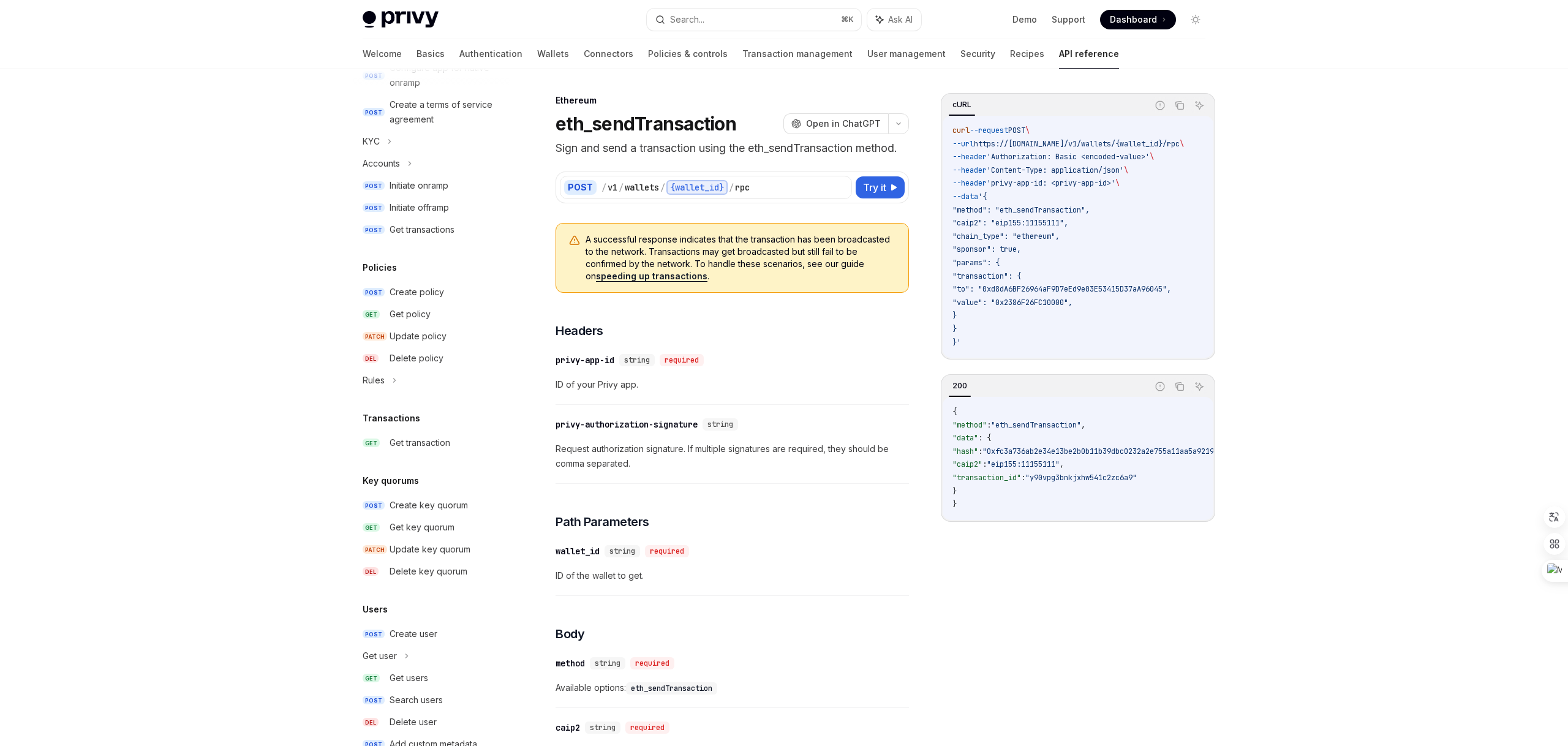
scroll to position [674, 0]
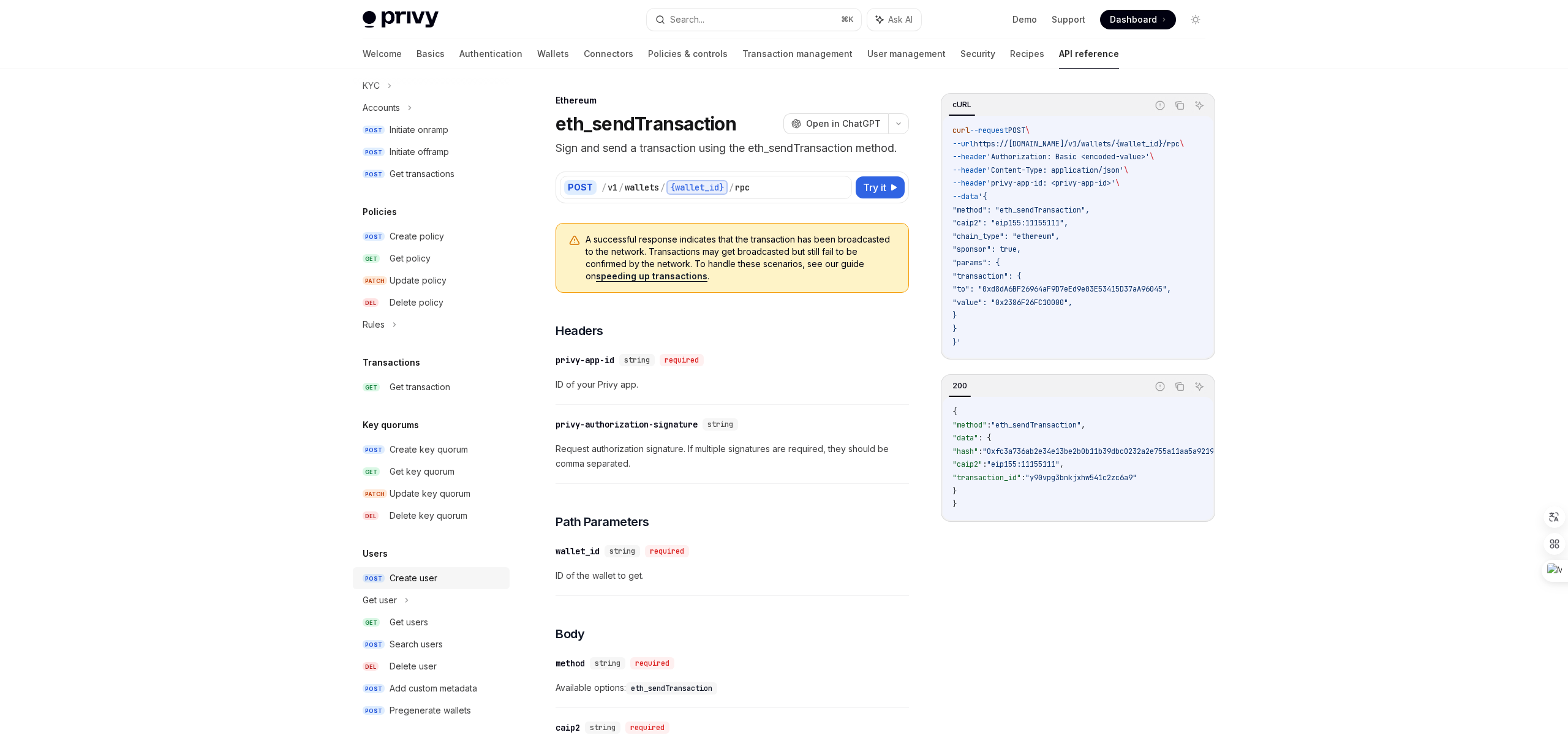
click at [416, 574] on div "Create user" at bounding box center [413, 578] width 48 height 15
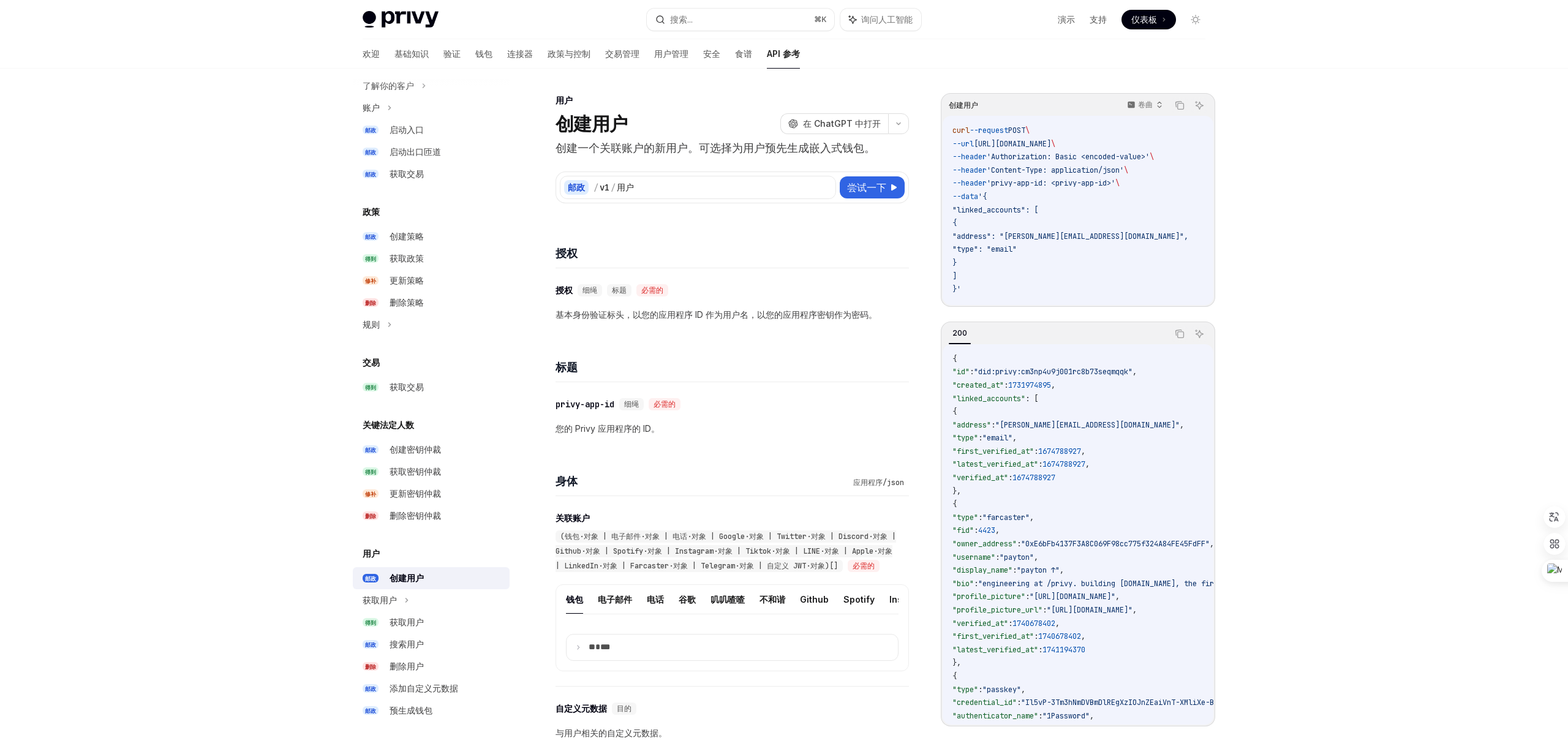
scroll to position [644, 0]
click at [746, 156] on p "创建一个关联账户的新用户。可选择为用户预先生成嵌入式钱包。" at bounding box center [732, 149] width 353 height 18
click at [1023, 228] on code "curl --request POST \ --url [URL][DOMAIN_NAME] \ --header 'Authorization: Basic…" at bounding box center [1084, 210] width 265 height 172
click at [1044, 383] on span "1731974895" at bounding box center [1030, 386] width 43 height 10
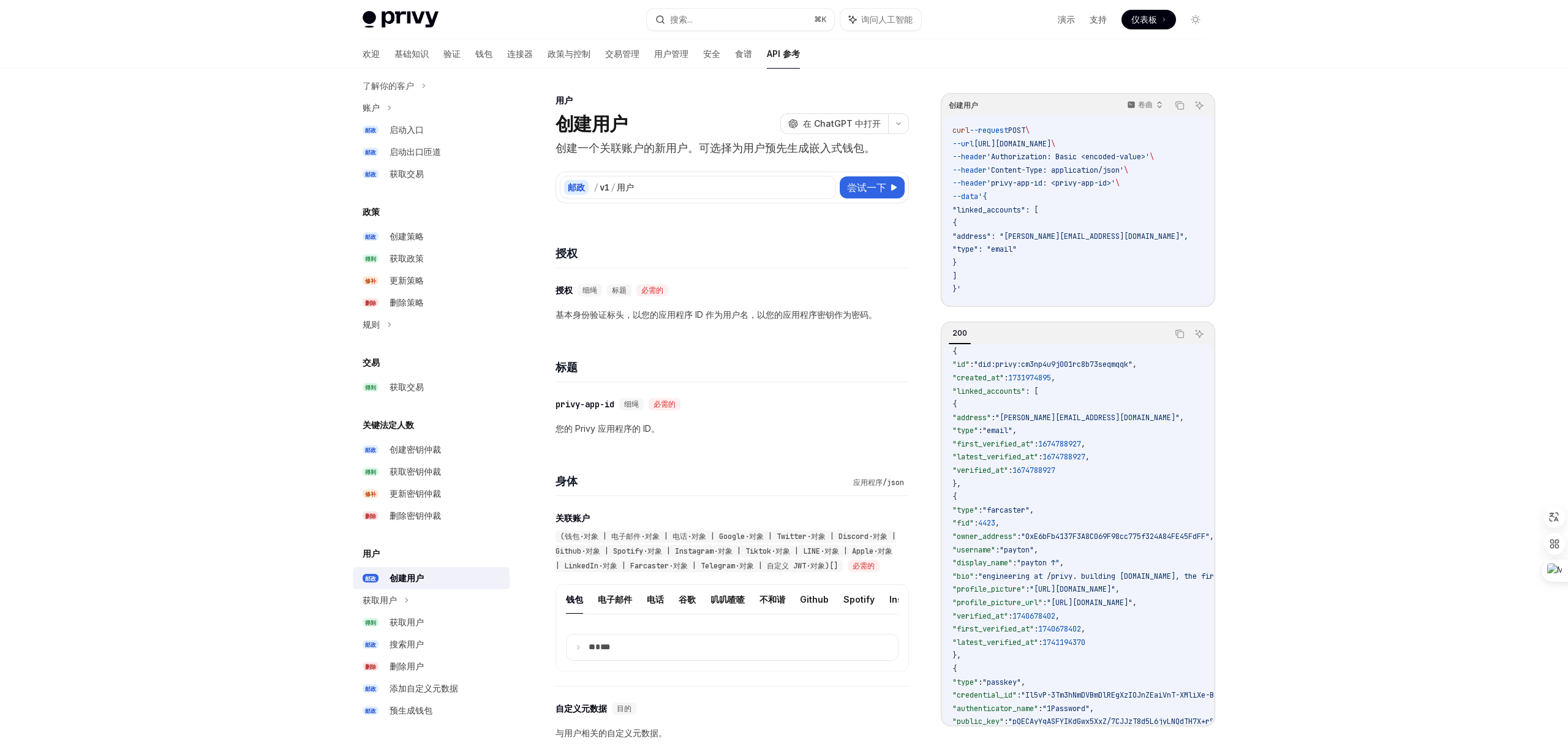
scroll to position [0, 0]
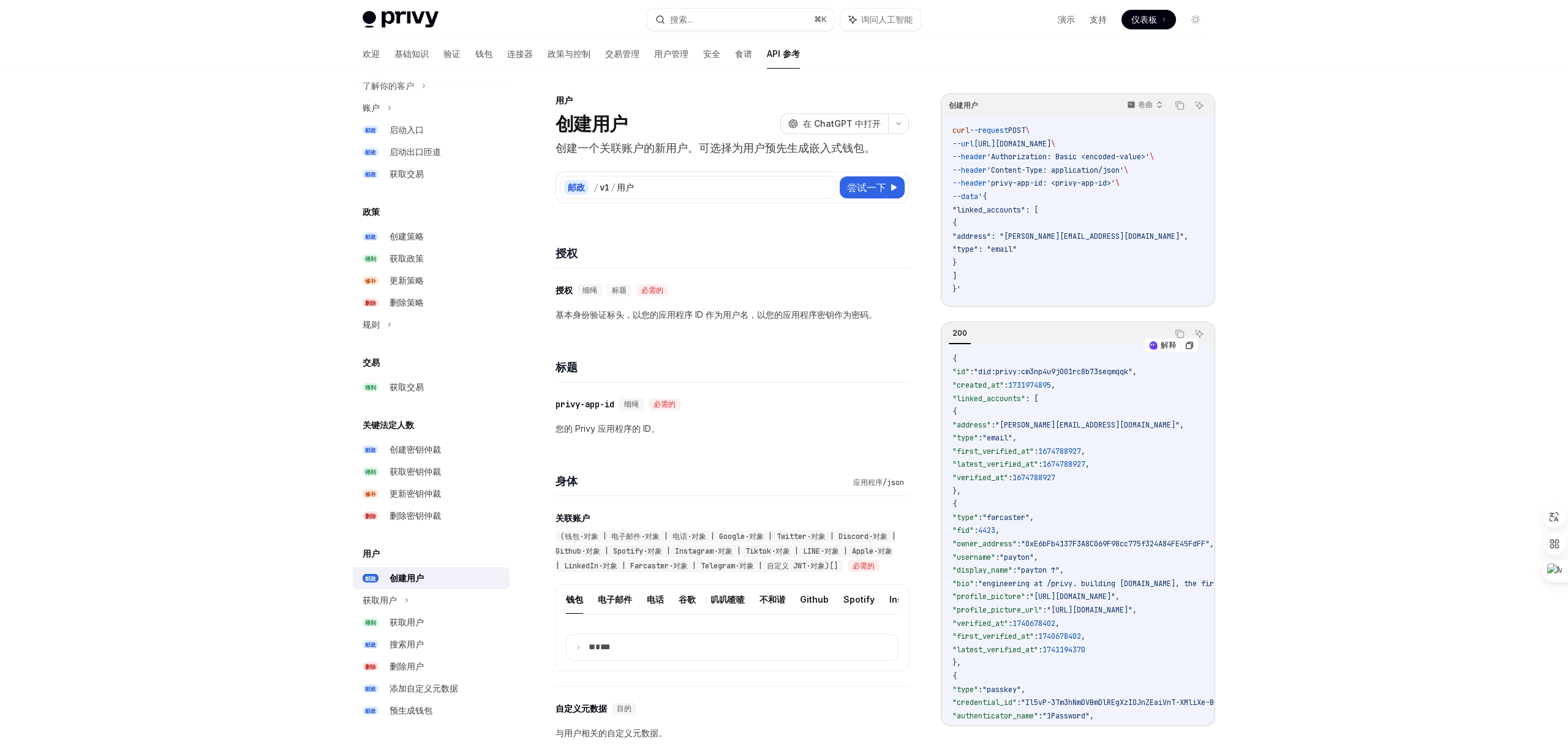
click at [983, 383] on span ""created_at"" at bounding box center [978, 386] width 52 height 10
click at [989, 397] on span ""linked_accounts"" at bounding box center [989, 398] width 72 height 10
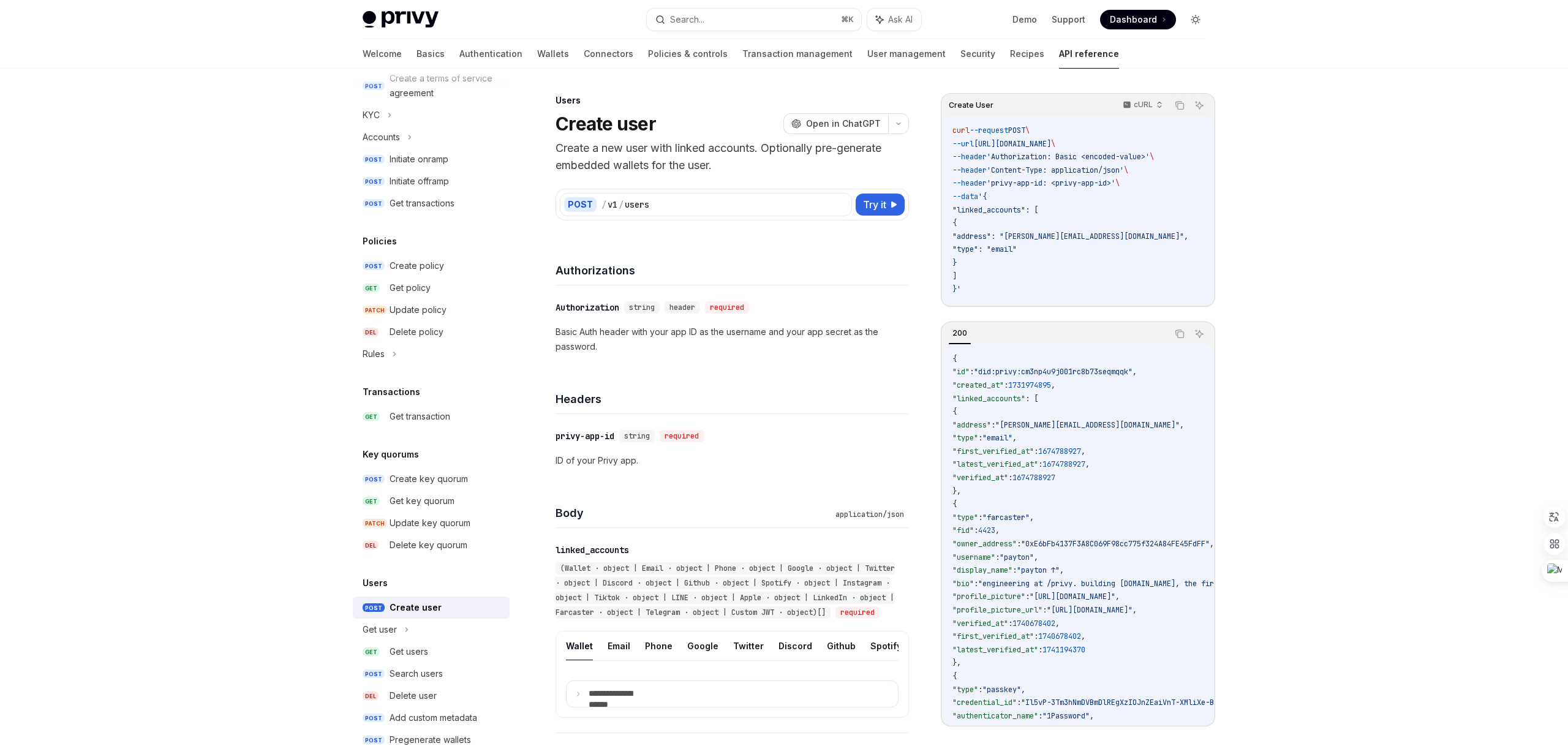
scroll to position [674, 0]
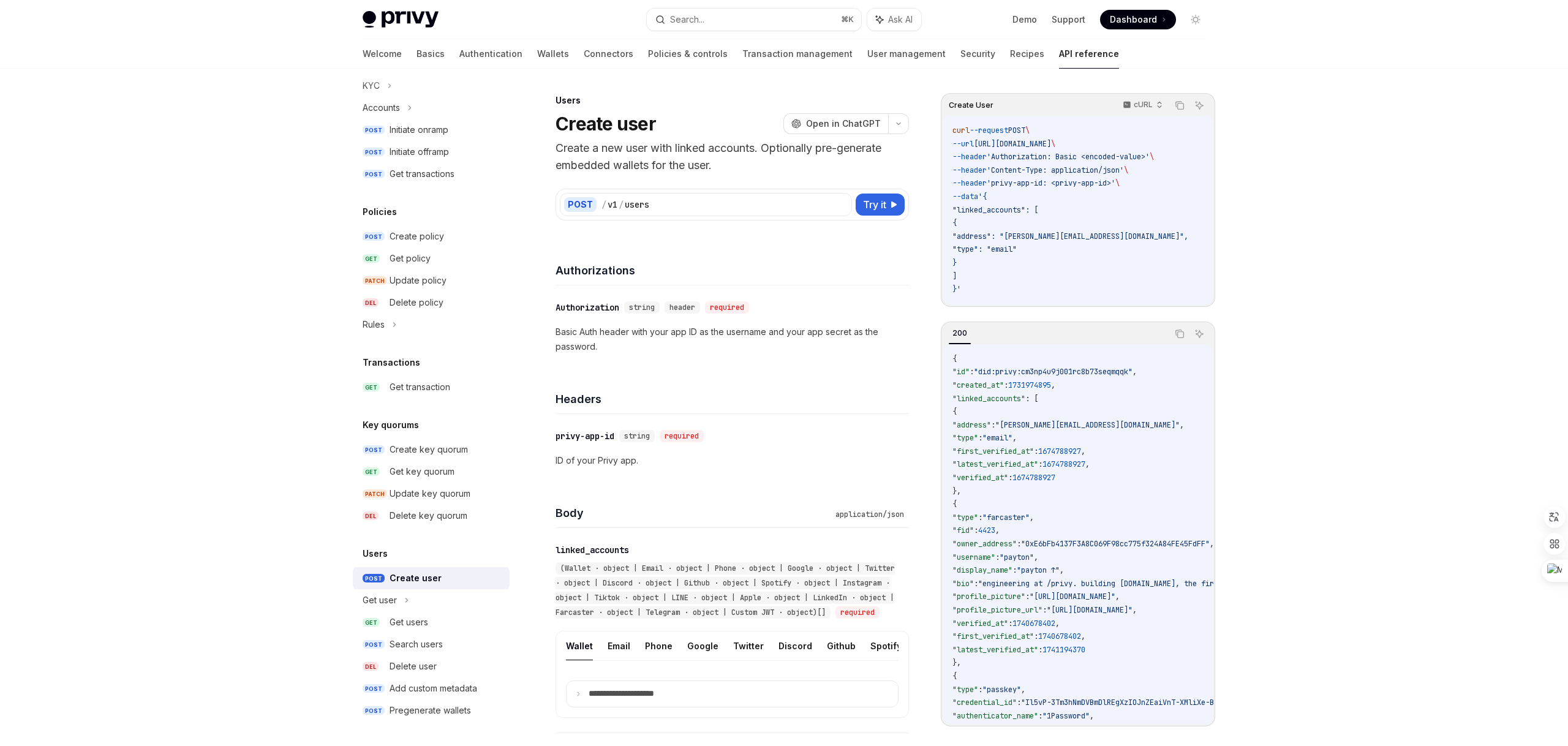
click at [411, 619] on div "Get users" at bounding box center [408, 622] width 38 height 15
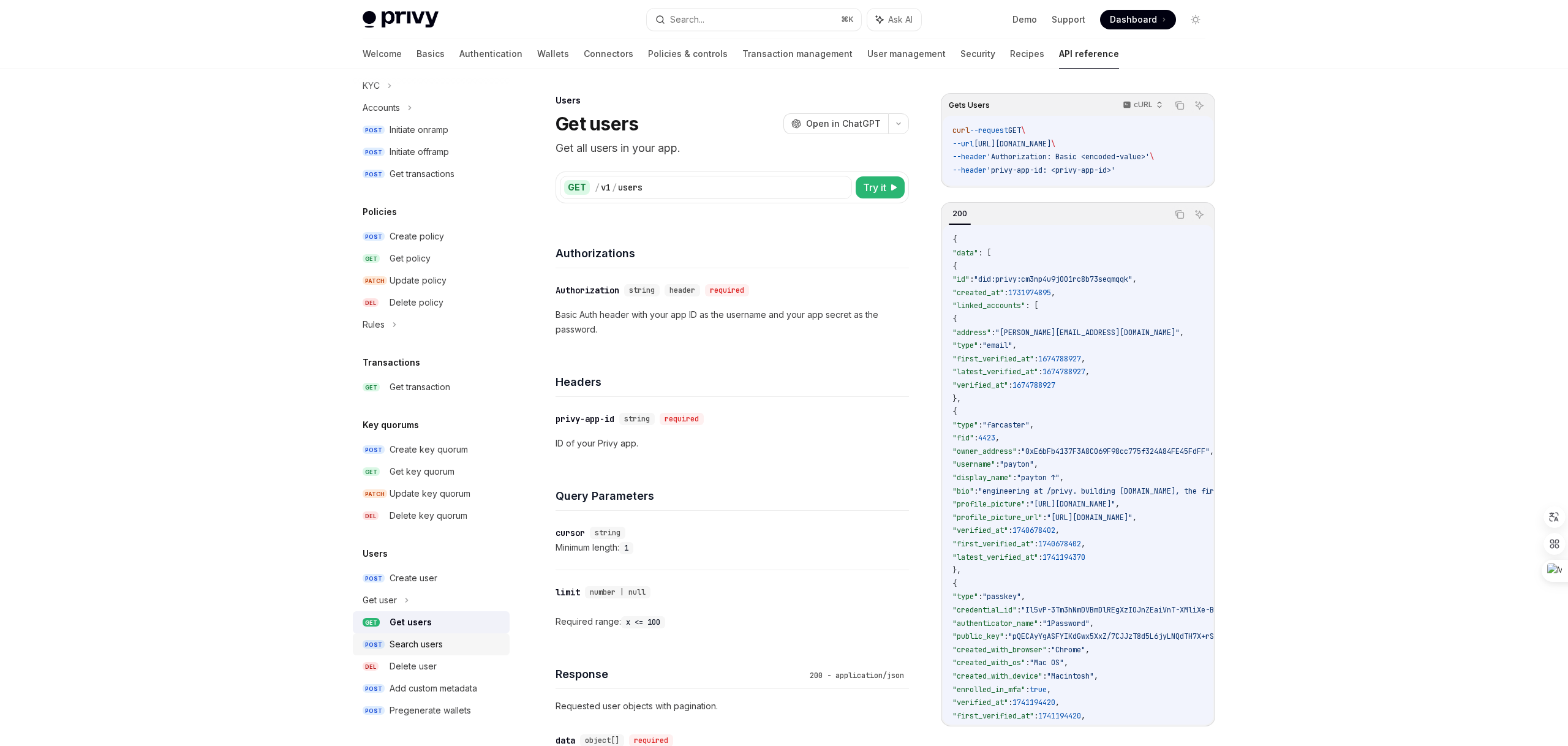
click at [419, 638] on div "Search users" at bounding box center [416, 644] width 53 height 15
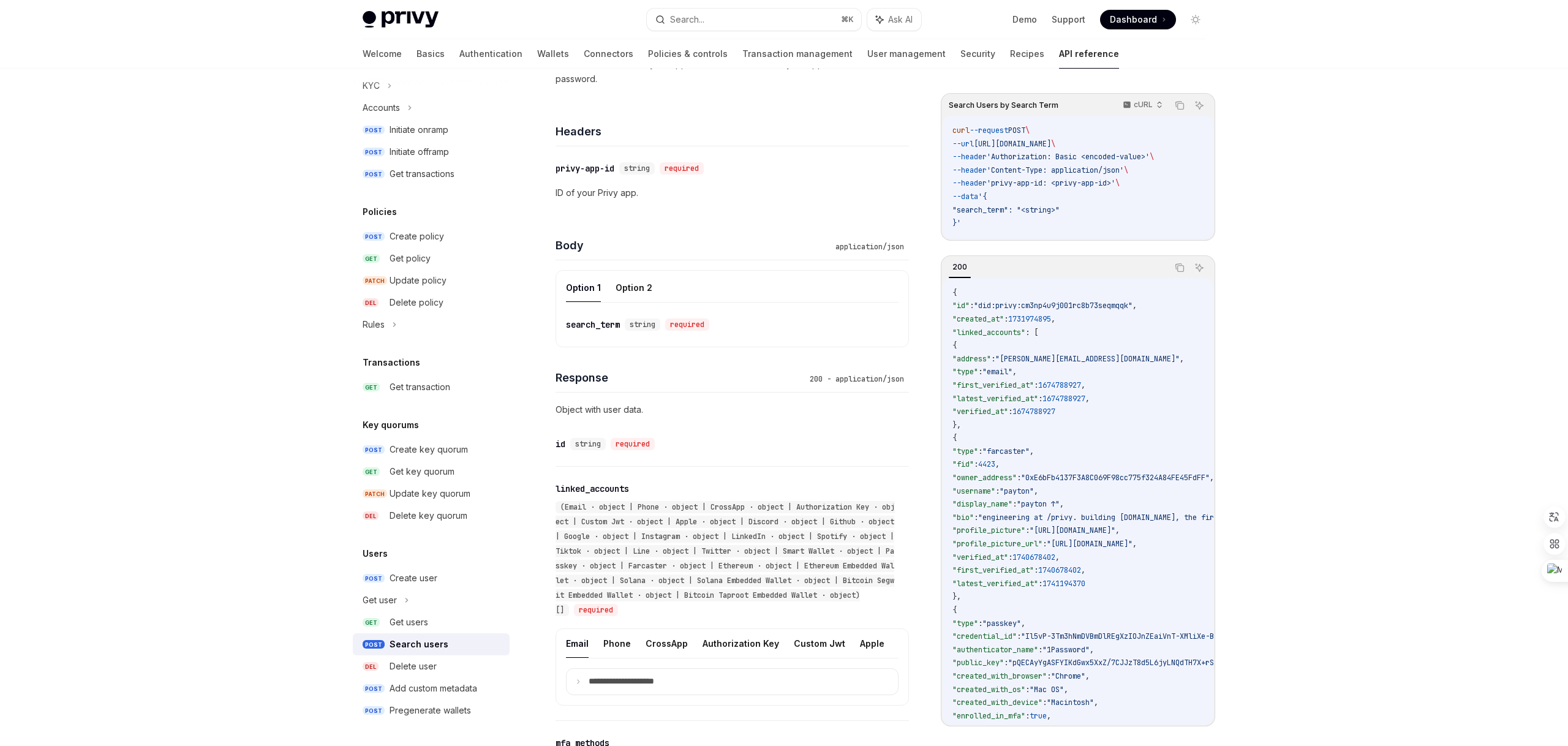
scroll to position [125, 0]
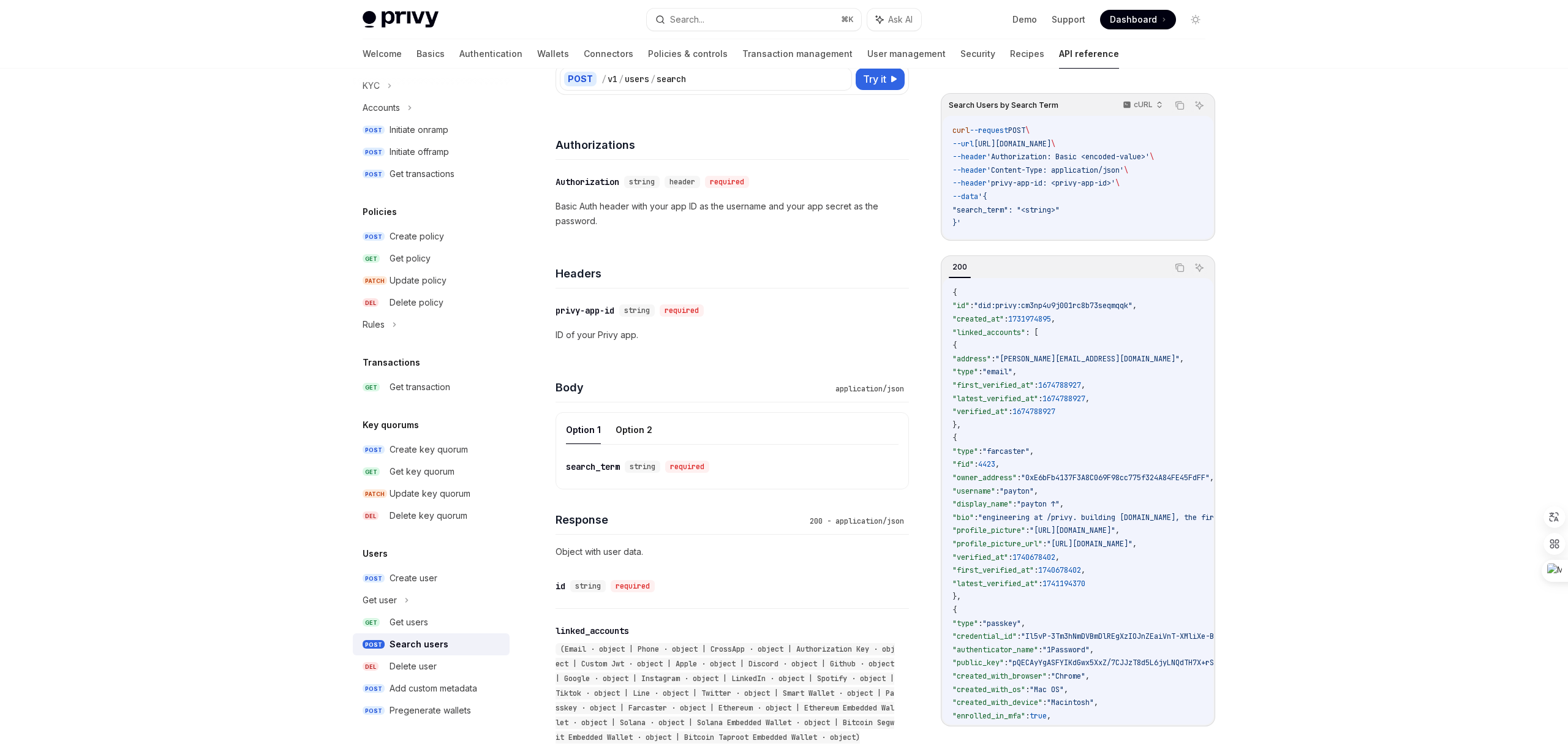
click at [695, 465] on div "required" at bounding box center [687, 467] width 44 height 13
click at [626, 438] on button "Option 2" at bounding box center [634, 429] width 37 height 28
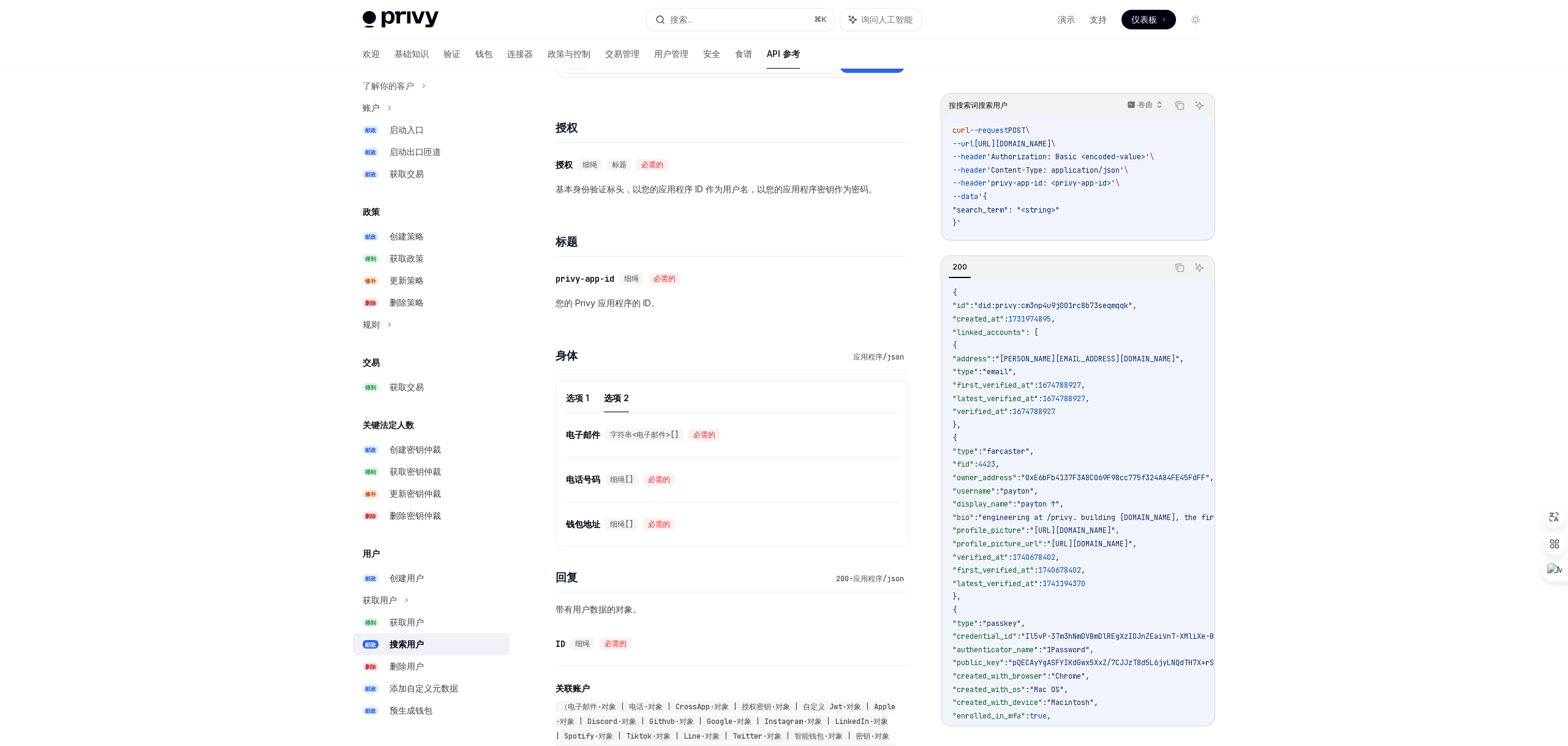
scroll to position [674, 0]
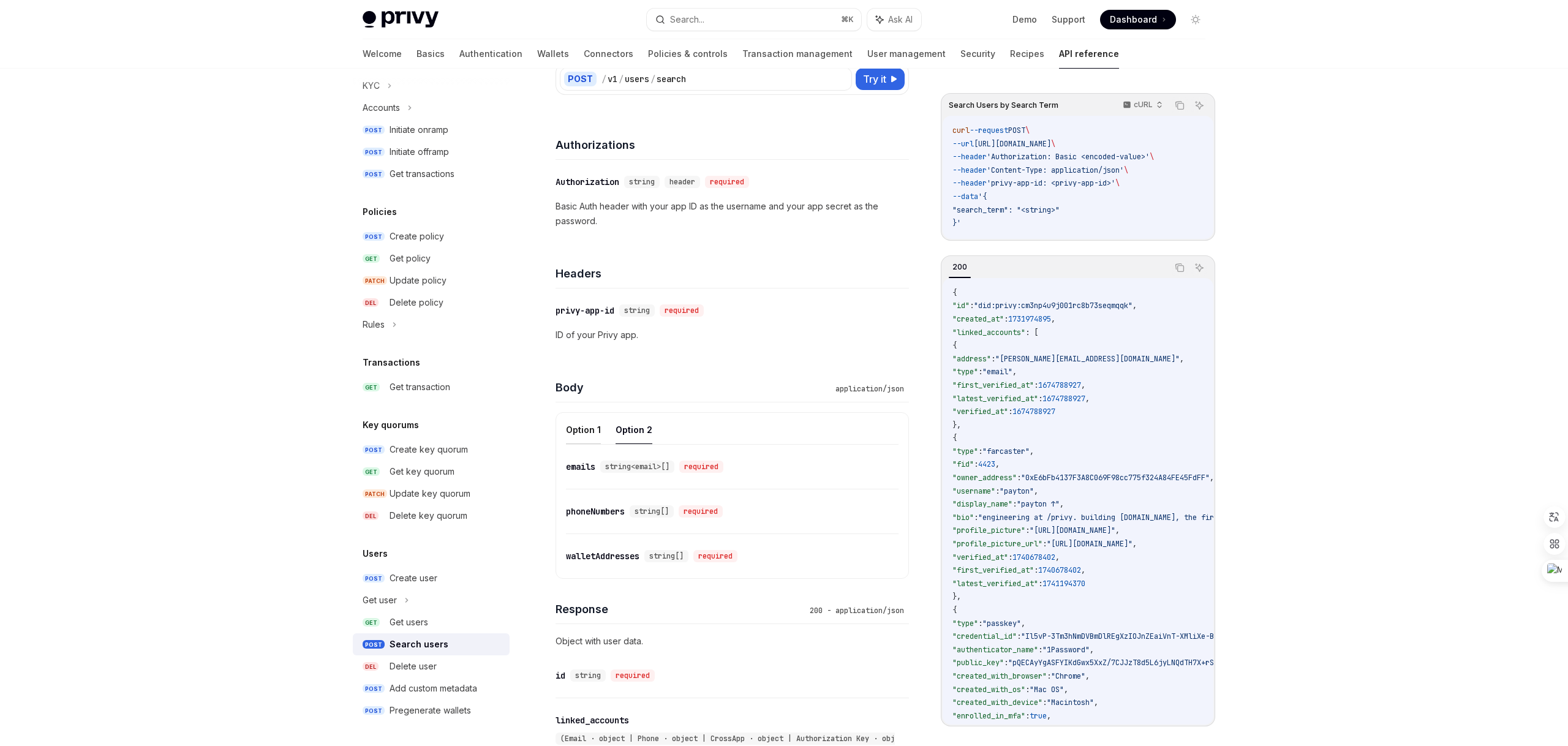
click at [588, 435] on button "Option 1" at bounding box center [583, 429] width 35 height 28
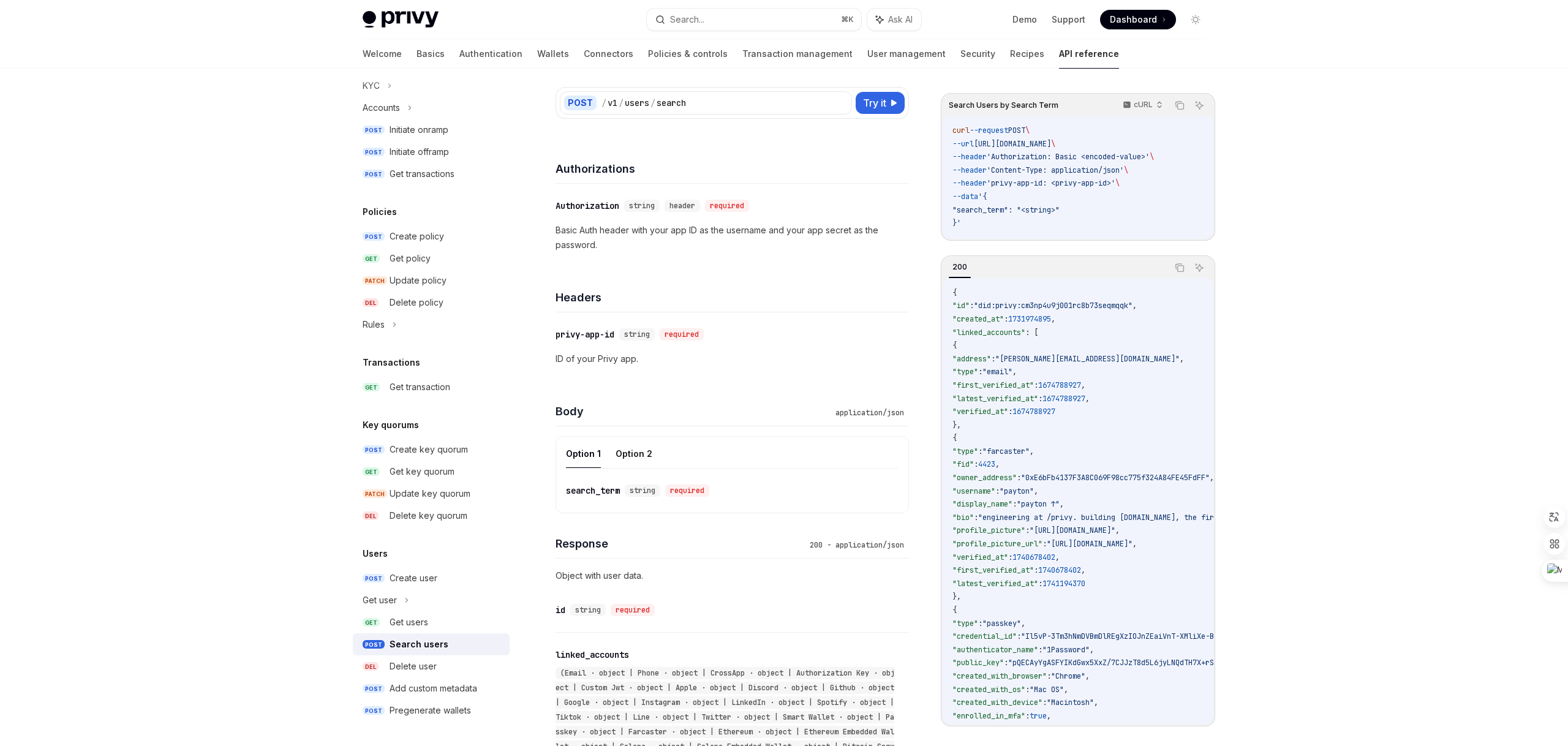
scroll to position [121, 0]
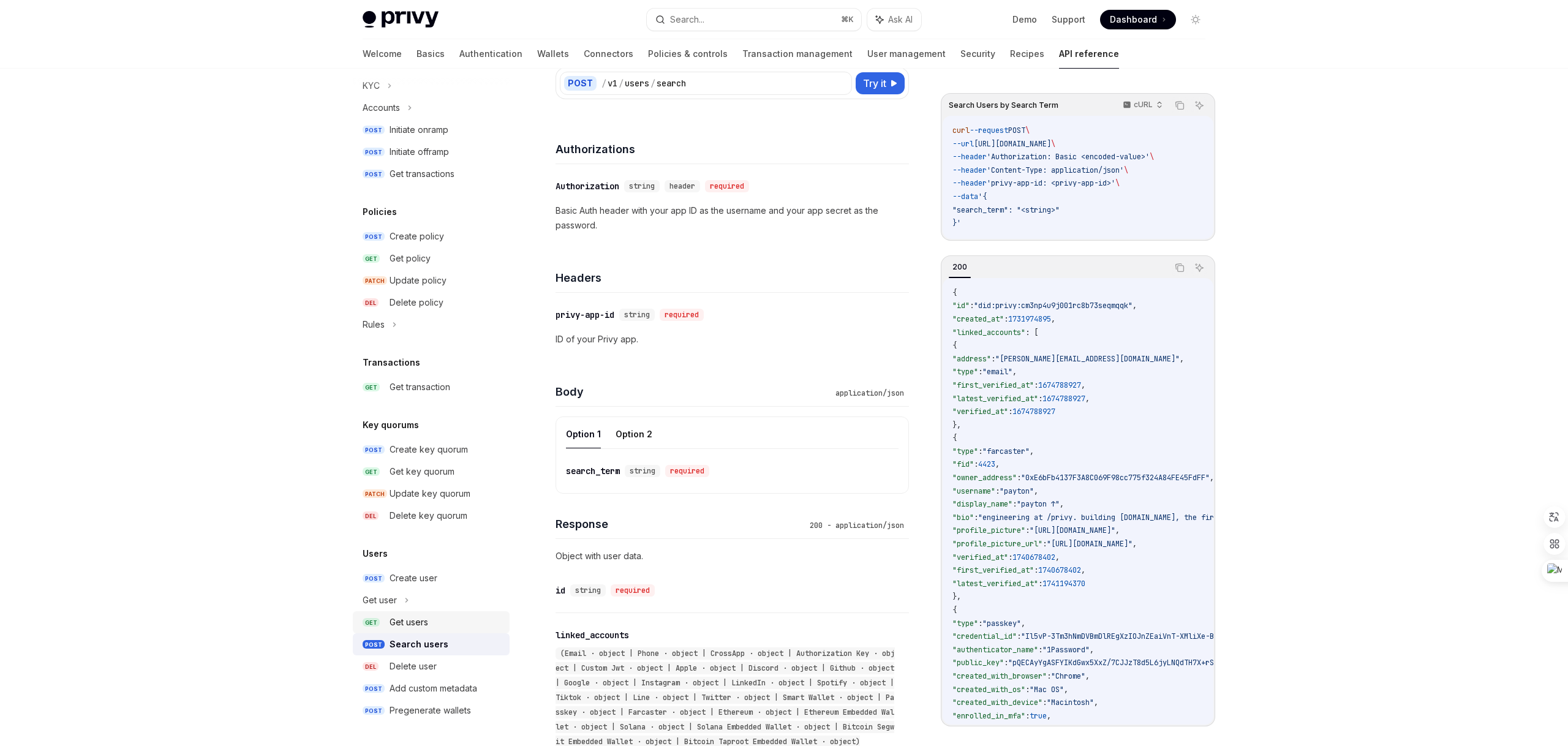
click at [402, 629] on link "GET Get users" at bounding box center [432, 623] width 157 height 23
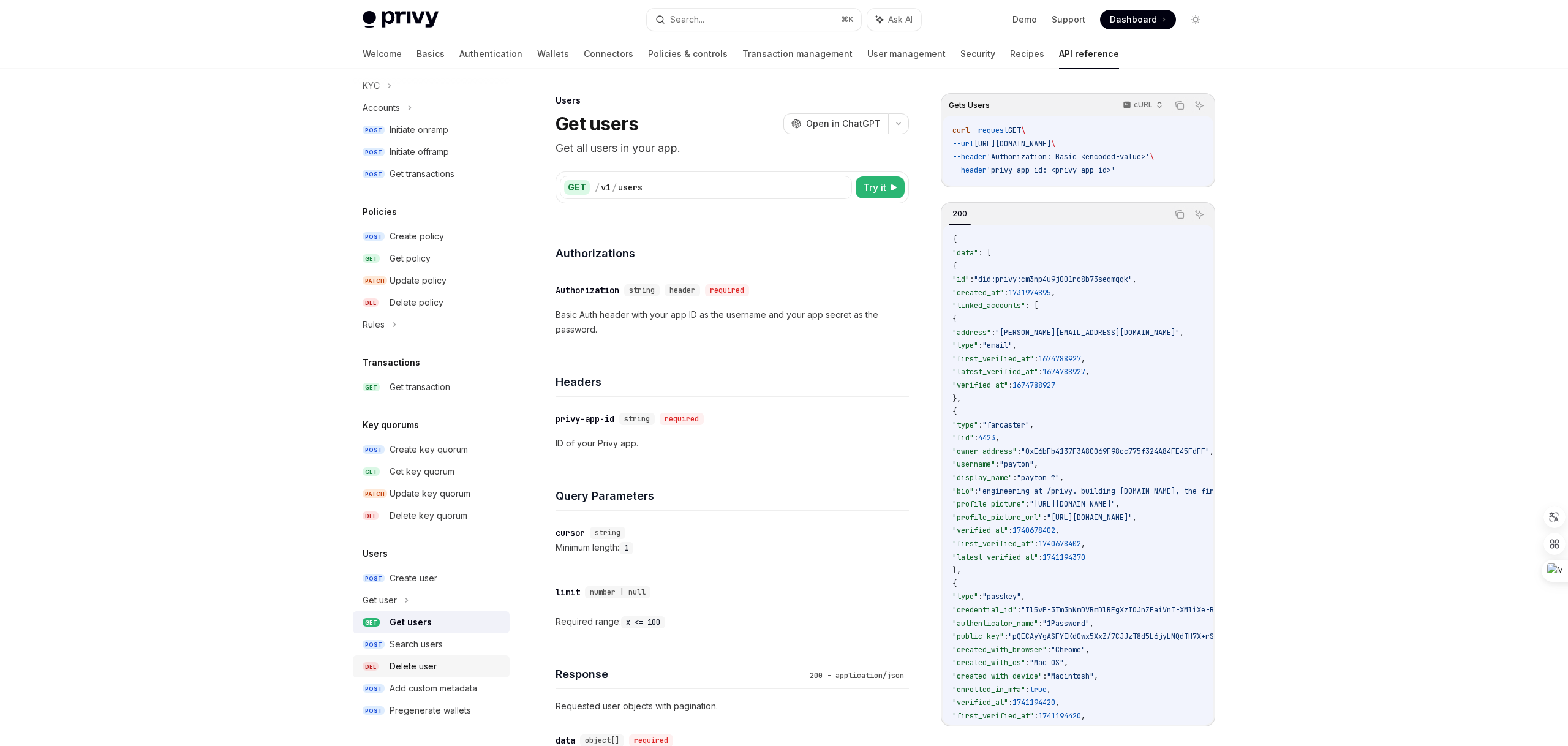
click at [408, 664] on div "Delete user" at bounding box center [413, 666] width 47 height 15
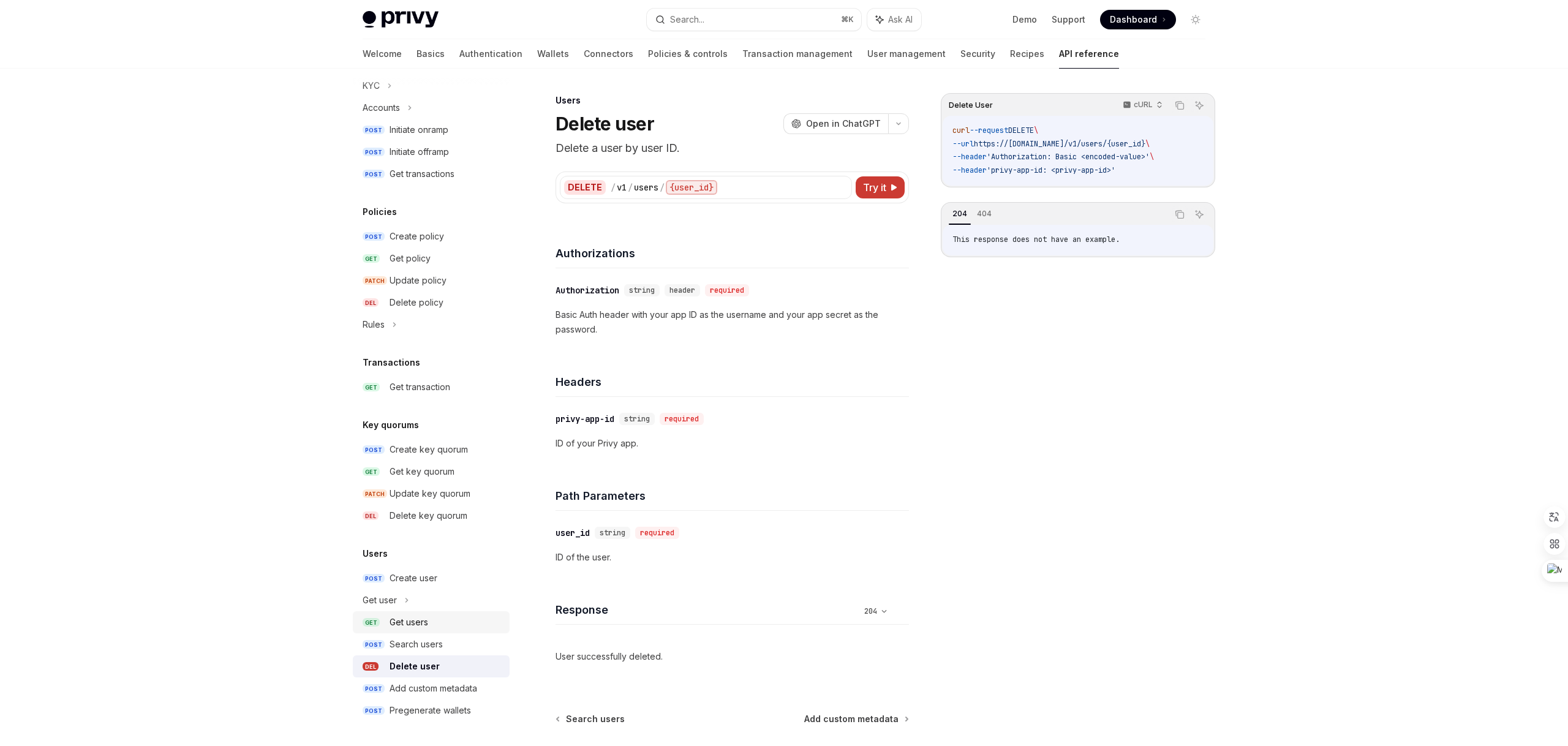
click at [407, 631] on link "GET Get users" at bounding box center [432, 623] width 157 height 23
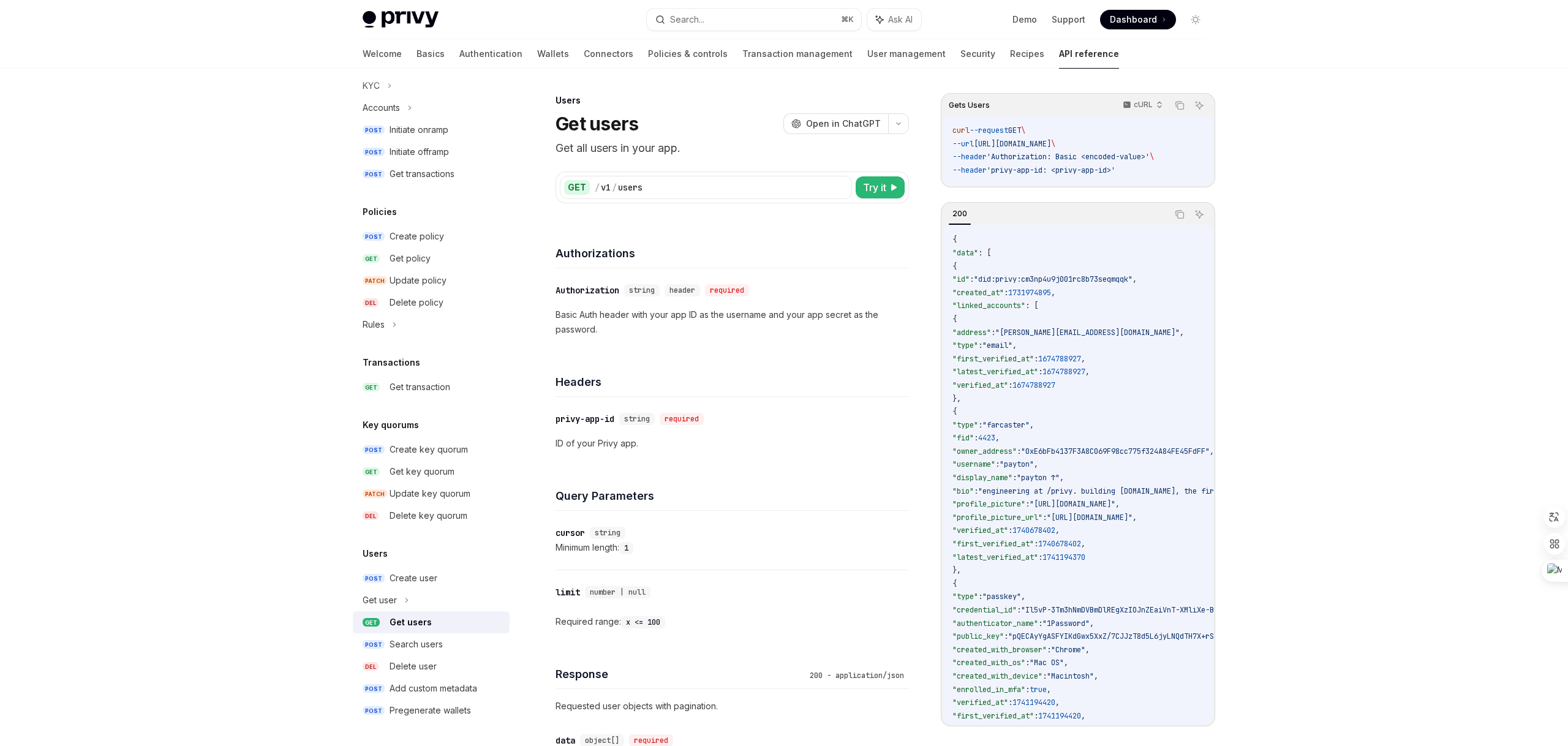
click at [407, 631] on link "GET Get users" at bounding box center [432, 623] width 157 height 23
click at [408, 642] on div "Search users" at bounding box center [416, 644] width 53 height 15
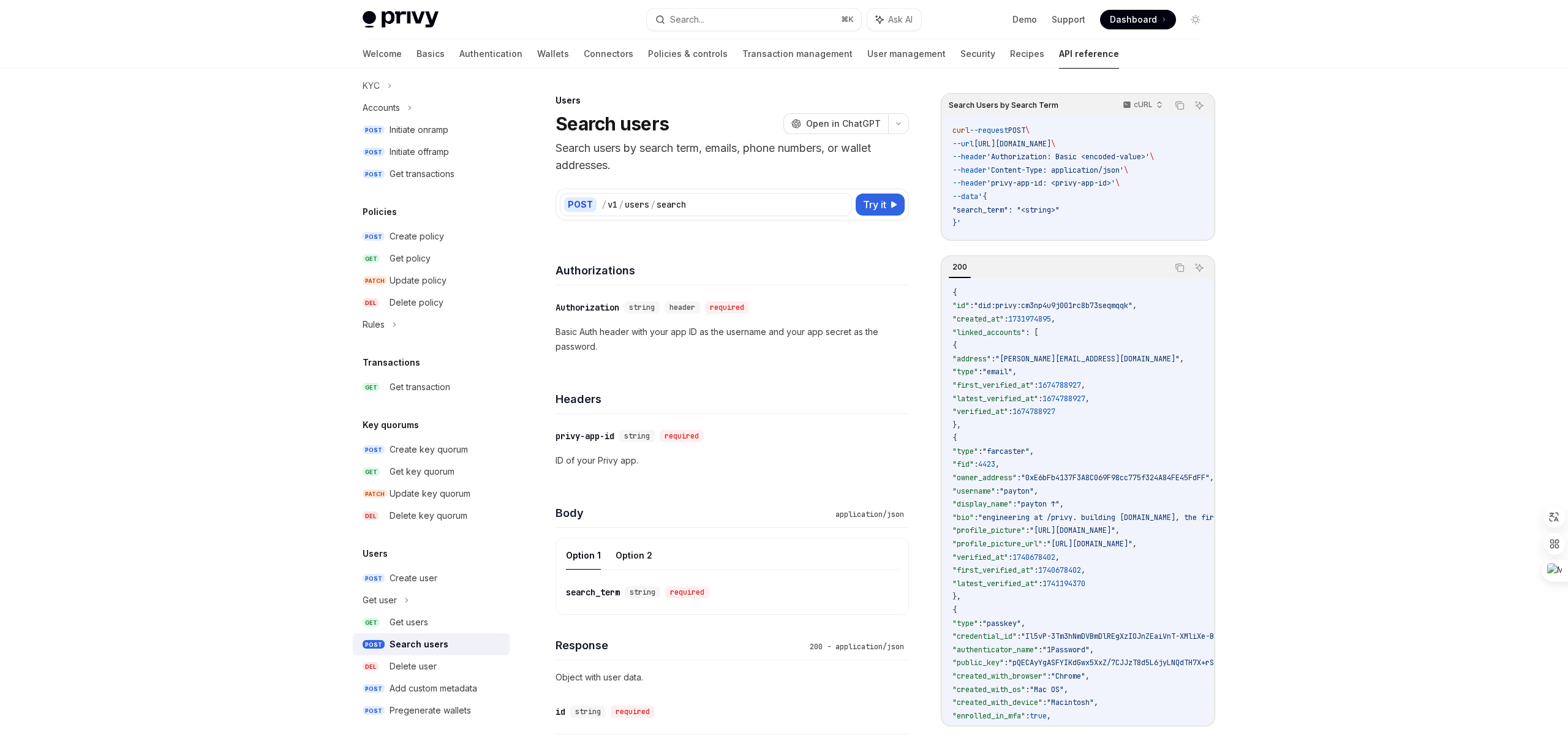
scroll to position [79, 0]
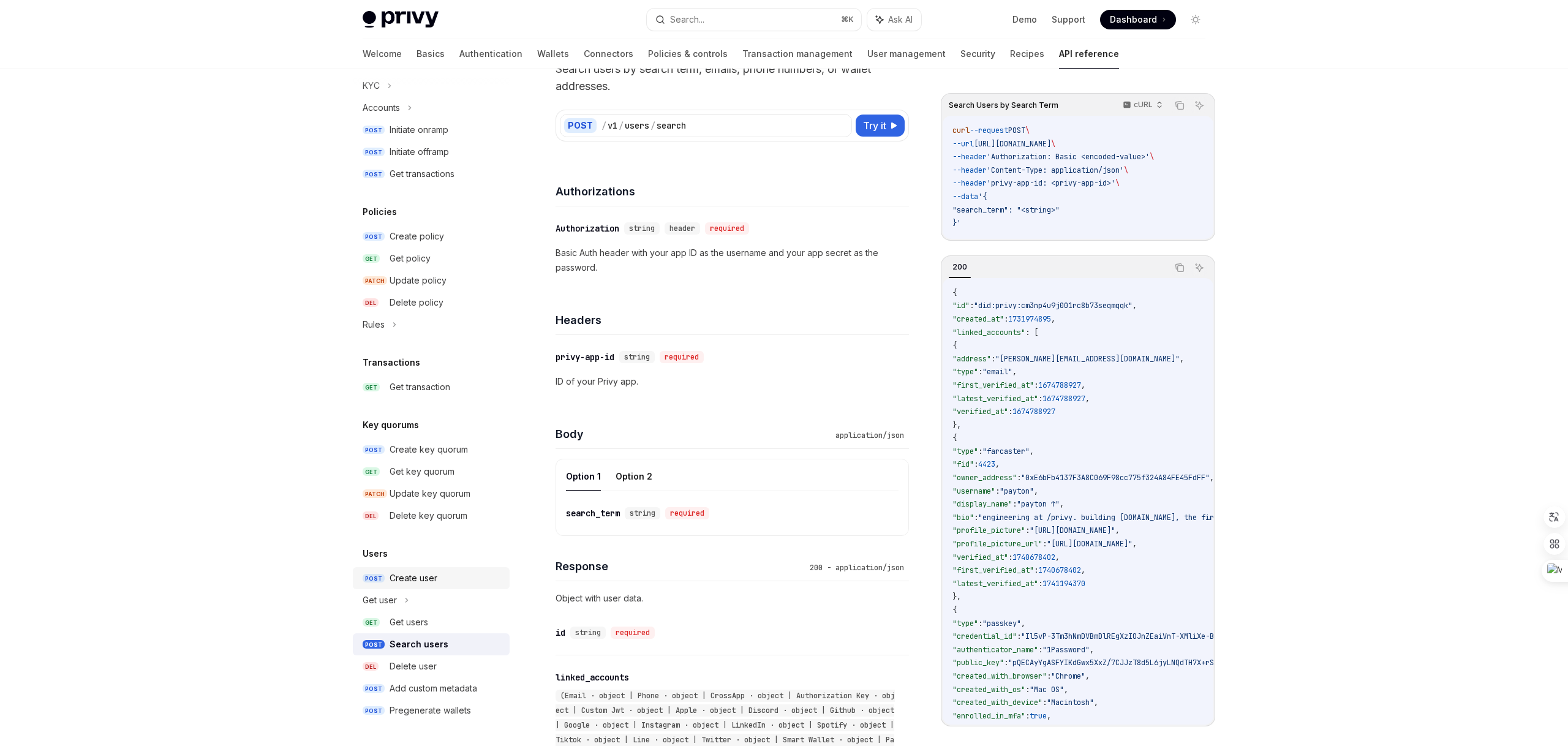
click at [408, 576] on div "Create user" at bounding box center [413, 578] width 48 height 15
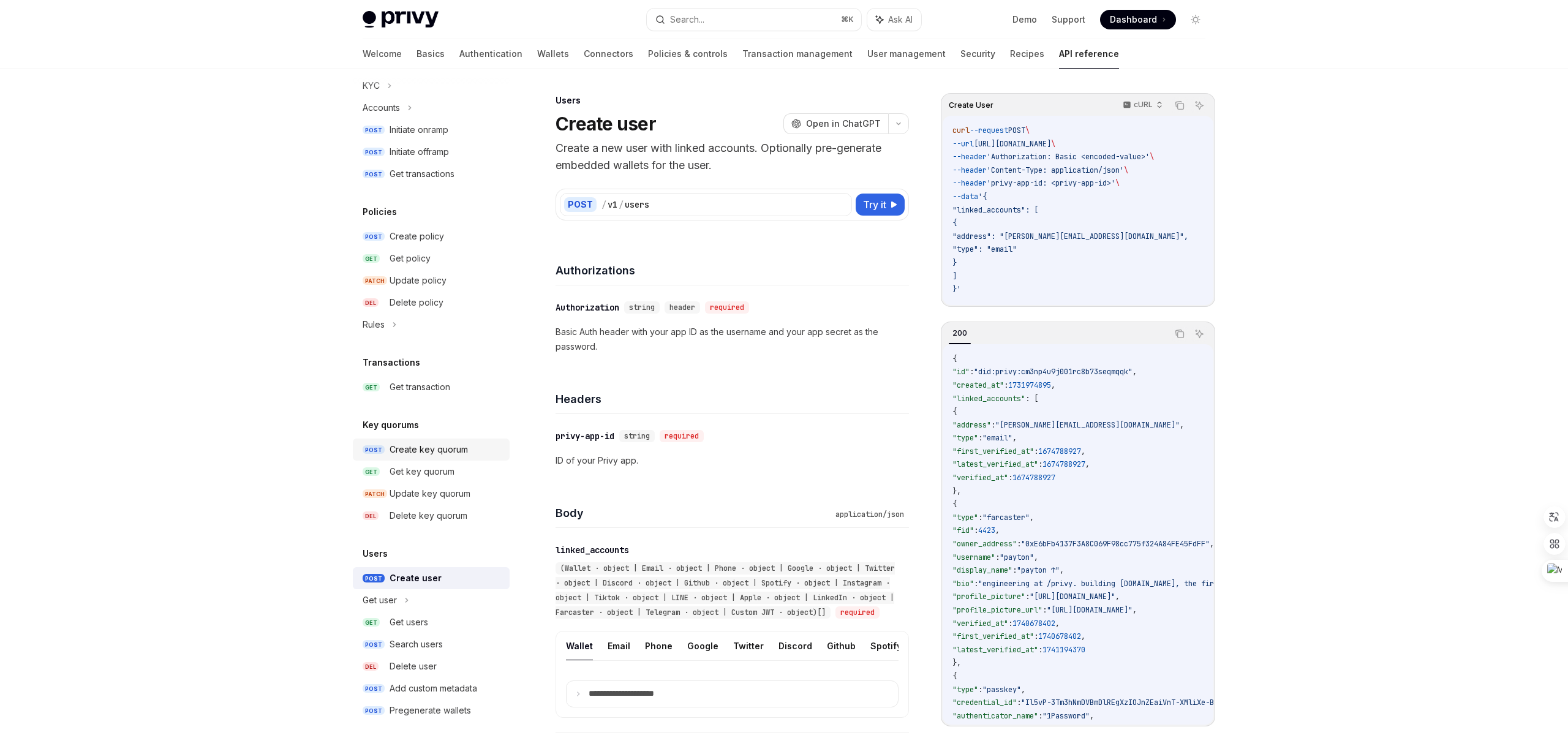
click at [423, 447] on div "Create key quorum" at bounding box center [429, 449] width 78 height 15
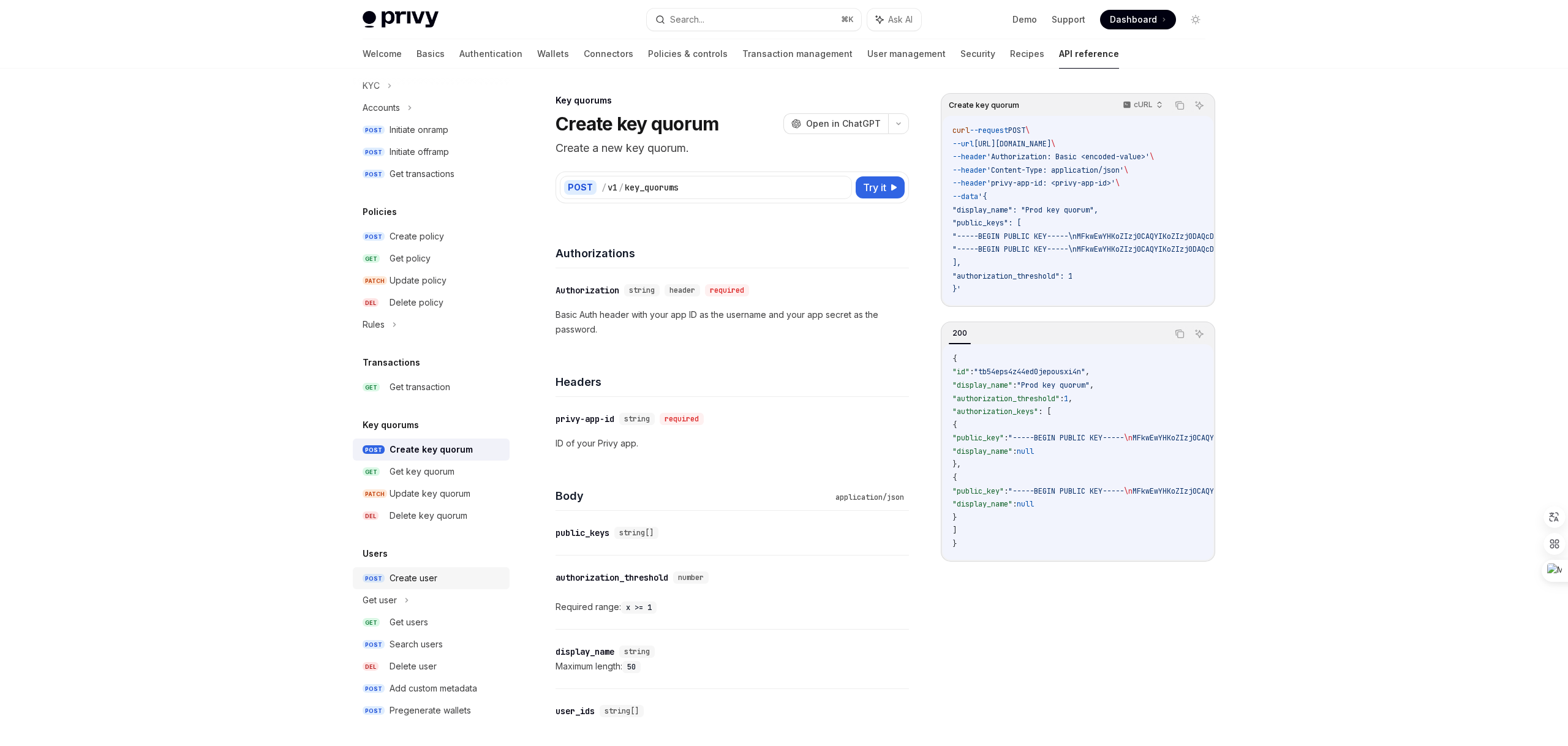
click at [404, 577] on div "Create user" at bounding box center [413, 578] width 48 height 15
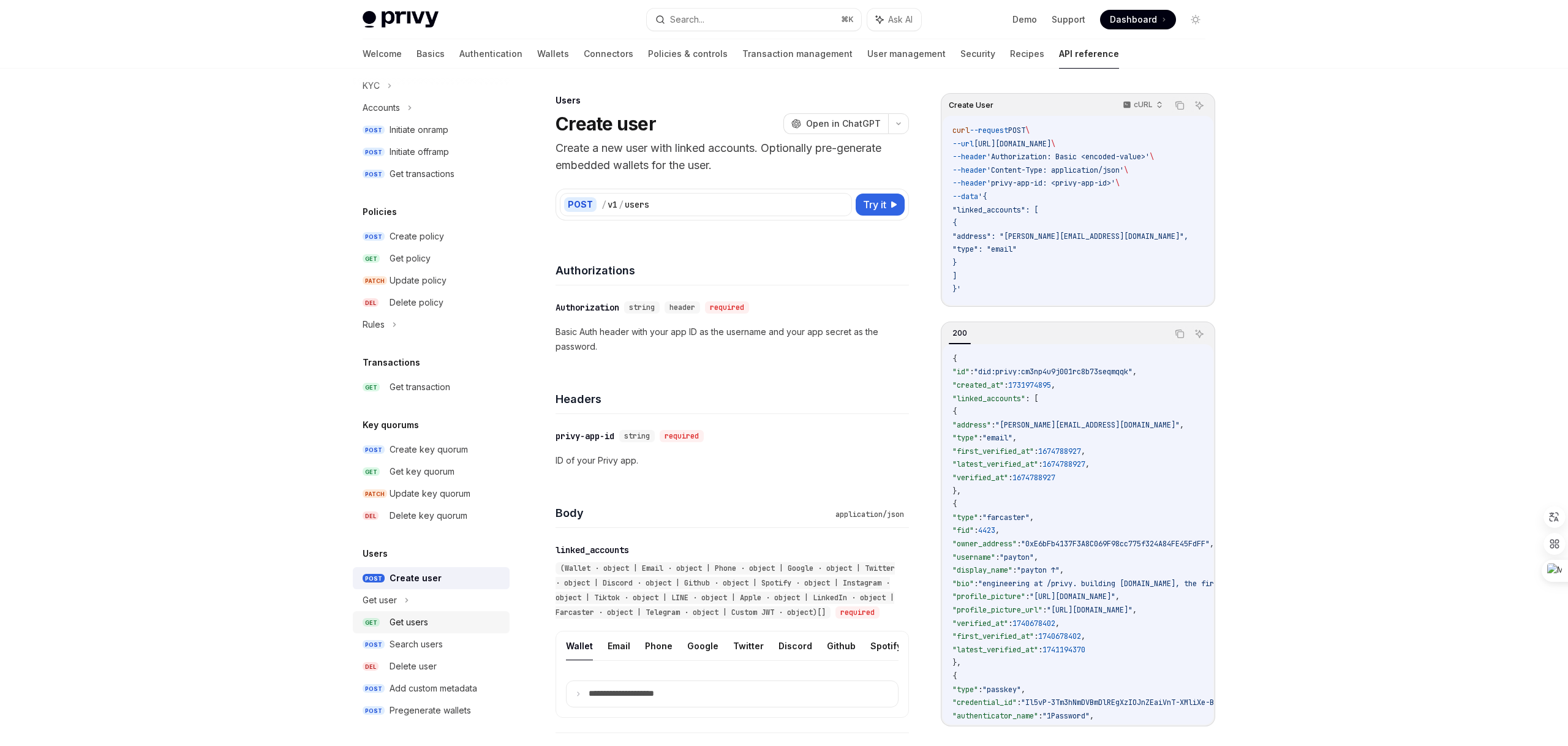
click at [420, 613] on link "GET Get users" at bounding box center [432, 623] width 157 height 23
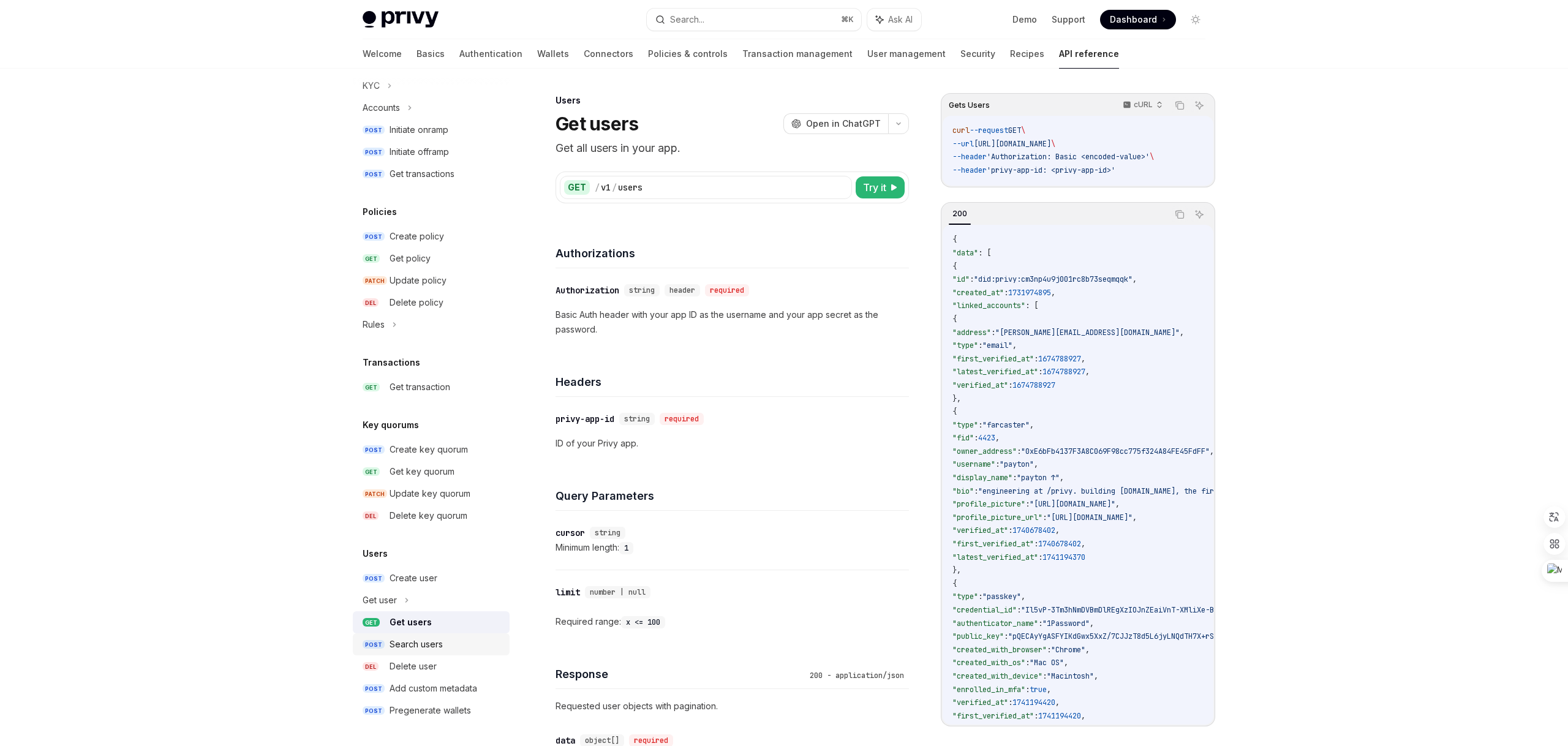
click at [408, 651] on div "Search users" at bounding box center [416, 644] width 53 height 15
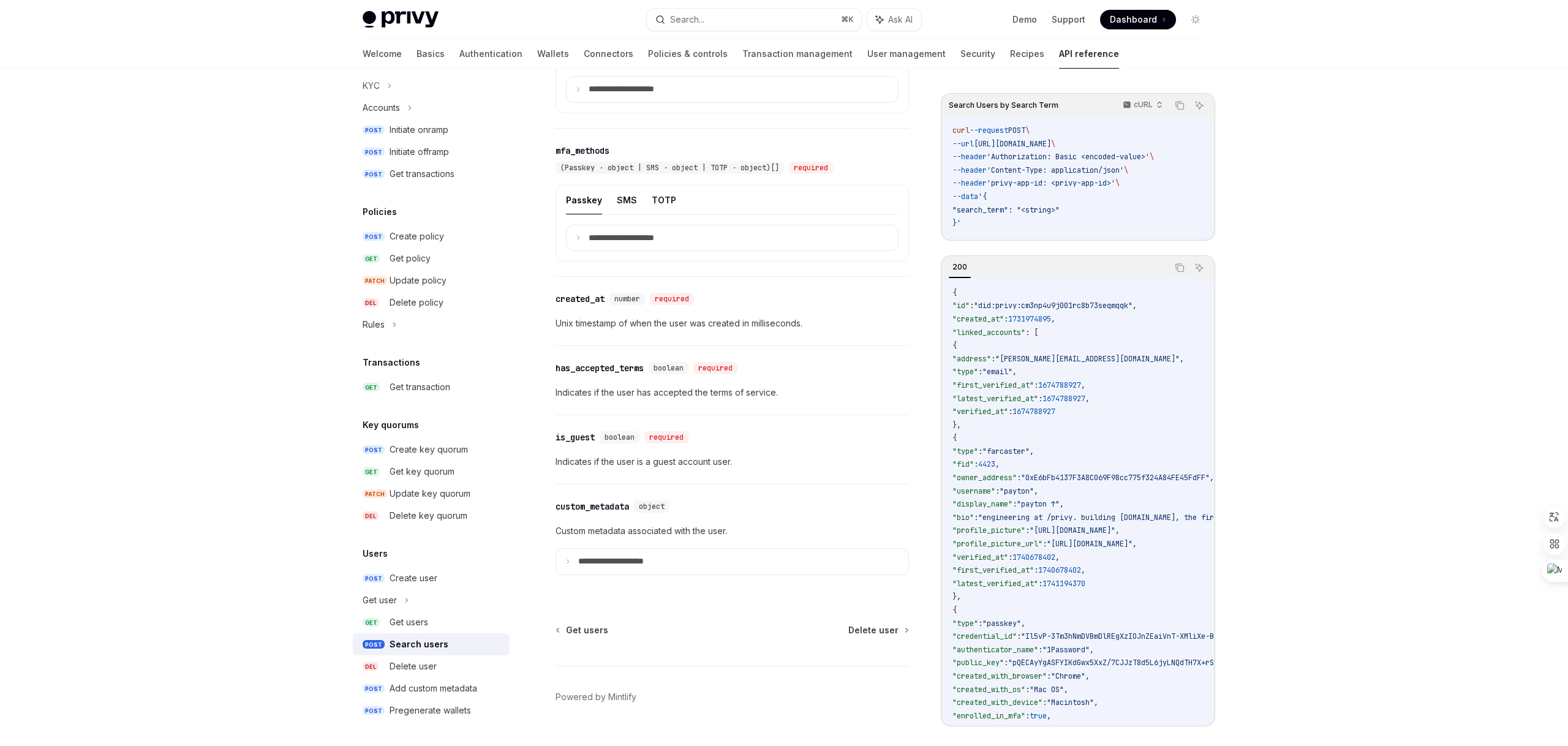
scroll to position [885, 0]
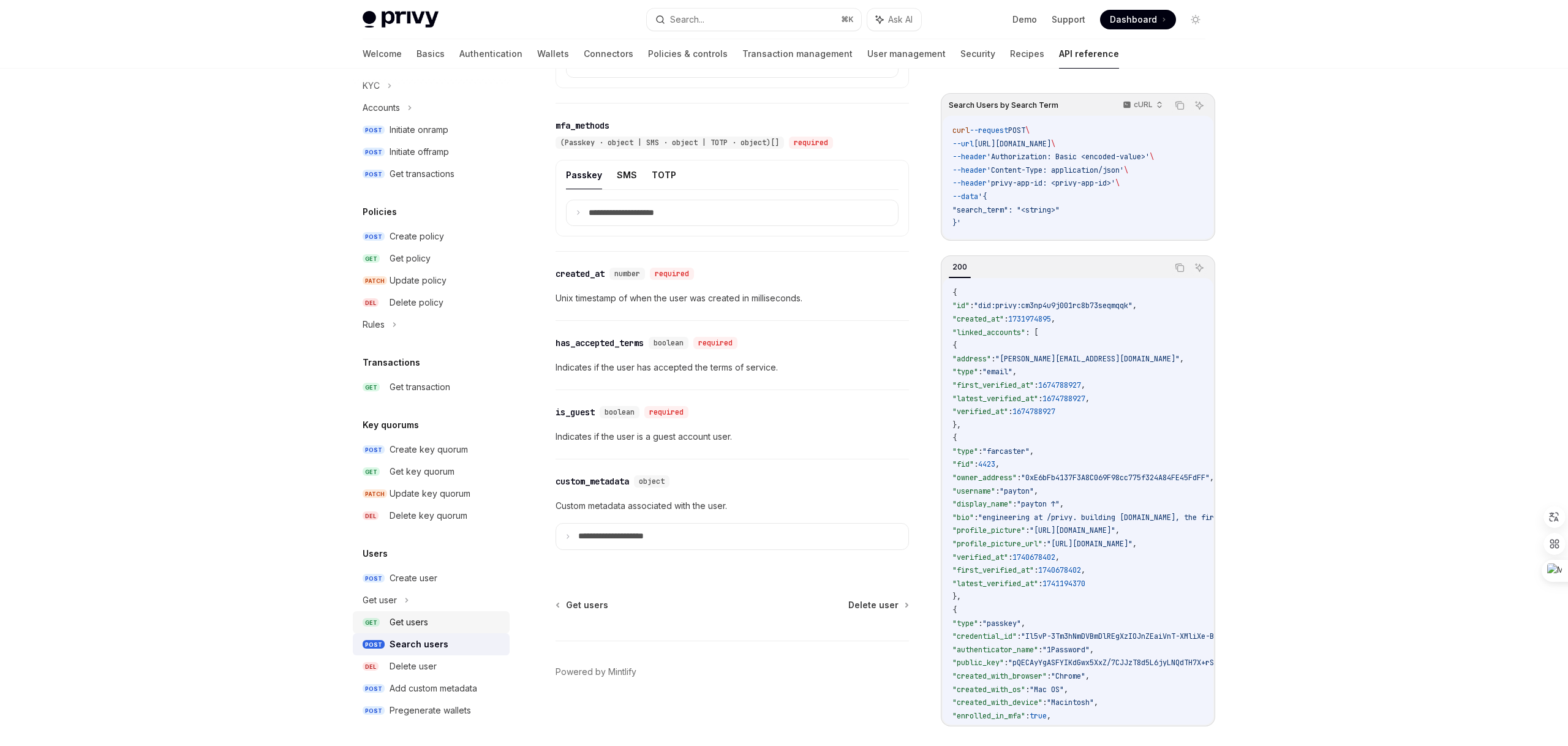
click at [422, 629] on link "GET Get users" at bounding box center [432, 623] width 157 height 23
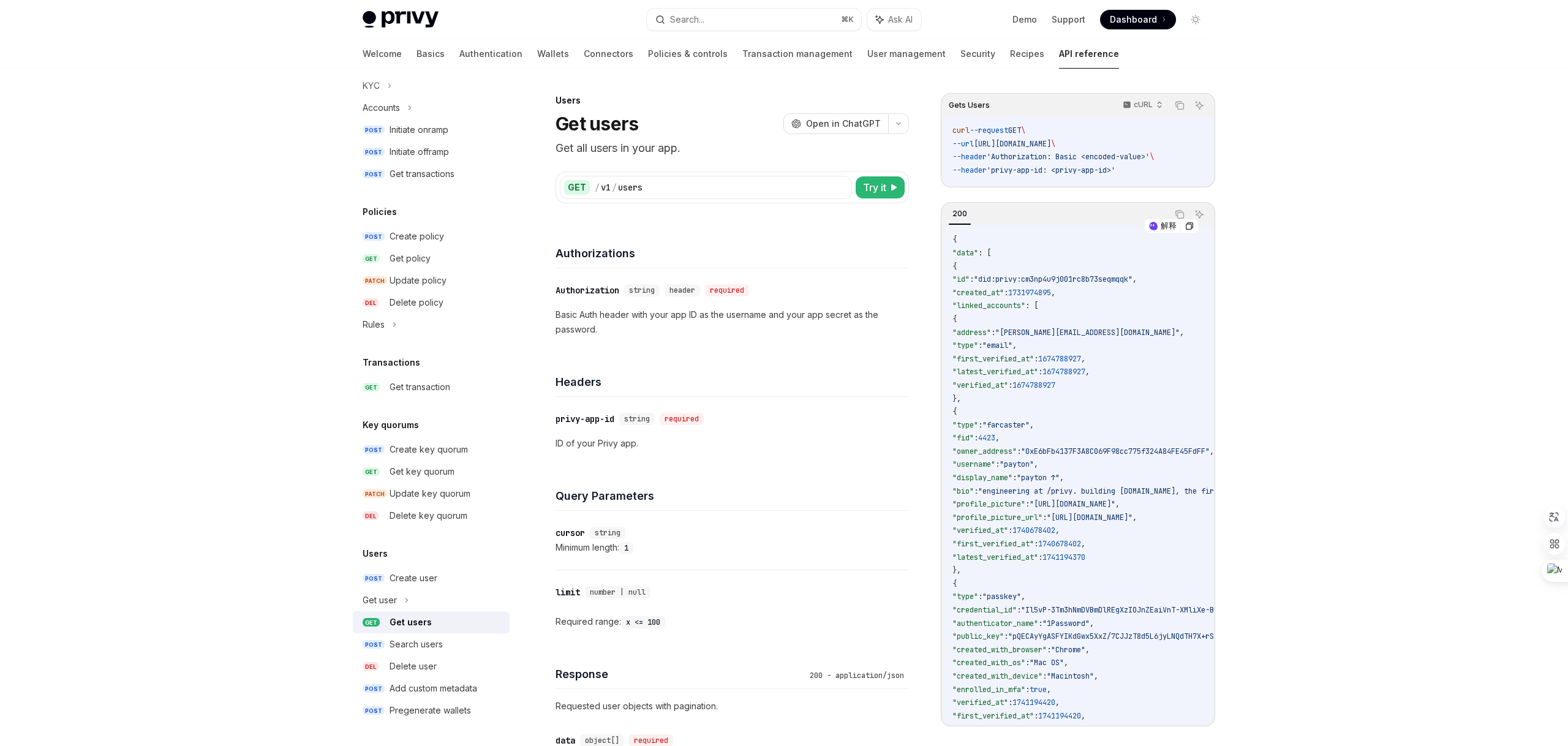
type textarea "*"
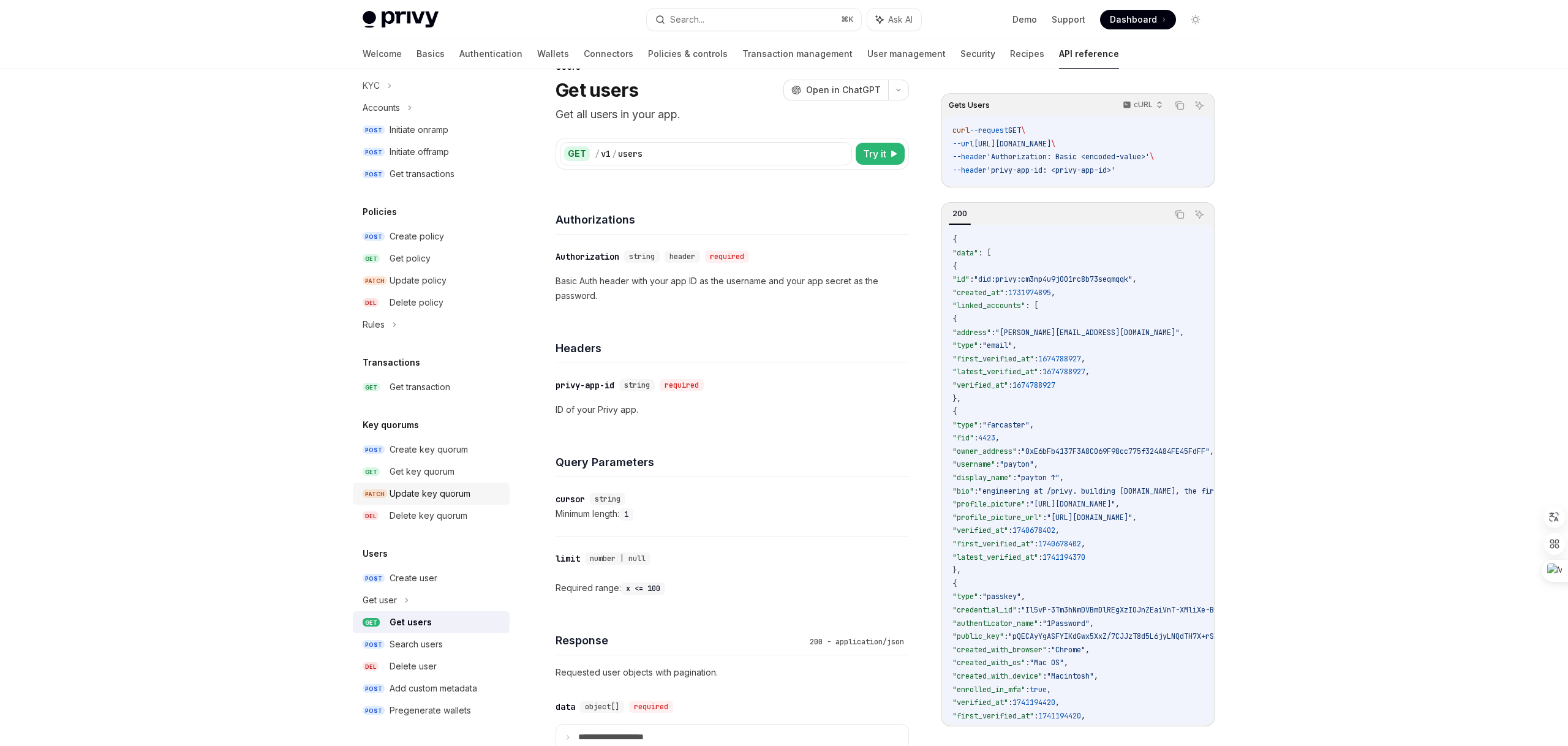
scroll to position [35, 0]
